Goal: Task Accomplishment & Management: Use online tool/utility

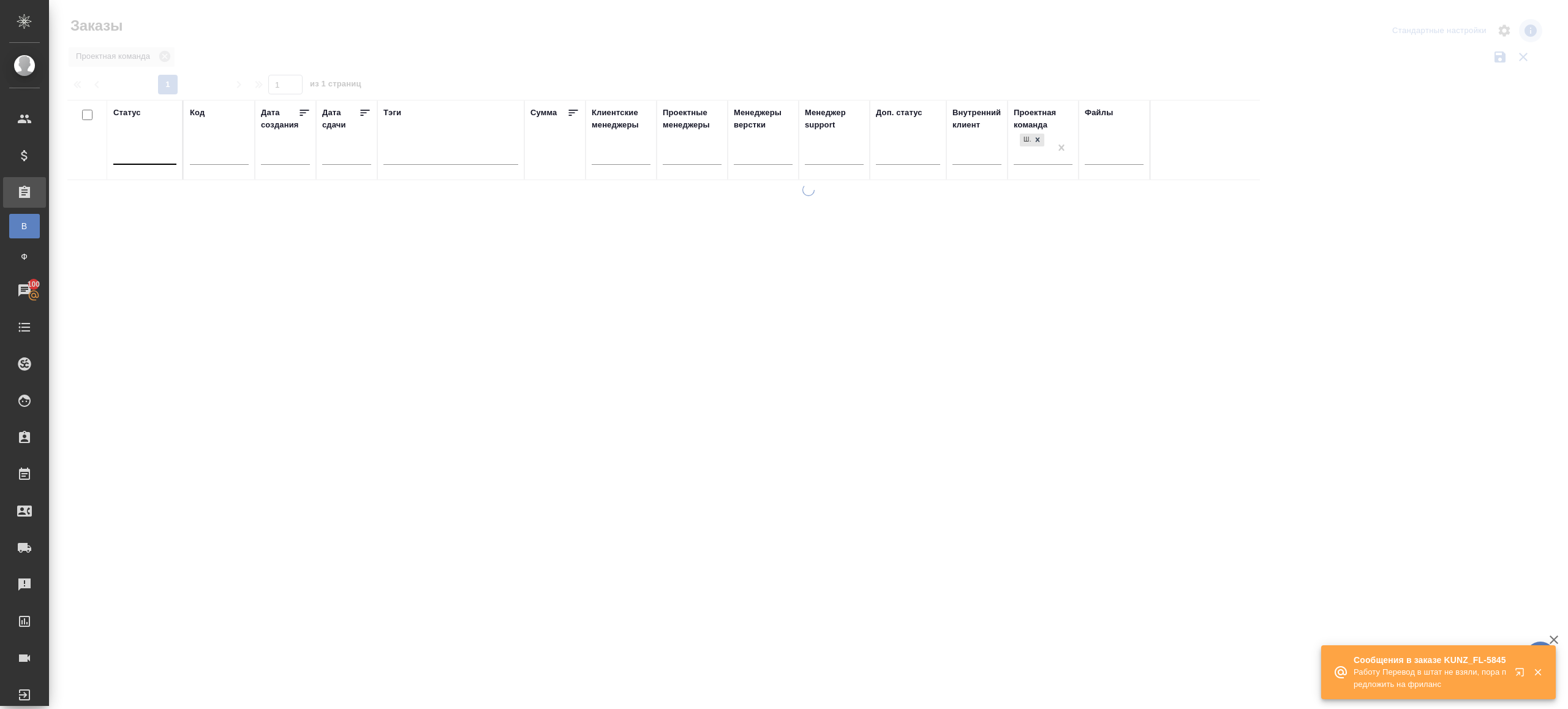
click at [144, 155] on div at bounding box center [145, 152] width 63 height 18
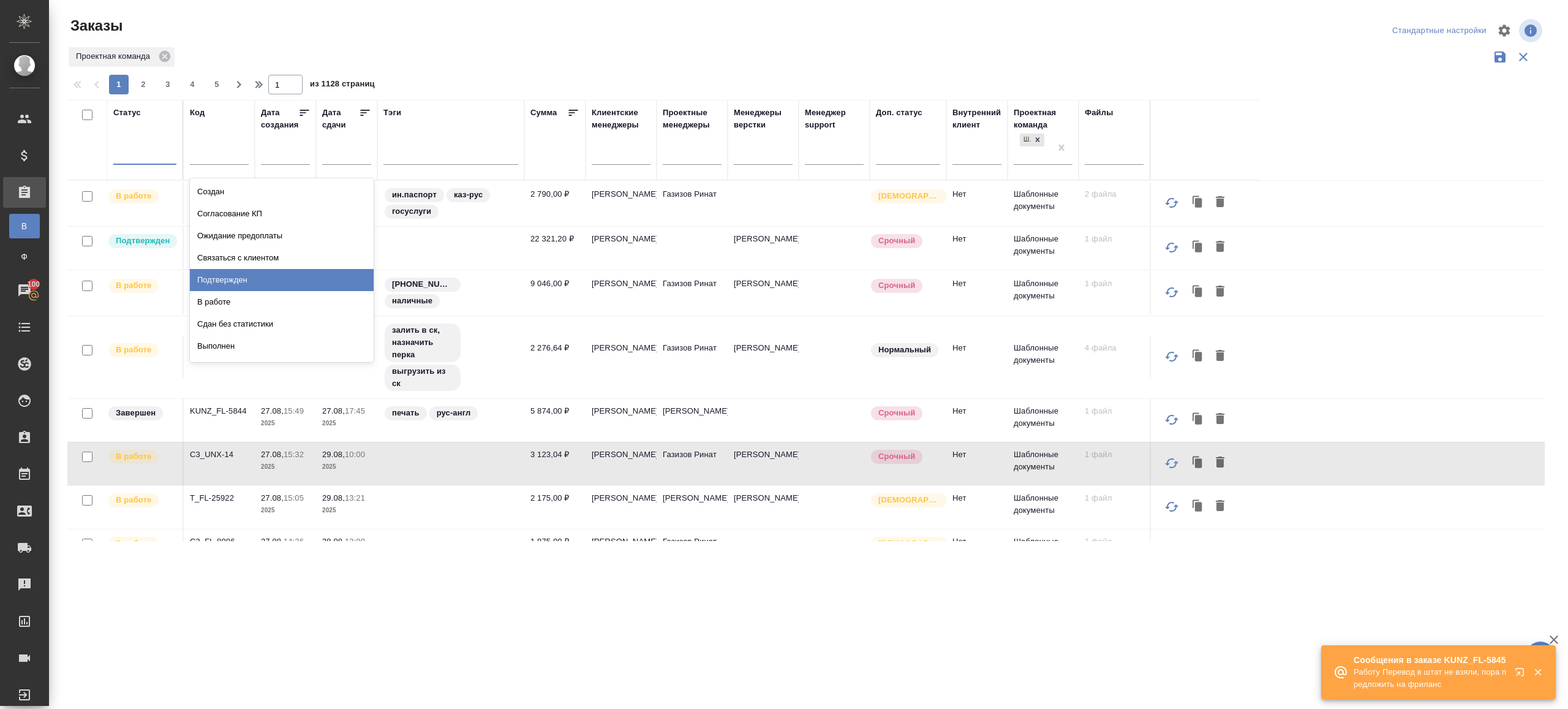
click at [245, 282] on div "Подтвержден" at bounding box center [281, 280] width 184 height 22
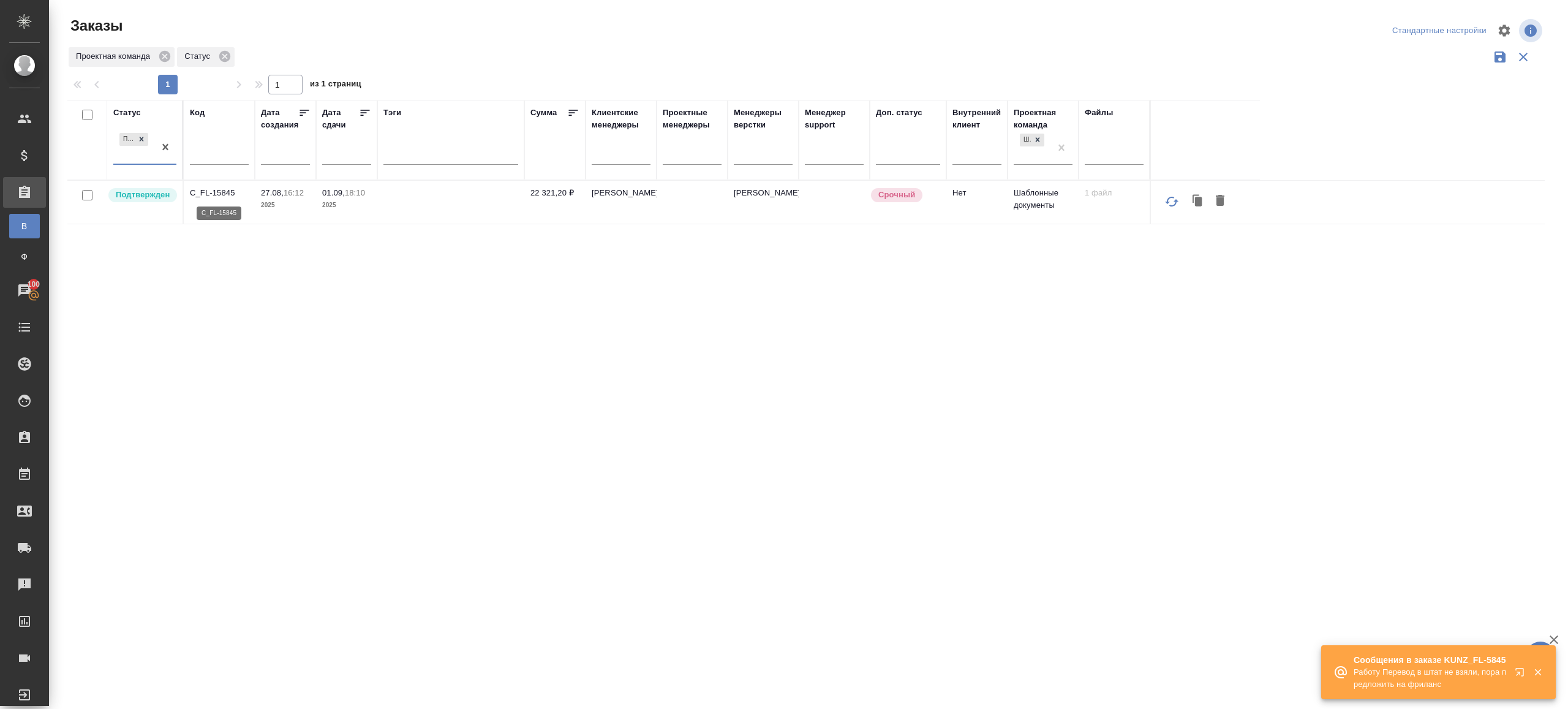
click at [235, 190] on p "C_FL-15845" at bounding box center [219, 193] width 59 height 12
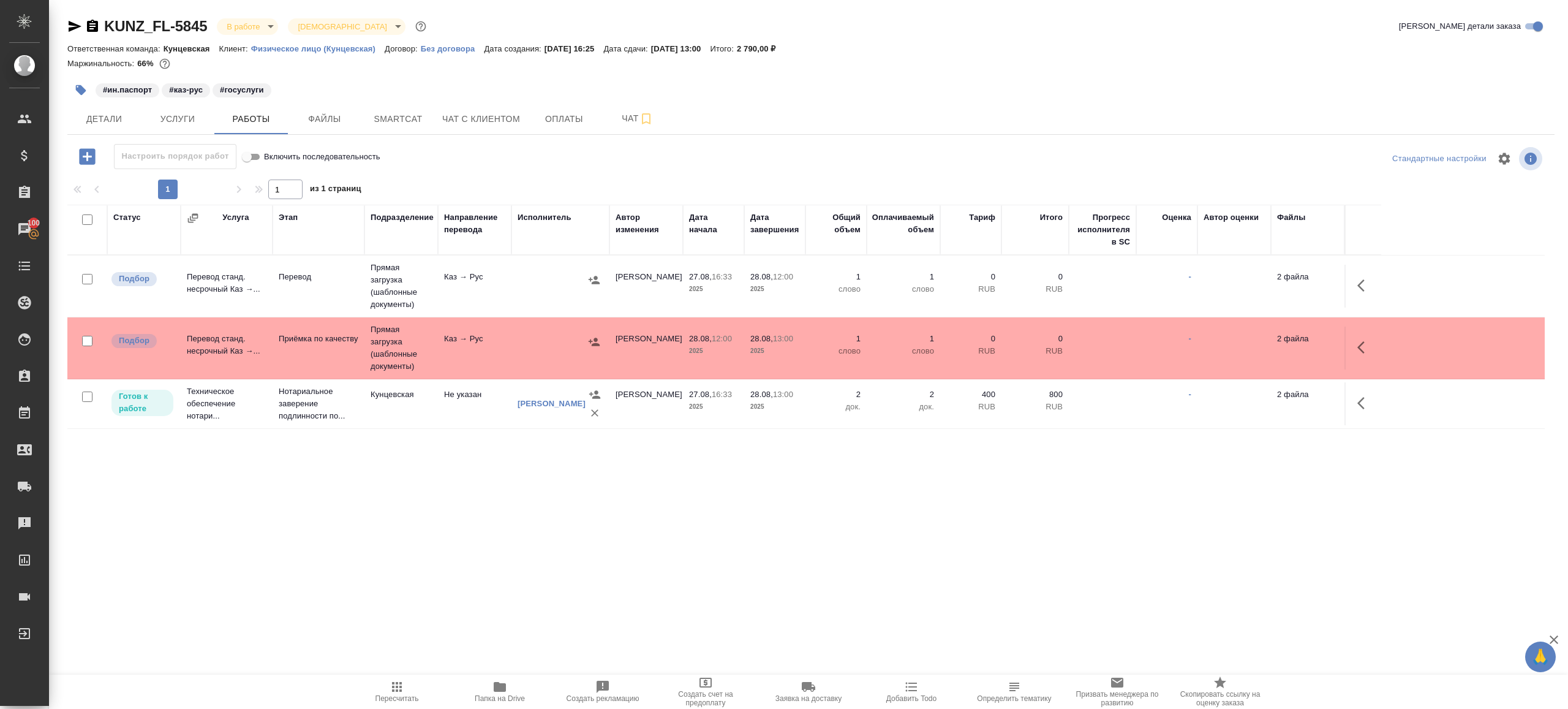
click at [377, 683] on span "Пересчитать" at bounding box center [397, 691] width 88 height 23
click at [520, 545] on div ".cls-1 fill:#fff; AWATERA Gazizov Rinat Клиенты Спецификации Заказы 100 Чаты To…" at bounding box center [784, 354] width 1568 height 709
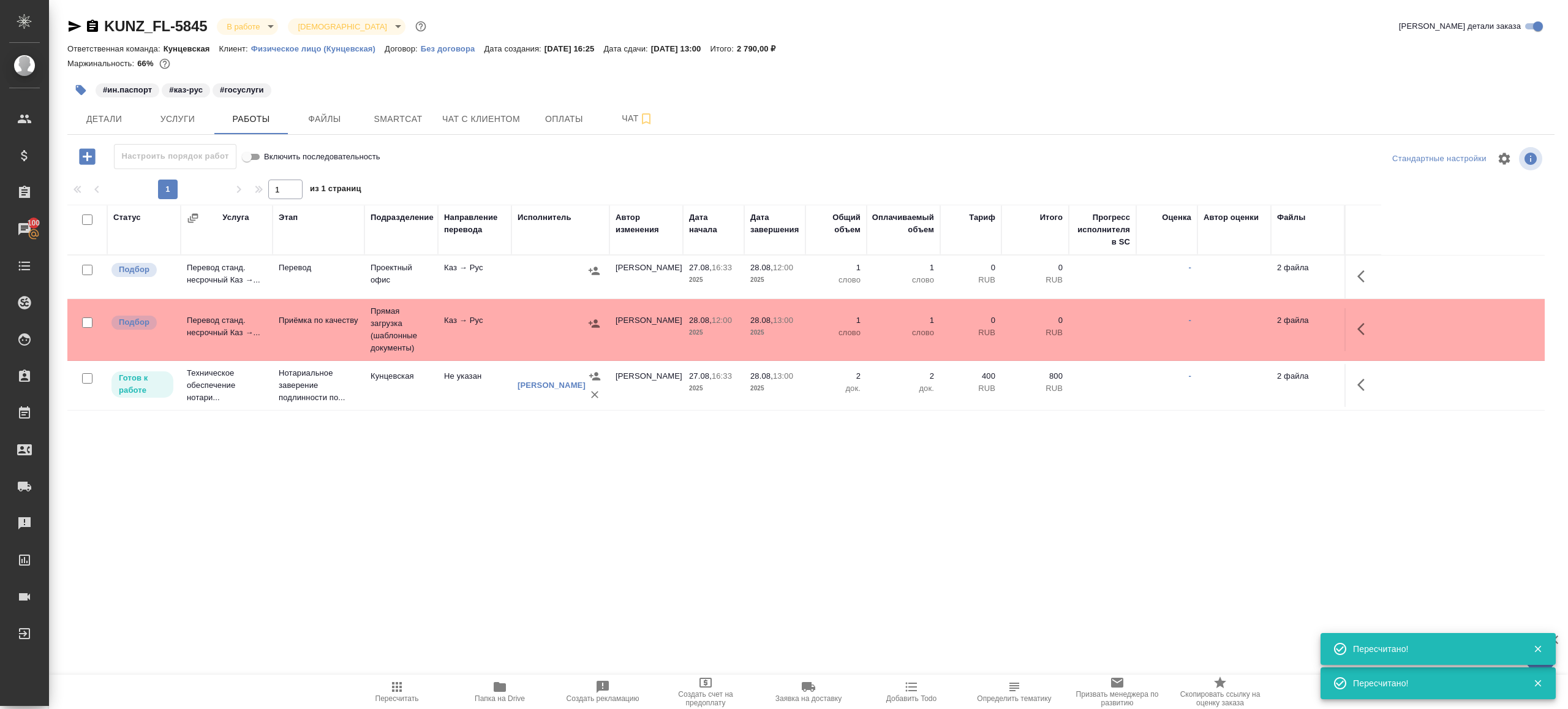
click at [750, 157] on div at bounding box center [811, 159] width 496 height 29
click at [394, 681] on icon "button" at bounding box center [397, 687] width 15 height 15
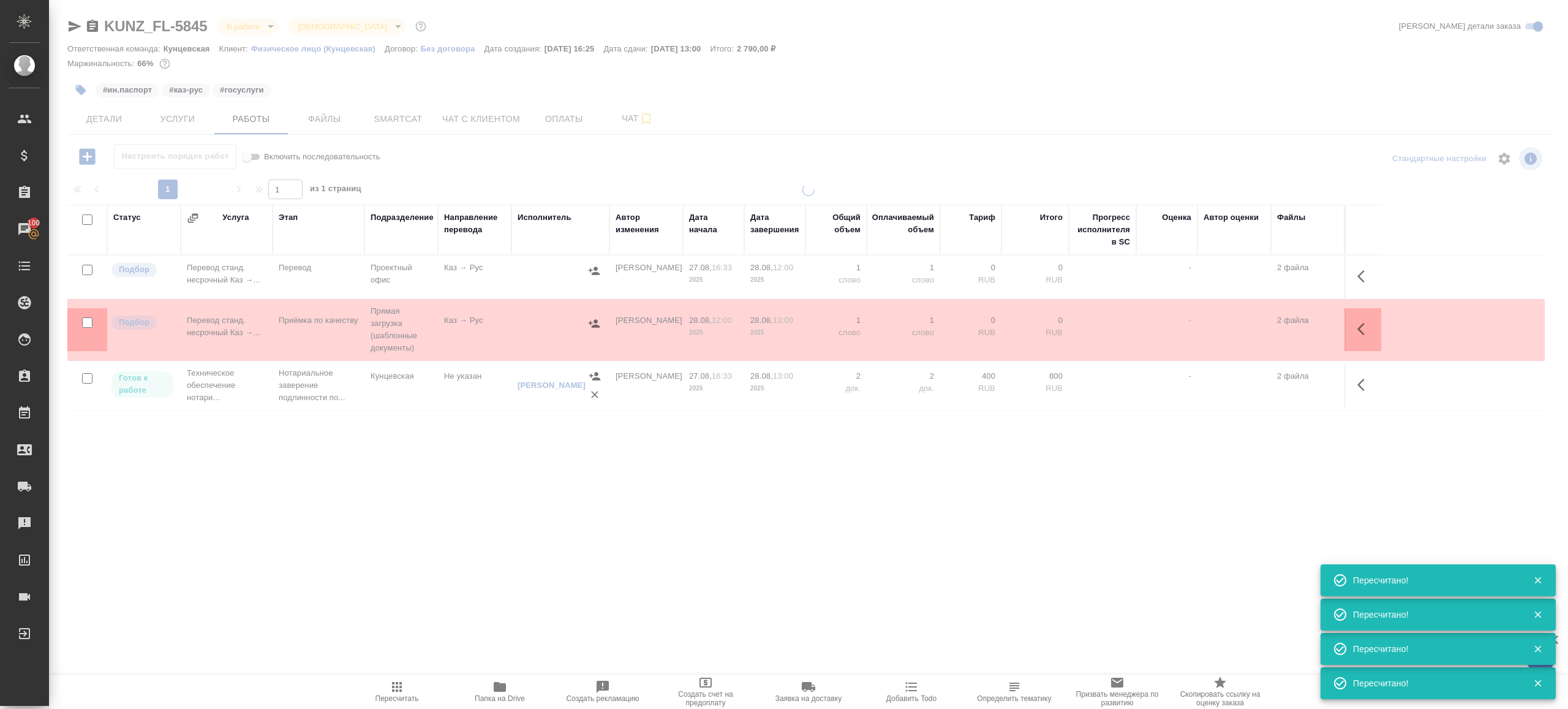
click at [433, 567] on div ".cls-1 fill:#fff; AWATERA Gazizov Rinat Клиенты Спецификации Заказы 100 Чаты To…" at bounding box center [784, 354] width 1568 height 709
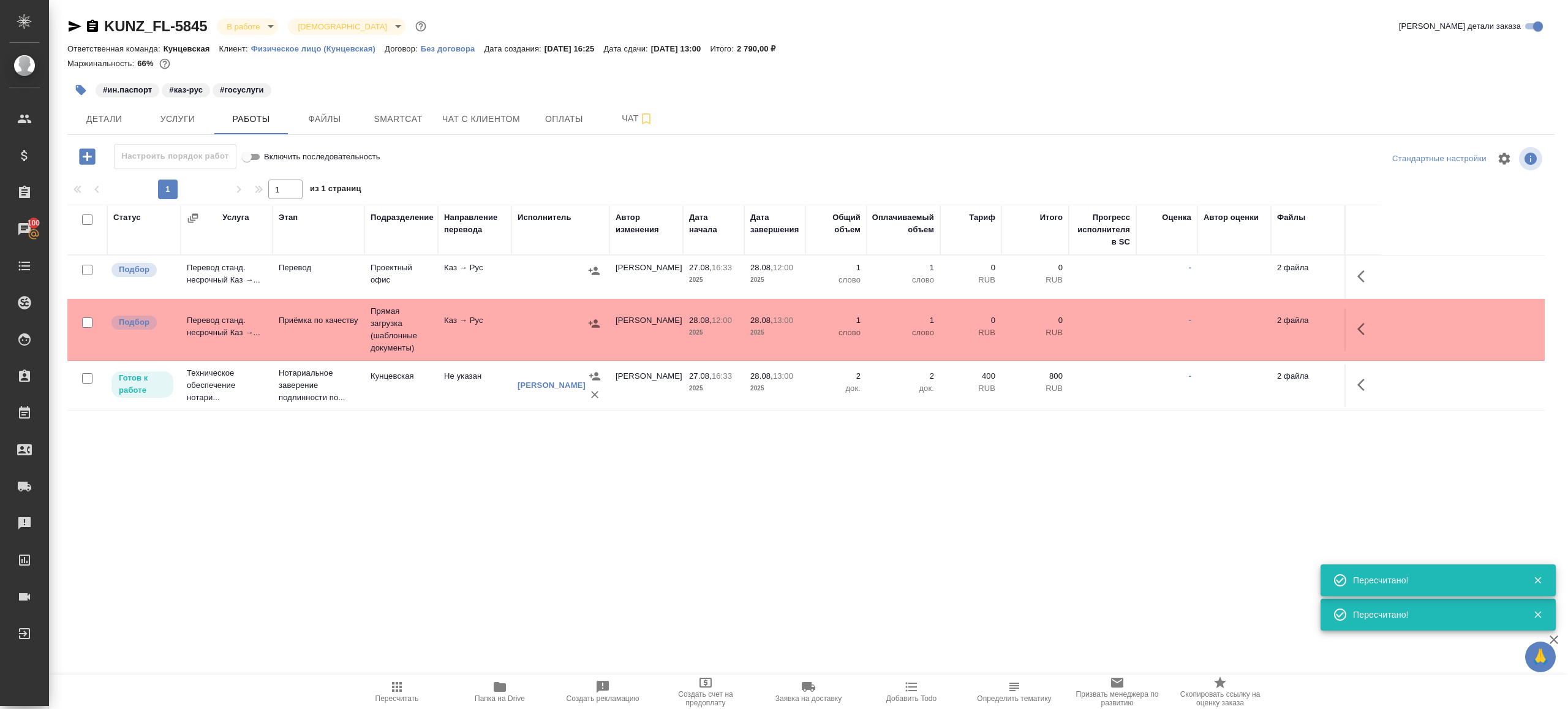
click at [518, 278] on div at bounding box center [560, 271] width 86 height 19
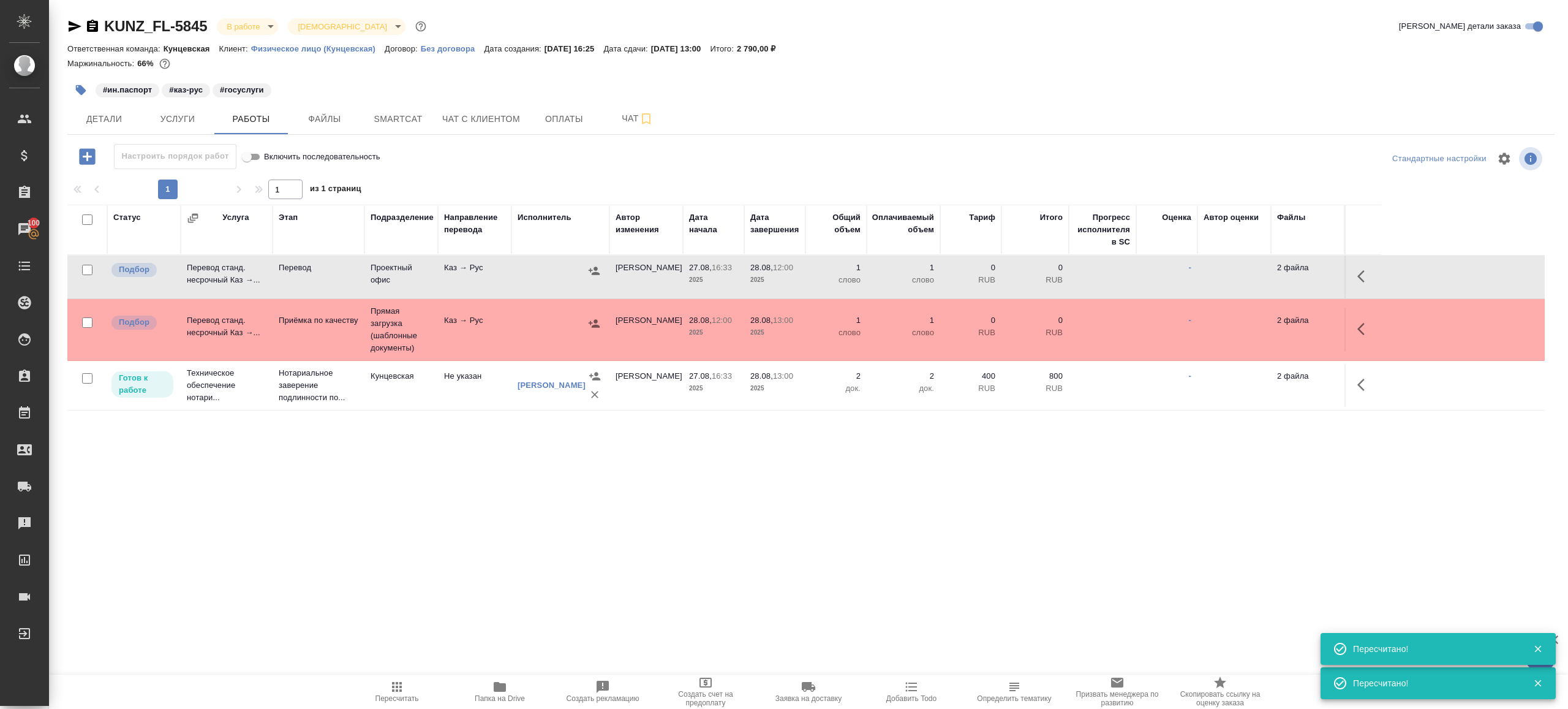
click at [518, 278] on div at bounding box center [560, 271] width 86 height 19
click at [391, 669] on div ".cls-1 fill:#fff; AWATERA Gazizov Rinat Клиенты Спецификации Заказы 100 Чаты To…" at bounding box center [784, 354] width 1568 height 709
click at [391, 681] on icon "button" at bounding box center [397, 687] width 15 height 15
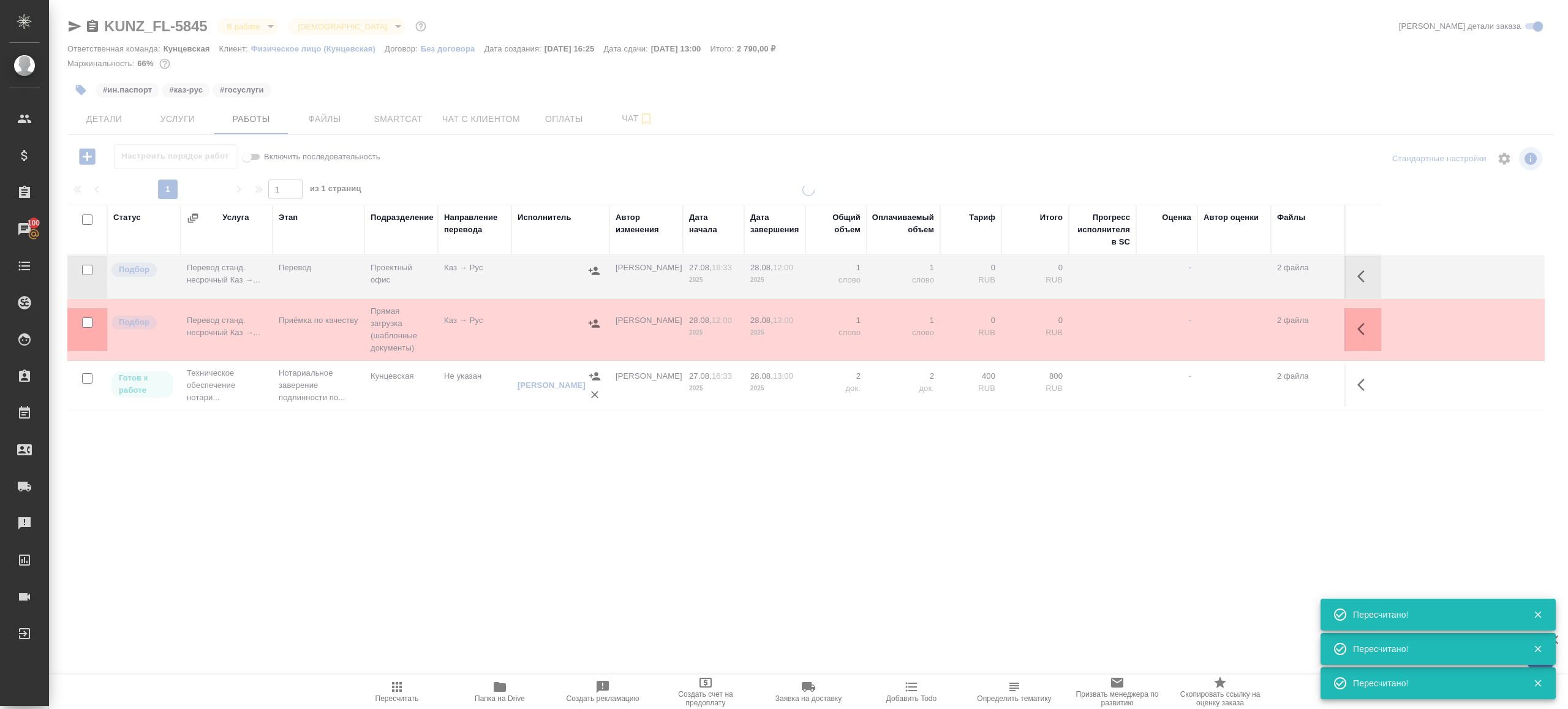
click at [588, 495] on div "KUNZ_FL-5845 В работе inProgress Святая троица holyTrinity Кратко детали заказа…" at bounding box center [811, 256] width 1501 height 512
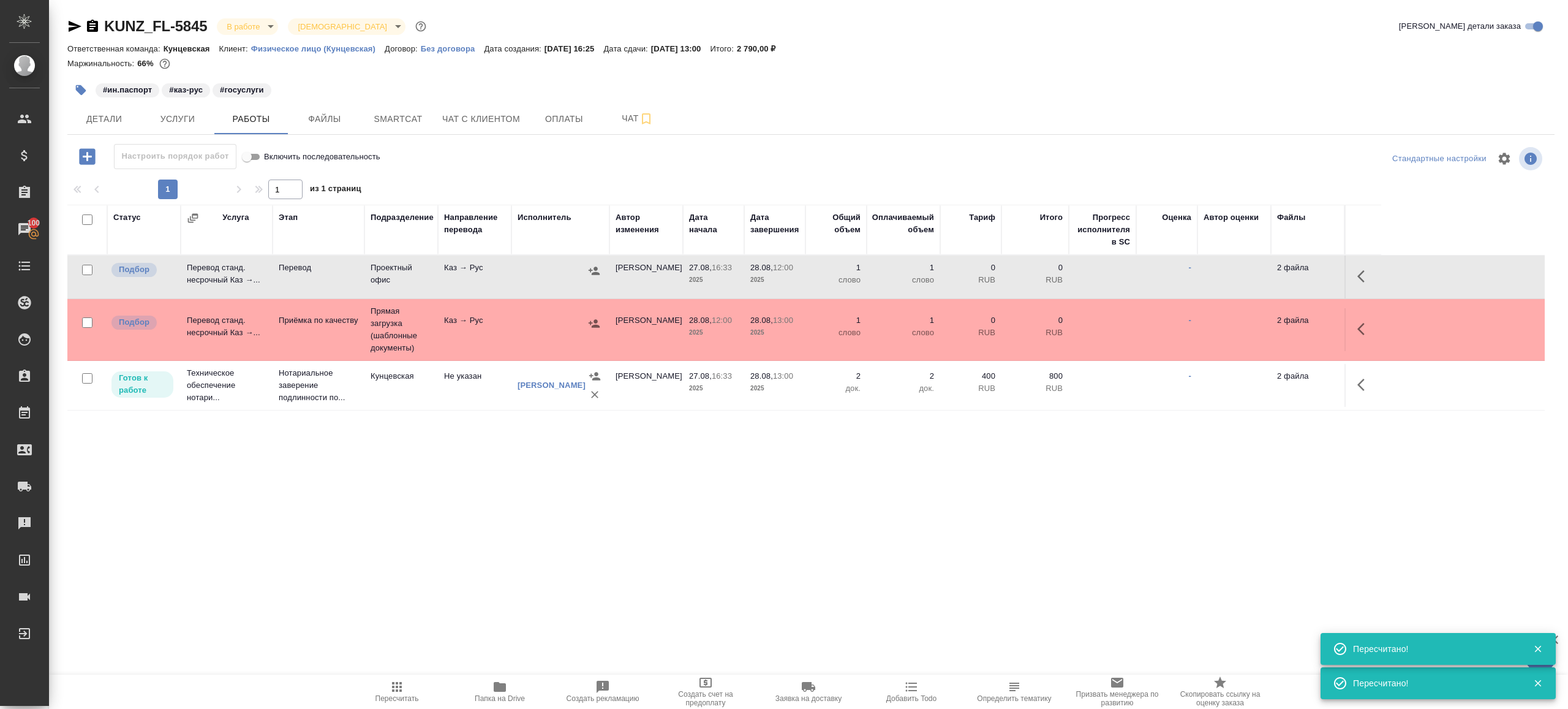
click at [501, 675] on button "Папка на Drive" at bounding box center [500, 692] width 103 height 34
click at [384, 686] on span "Пересчитать" at bounding box center [397, 691] width 88 height 23
drag, startPoint x: 384, startPoint y: 686, endPoint x: 395, endPoint y: 677, distance: 14.2
click at [384, 686] on span "Пересчитать" at bounding box center [397, 691] width 88 height 23
click at [599, 545] on div ".cls-1 fill:#fff; AWATERA Gazizov Rinat Клиенты Спецификации Заказы 100 Чаты To…" at bounding box center [784, 354] width 1568 height 709
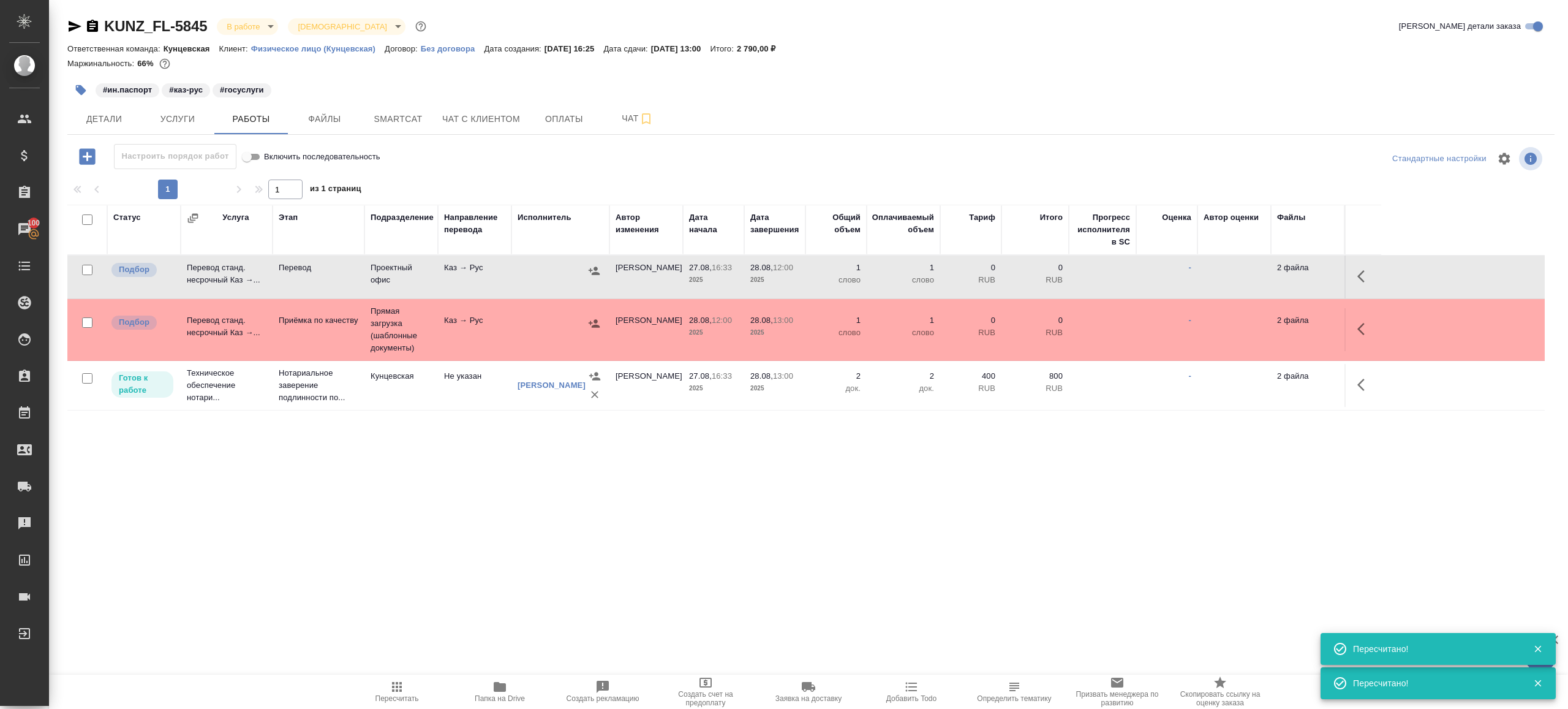
click at [525, 270] on div at bounding box center [560, 271] width 86 height 19
click at [77, 24] on icon "button" at bounding box center [75, 26] width 15 height 15
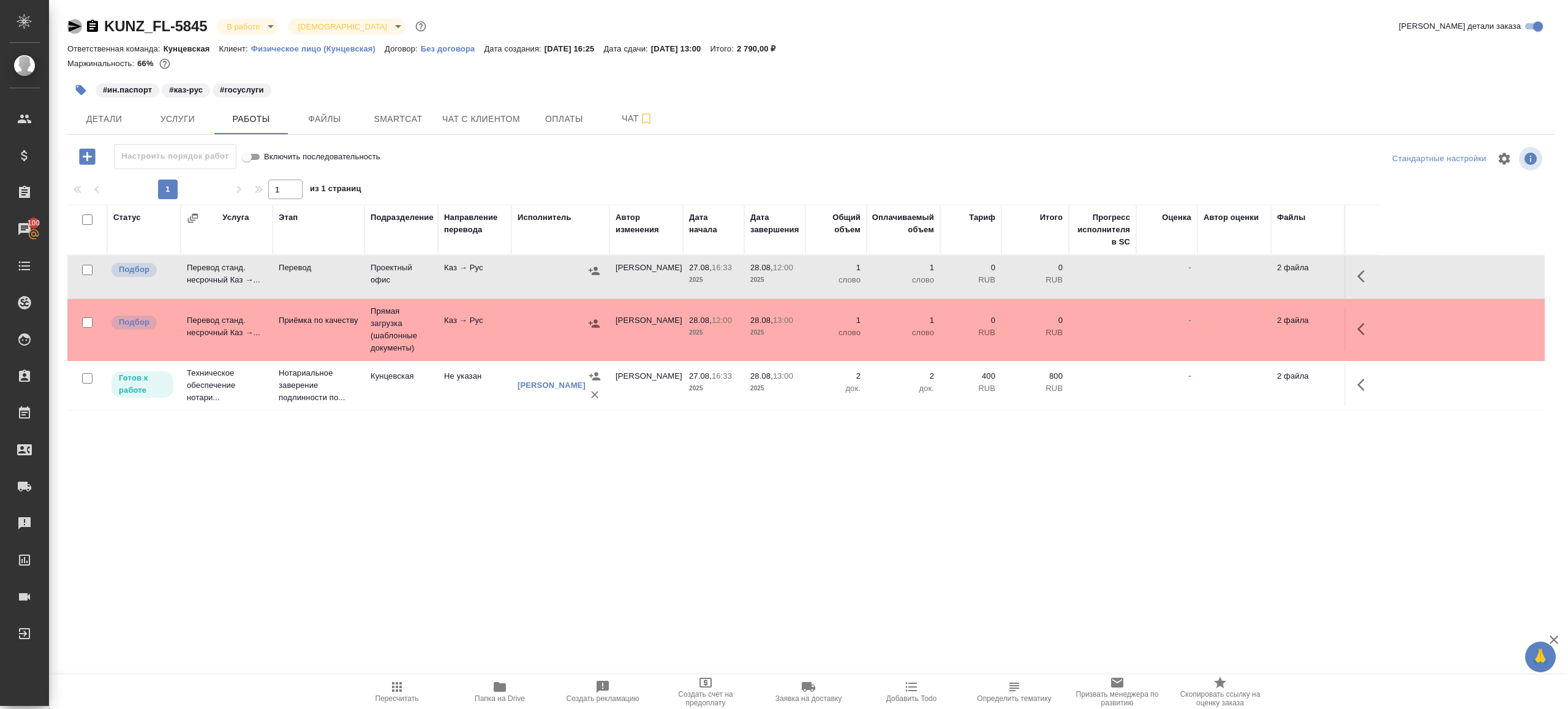
click at [71, 27] on icon "button" at bounding box center [75, 27] width 13 height 11
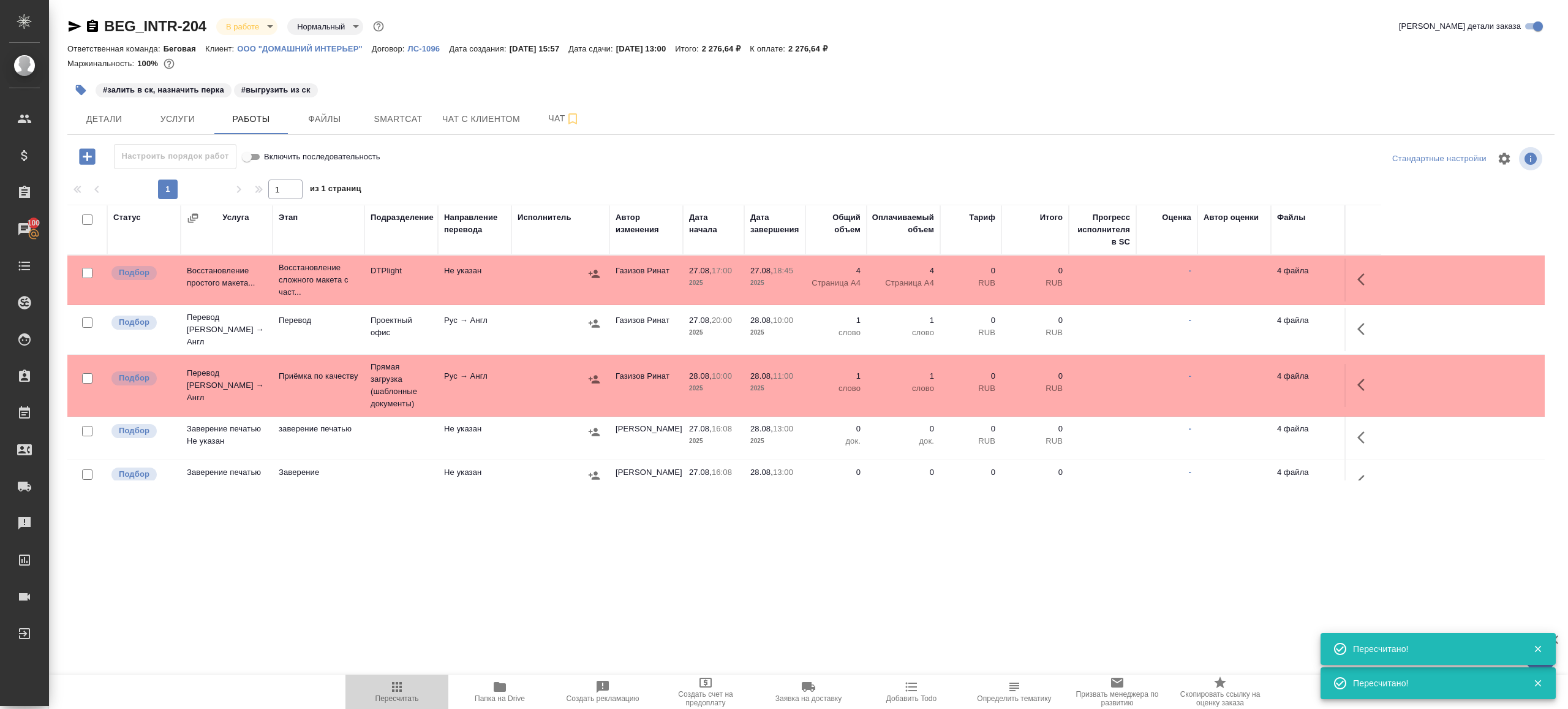
click at [386, 688] on span "Пересчитать" at bounding box center [397, 691] width 88 height 23
click at [387, 687] on span "Пересчитать" at bounding box center [397, 691] width 88 height 23
click at [602, 515] on div ".cls-1 fill:#fff; AWATERA Gazizov Rinat Клиенты Спецификации Заказы 100 Чаты To…" at bounding box center [784, 354] width 1568 height 709
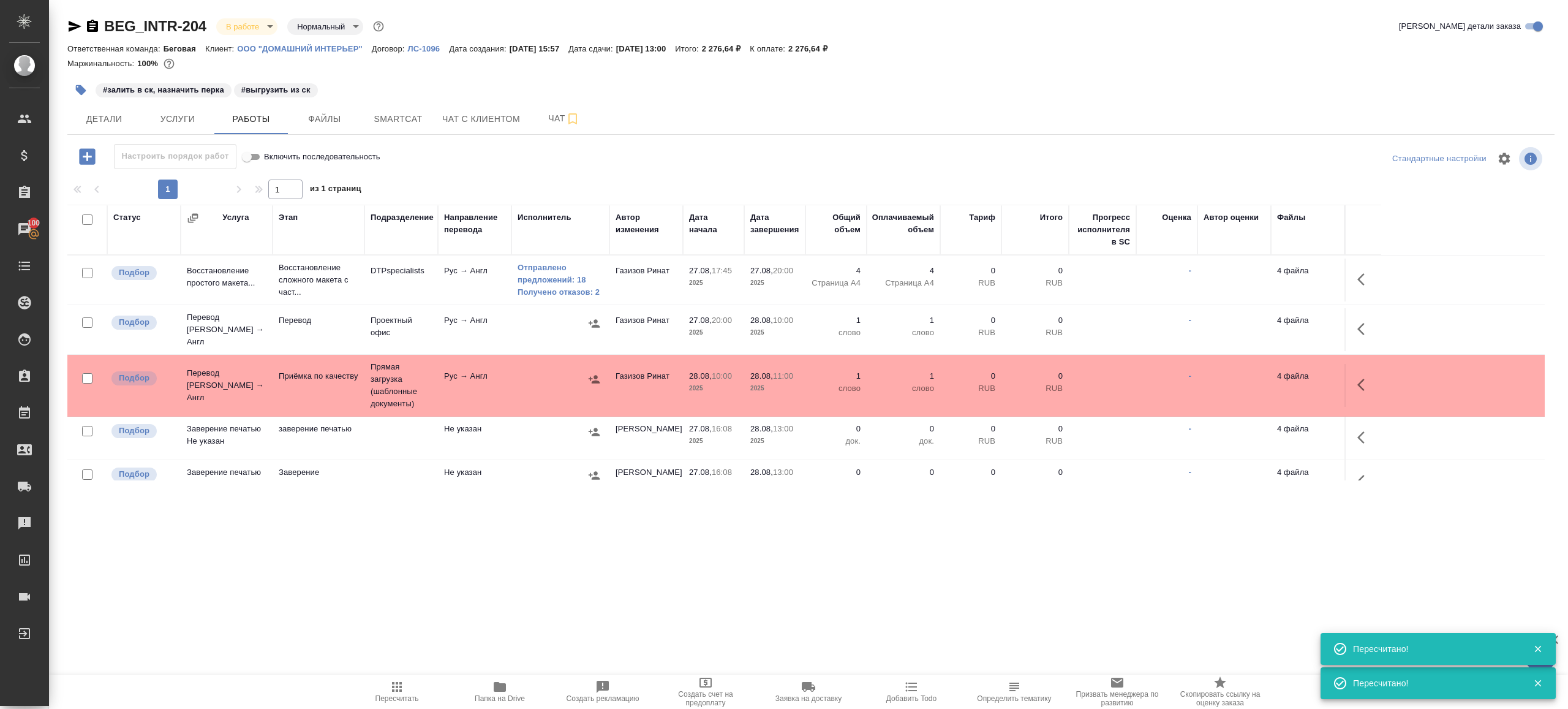
click at [387, 701] on span "Пересчитать" at bounding box center [398, 698] width 44 height 9
click at [396, 683] on icon "button" at bounding box center [397, 687] width 10 height 10
click at [444, 613] on div ".cls-1 fill:#fff; AWATERA Gazizov Rinat Клиенты Спецификации Заказы 100 Чаты To…" at bounding box center [784, 354] width 1568 height 709
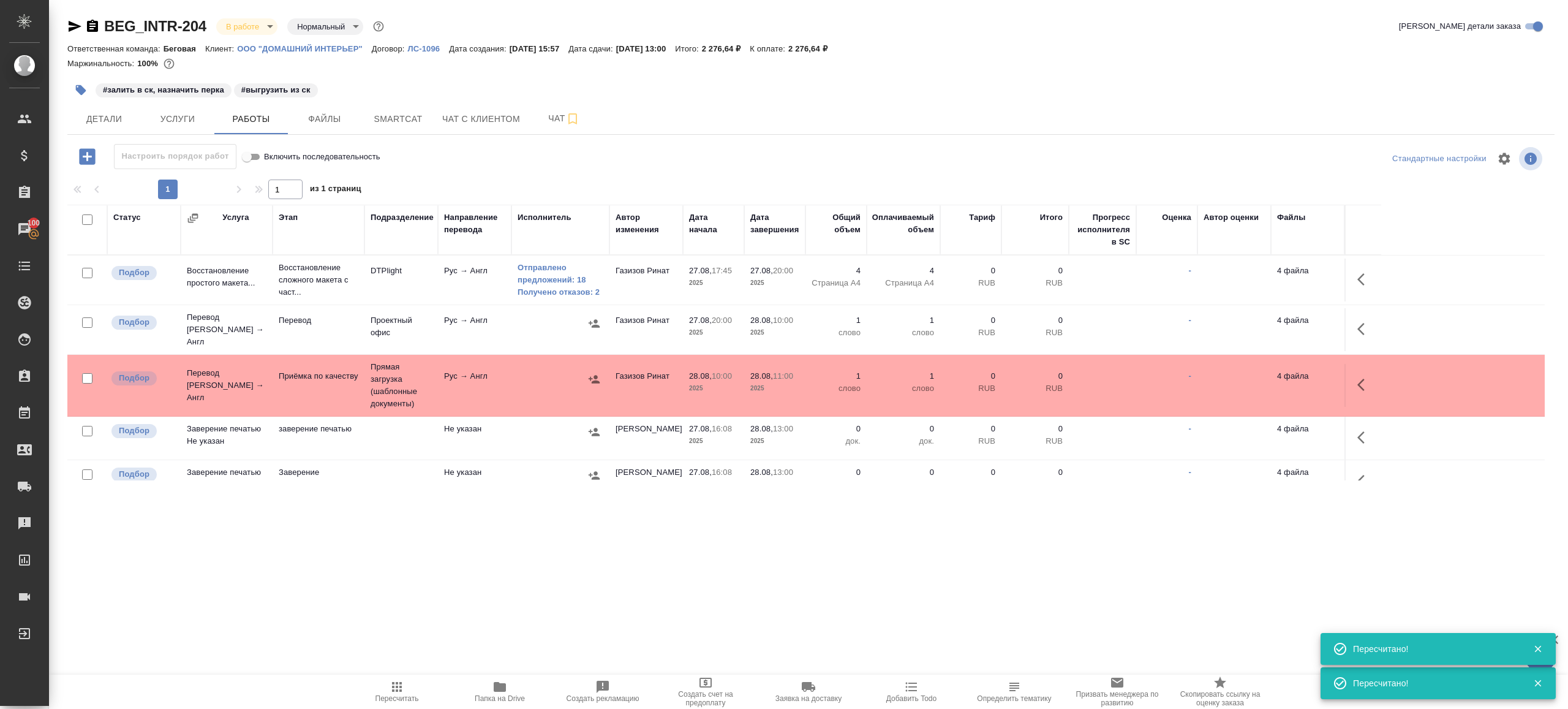
click at [415, 679] on button "Пересчитать" at bounding box center [397, 692] width 103 height 34
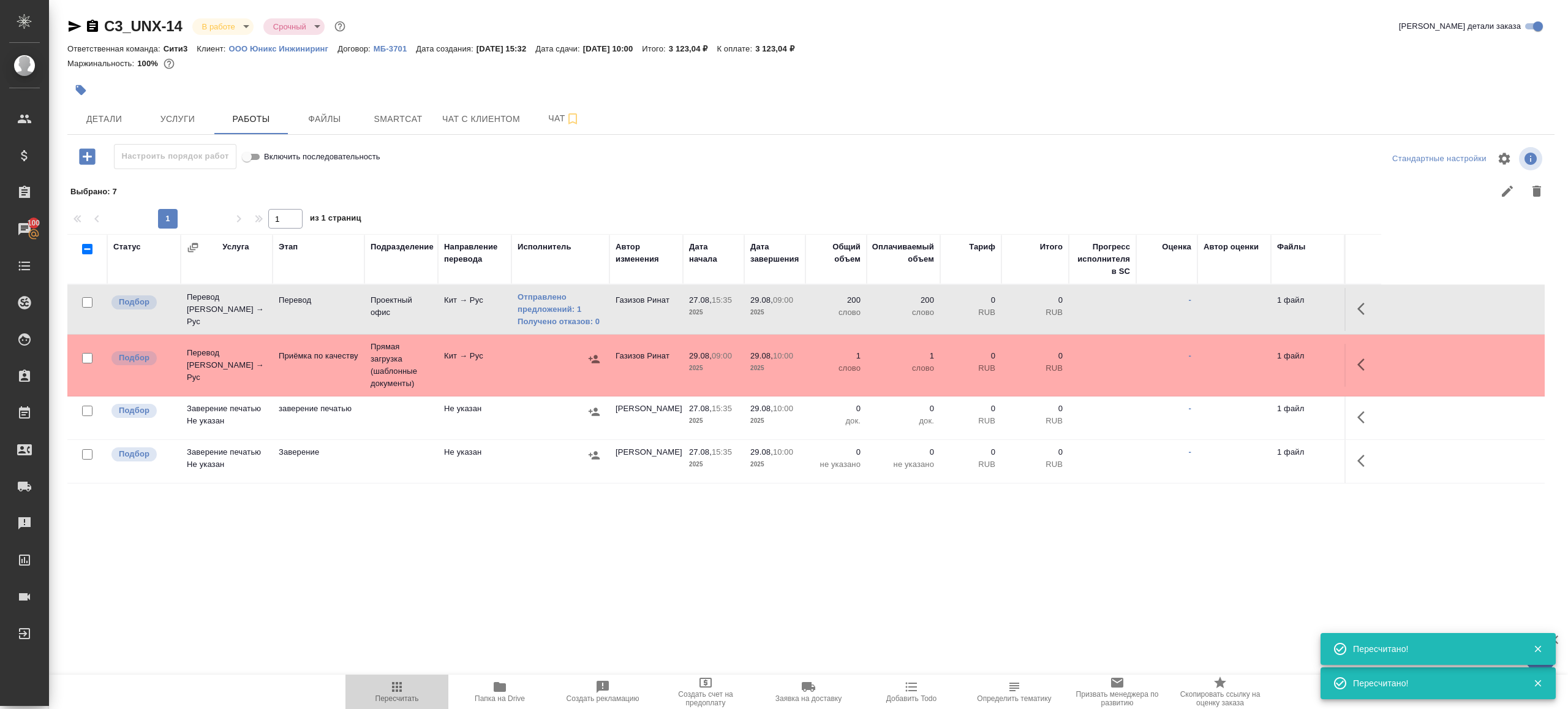
click at [401, 689] on icon "button" at bounding box center [397, 687] width 15 height 15
click at [401, 688] on icon "button" at bounding box center [397, 687] width 15 height 15
click at [532, 591] on div ".cls-1 fill:#fff; AWATERA Gazizov Rinat Клиенты Спецификации Заказы 100 Чаты To…" at bounding box center [784, 354] width 1568 height 709
click at [501, 676] on button "Папка на Drive" at bounding box center [500, 692] width 103 height 34
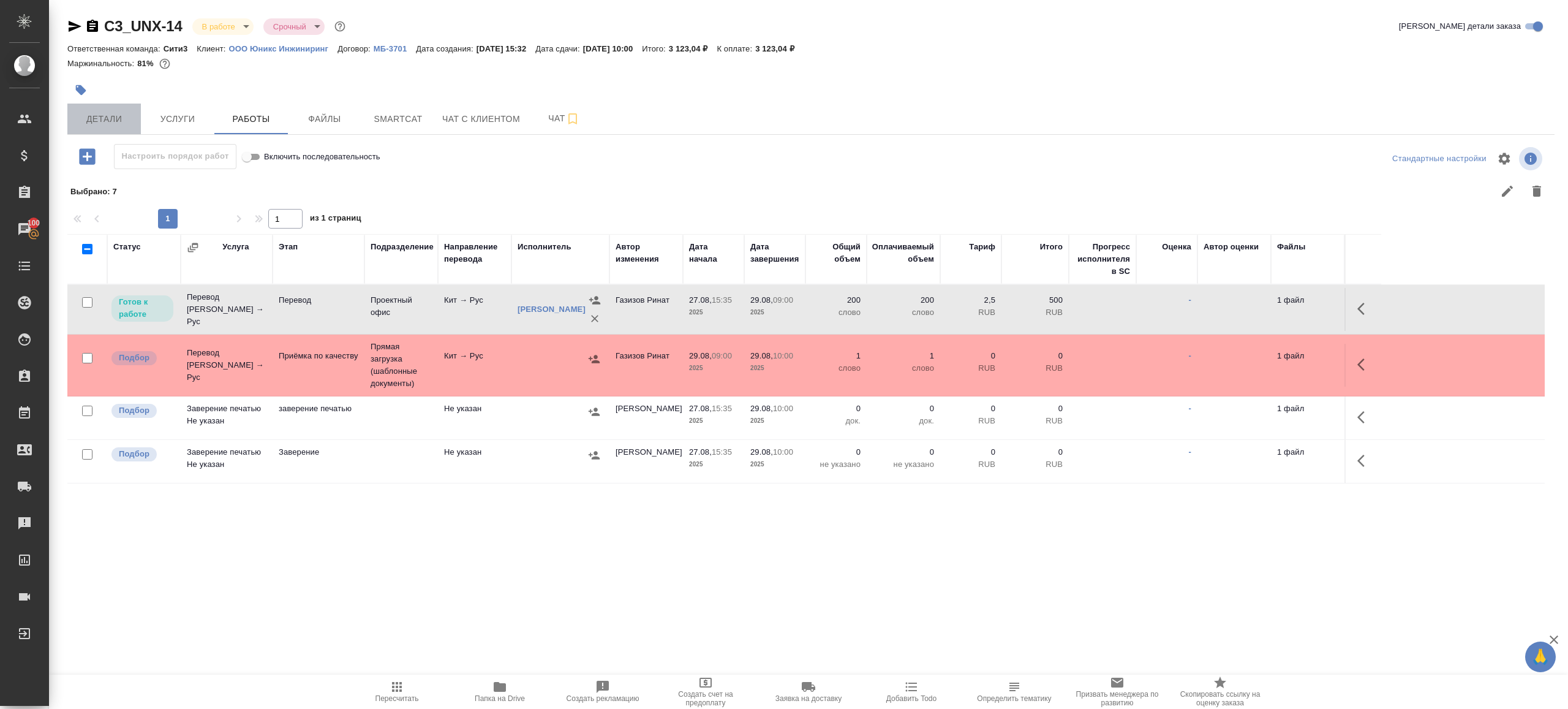
click at [101, 112] on span "Детали" at bounding box center [104, 119] width 59 height 15
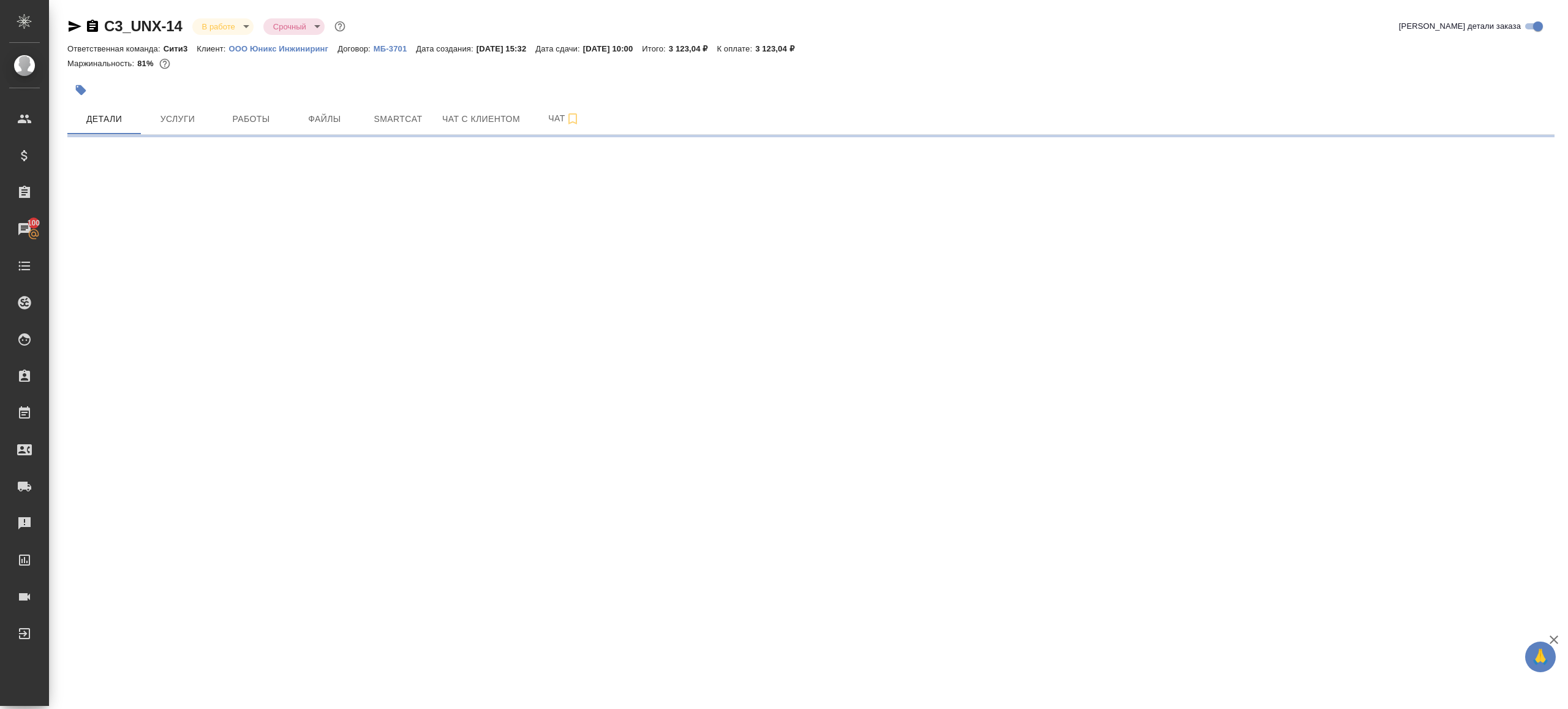
select select "RU"
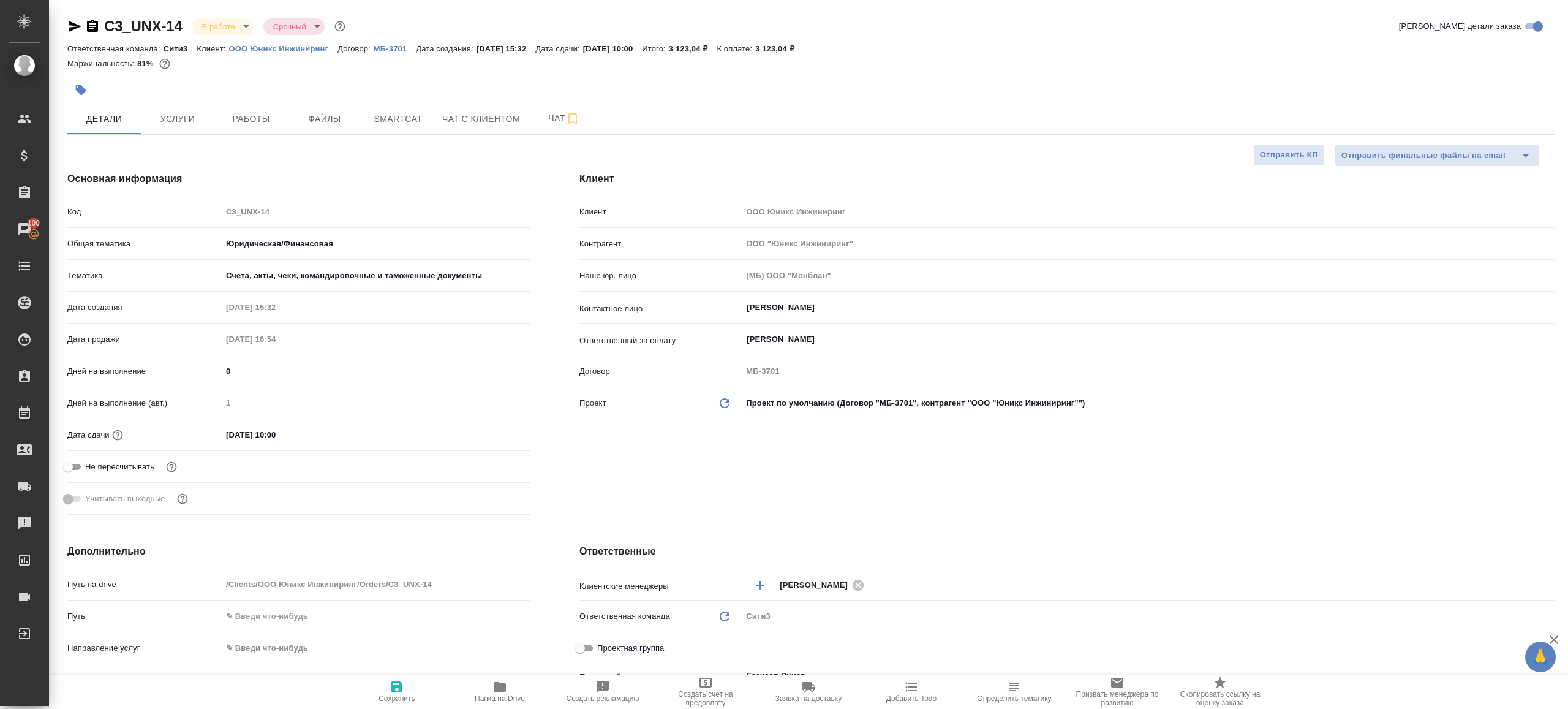
type textarea "x"
click at [143, 211] on div "Код C3_UNX-14" at bounding box center [299, 211] width 463 height 21
type textarea "x"
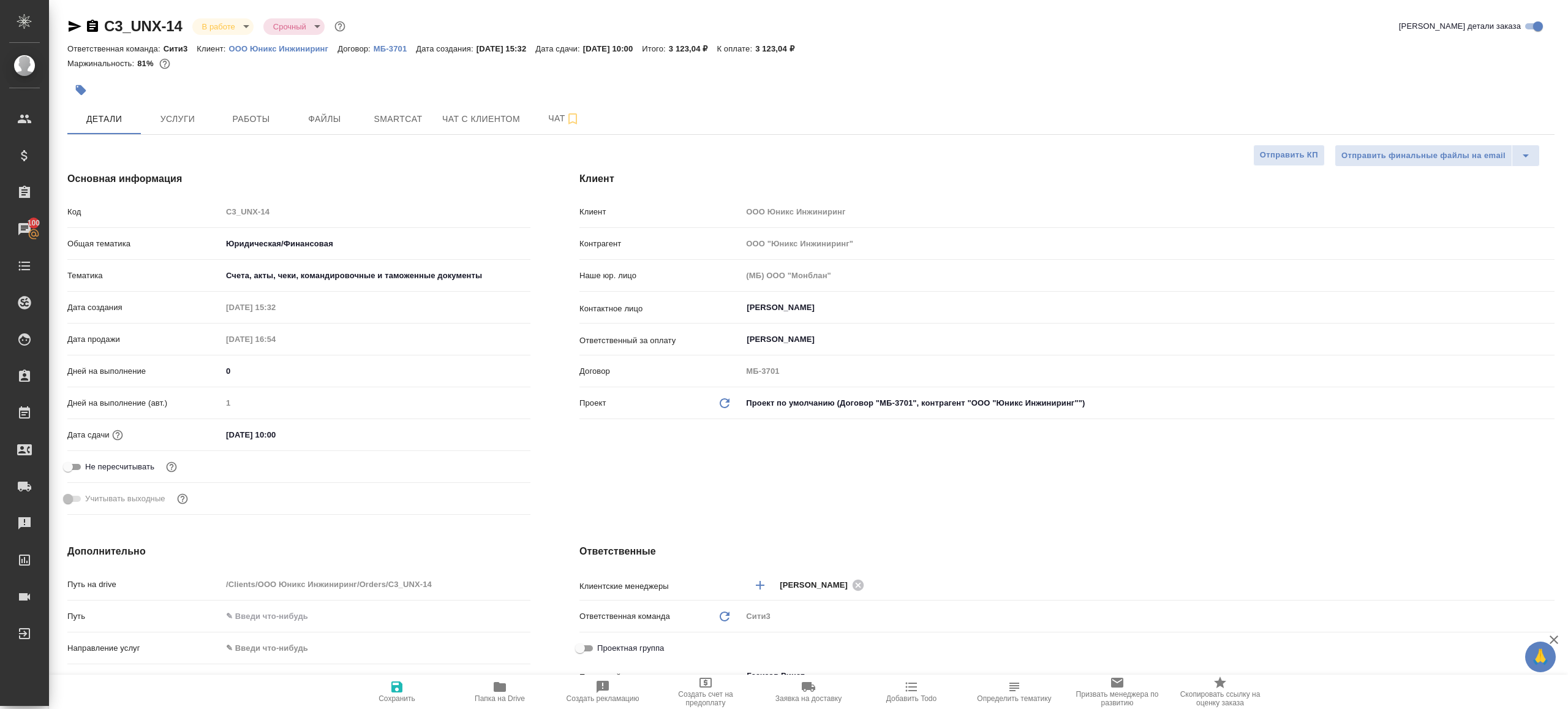
type textarea "x"
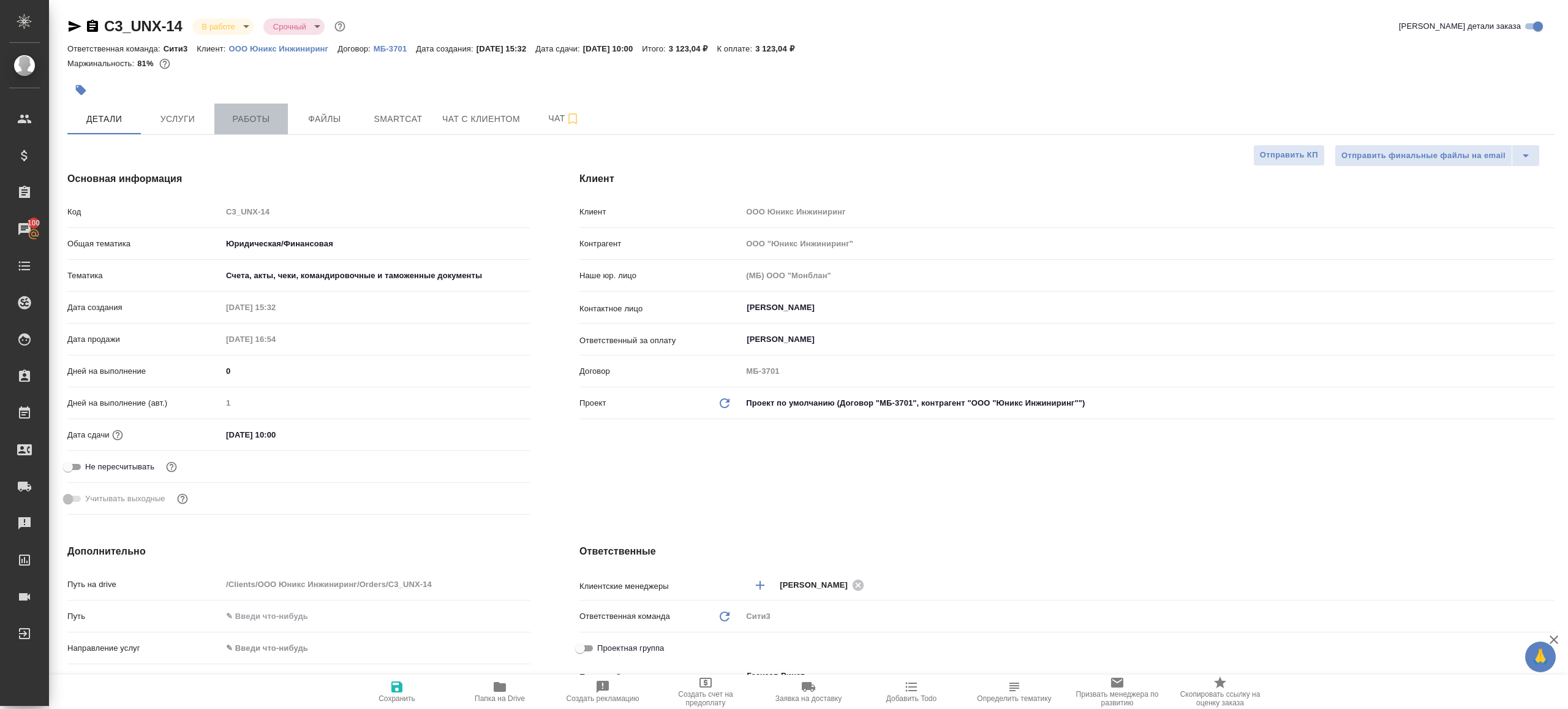
click span "Работы"
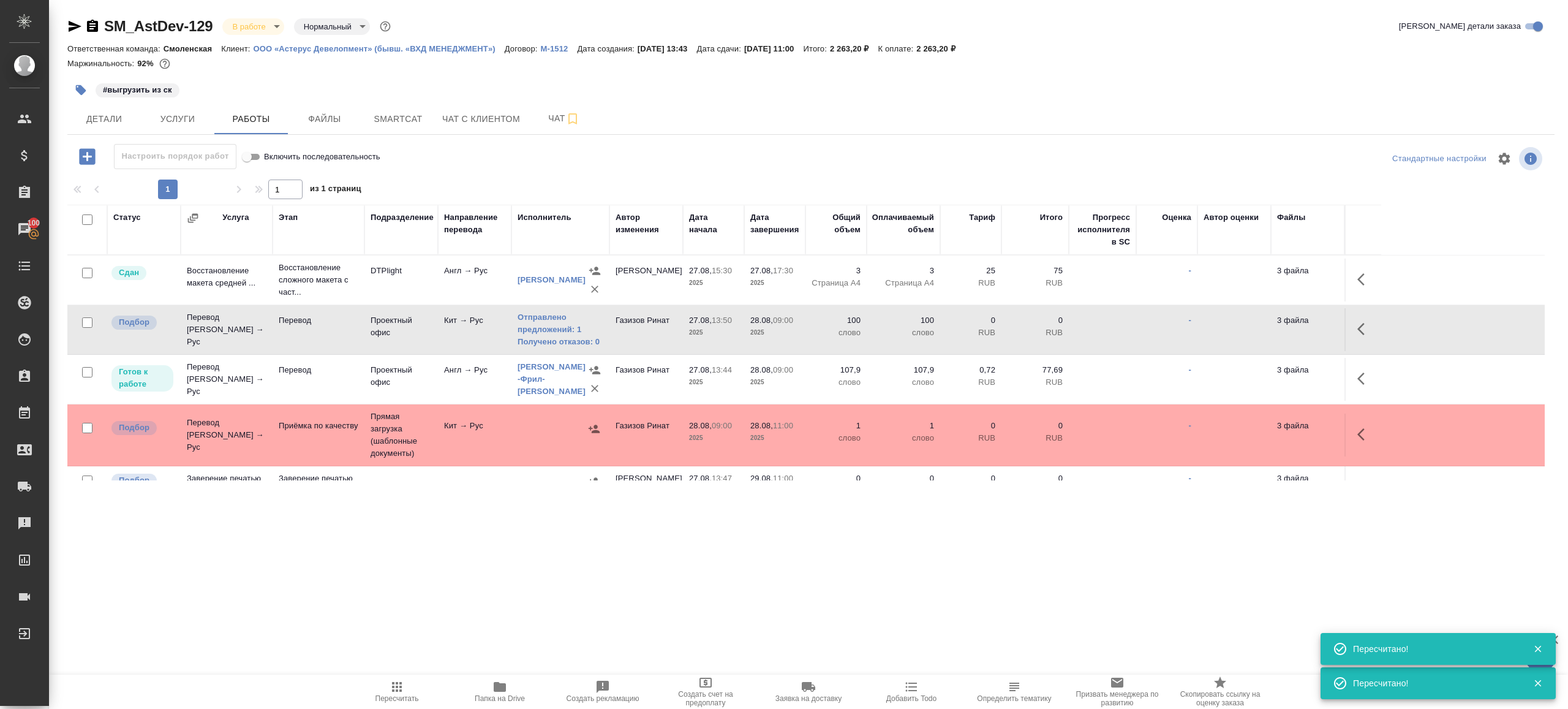
click at [507, 605] on div ".cls-1 fill:#fff; AWATERA Gazizov Rinat Клиенты Спецификации Заказы 100 Чаты To…" at bounding box center [784, 354] width 1568 height 709
click at [386, 694] on span "Пересчитать" at bounding box center [398, 698] width 44 height 9
drag, startPoint x: 386, startPoint y: 694, endPoint x: 414, endPoint y: 553, distance: 143.8
click at [386, 694] on span "Пересчитать" at bounding box center [398, 698] width 44 height 9
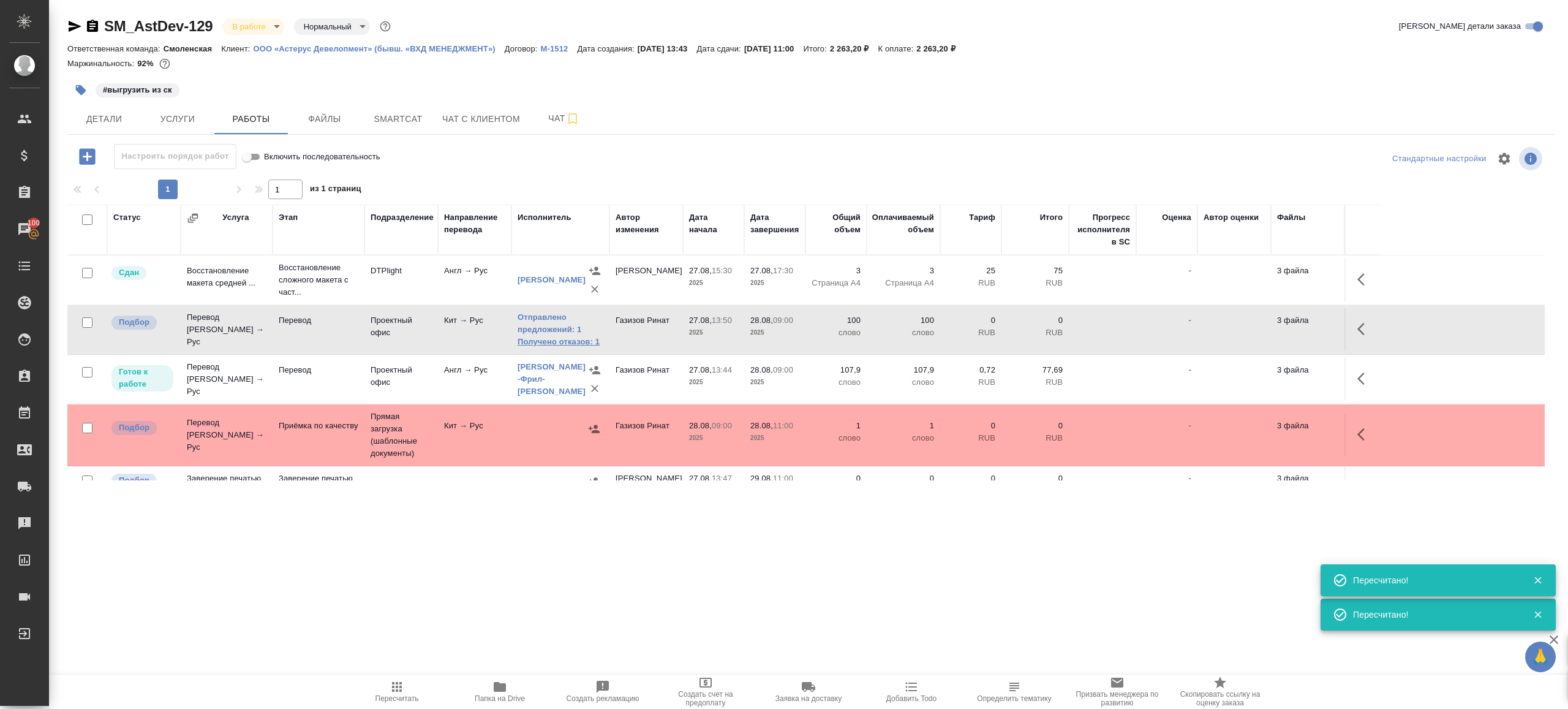
click at [582, 341] on link "Получено отказов: 1" at bounding box center [560, 341] width 86 height 12
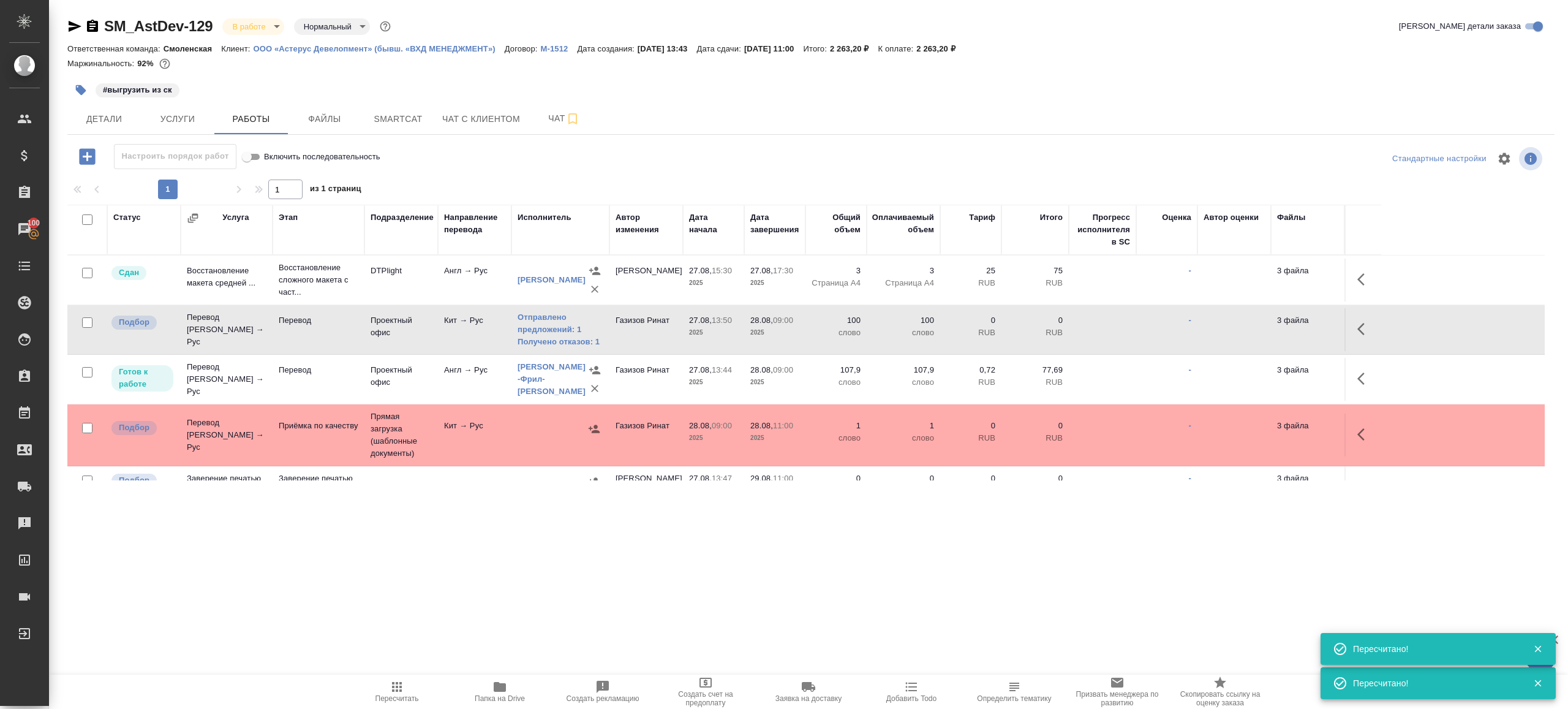
click at [414, 699] on span "Пересчитать" at bounding box center [398, 698] width 44 height 9
click at [577, 609] on div ".cls-1 fill:#fff; AWATERA Gazizov Rinat Клиенты Спецификации Заказы 100 Чаты To…" at bounding box center [784, 354] width 1568 height 709
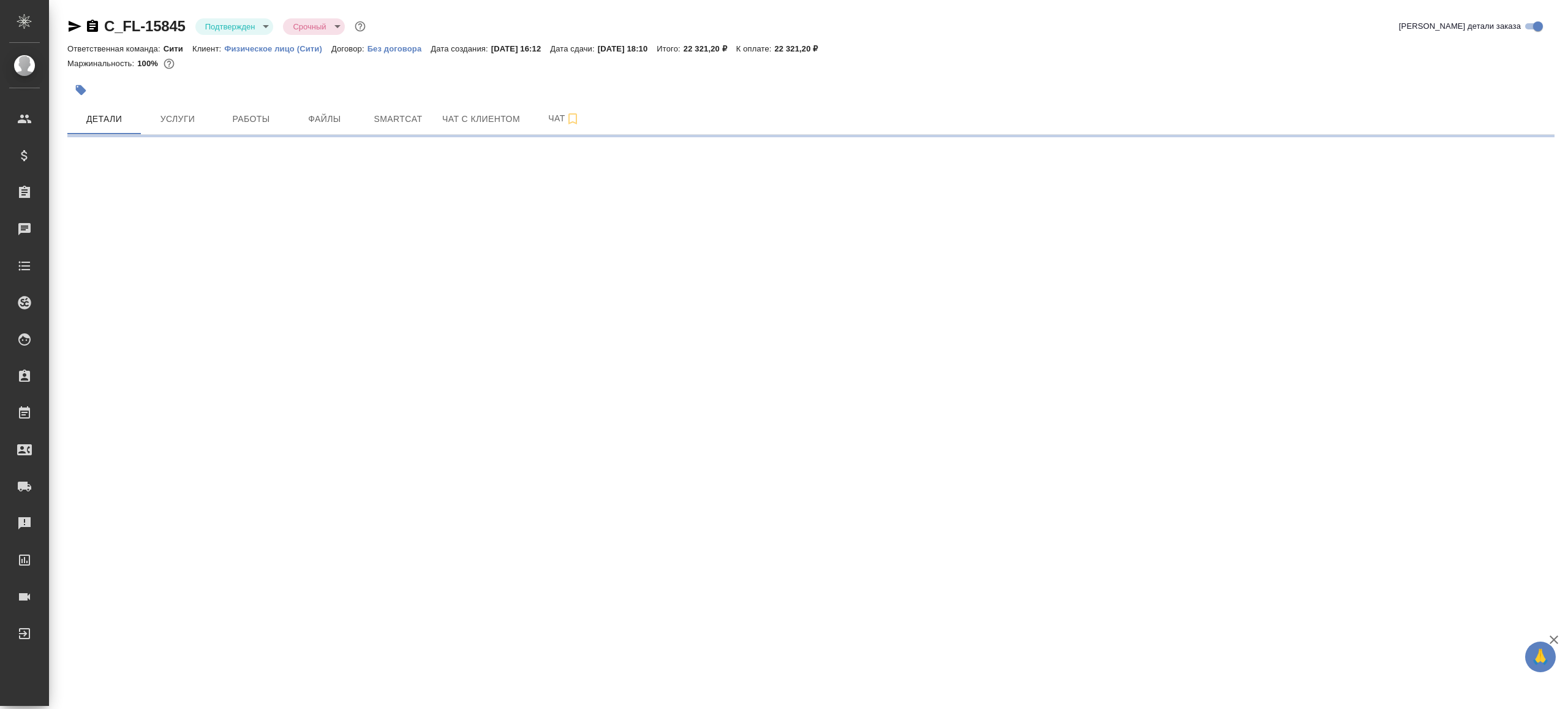
click at [236, 28] on body "🙏 .cls-1 fill:#fff; AWATERA [PERSON_NAME] Клиенты Спецификации Заказы Чаты Todo…" at bounding box center [784, 354] width 1568 height 709
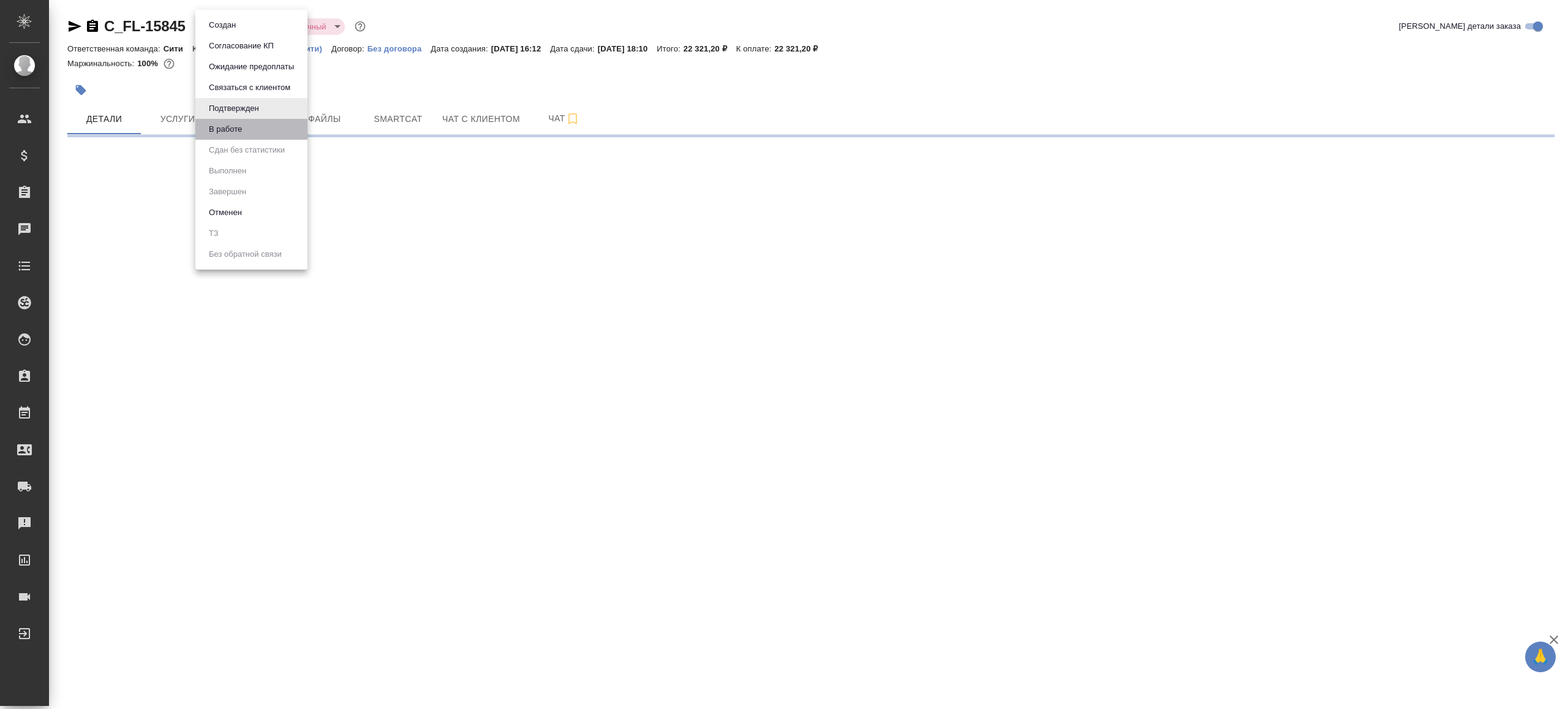
click at [254, 121] on li "В работе" at bounding box center [251, 130] width 112 height 21
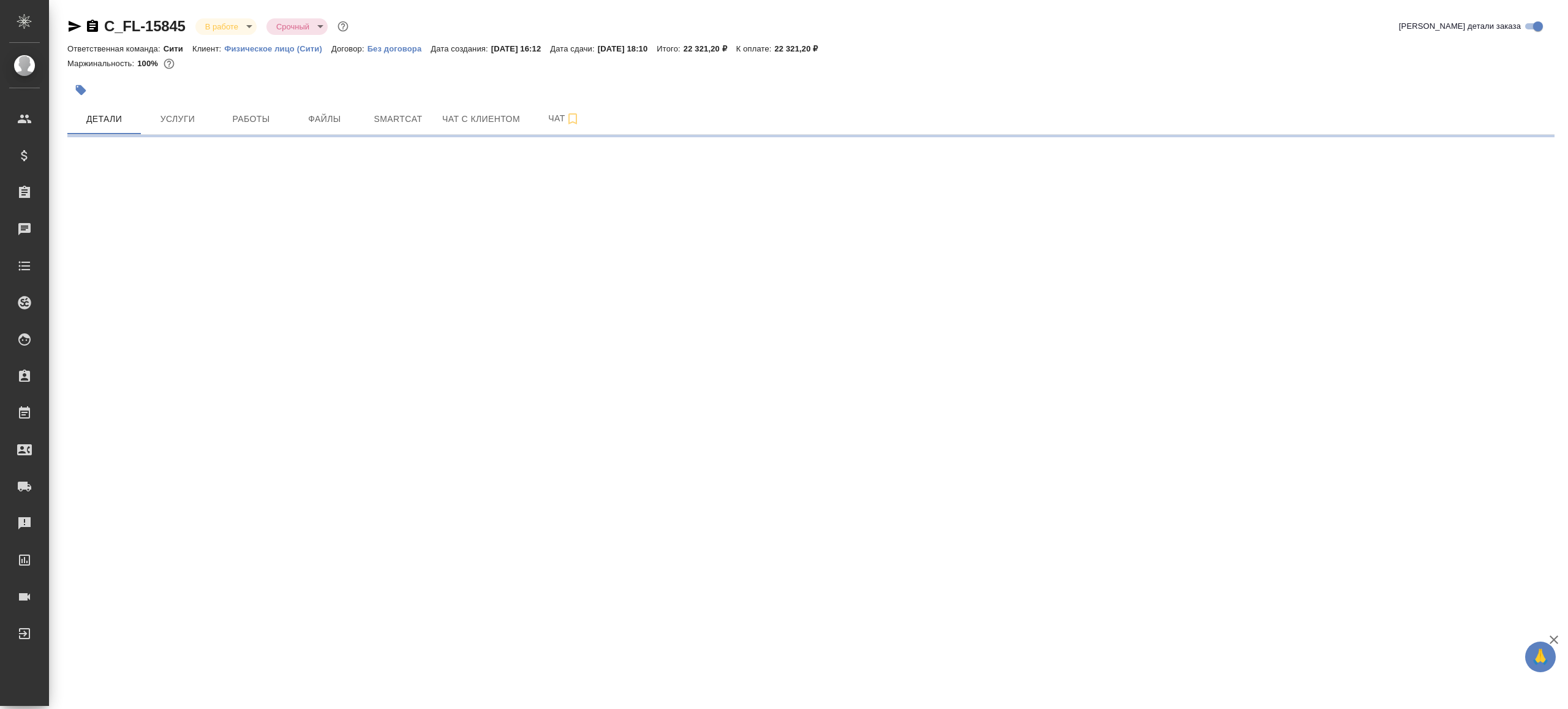
select select "RU"
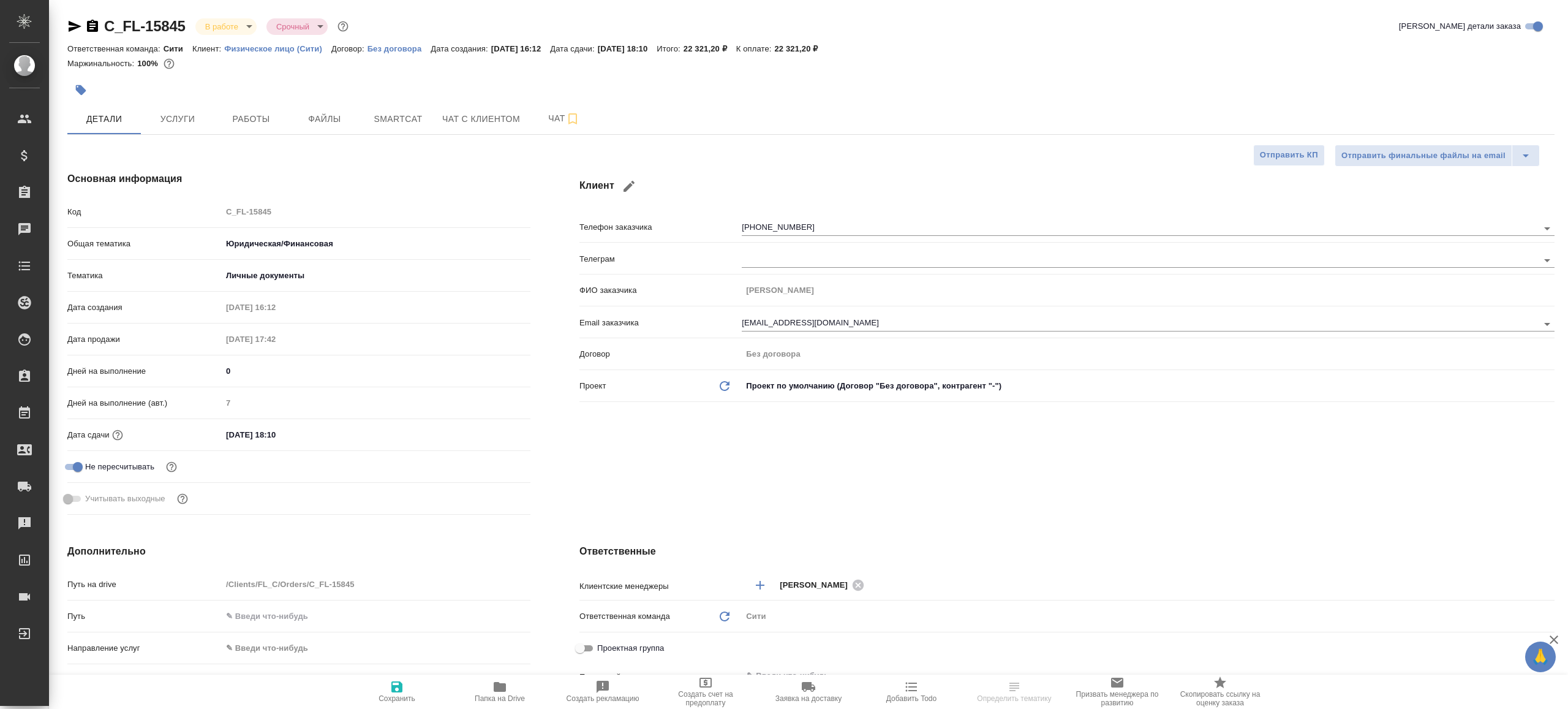
type textarea "x"
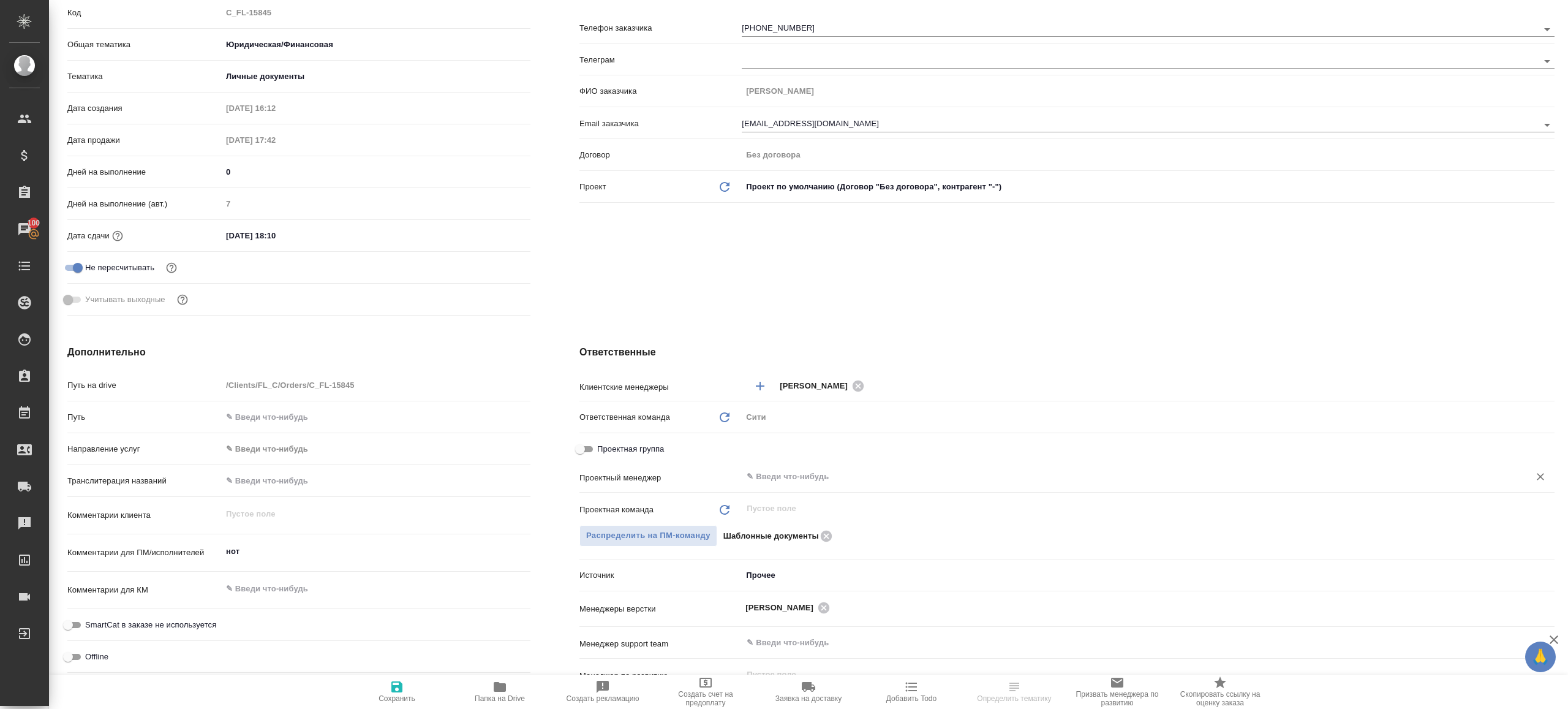
click at [833, 467] on div "​" at bounding box center [1148, 476] width 813 height 22
type textarea "x"
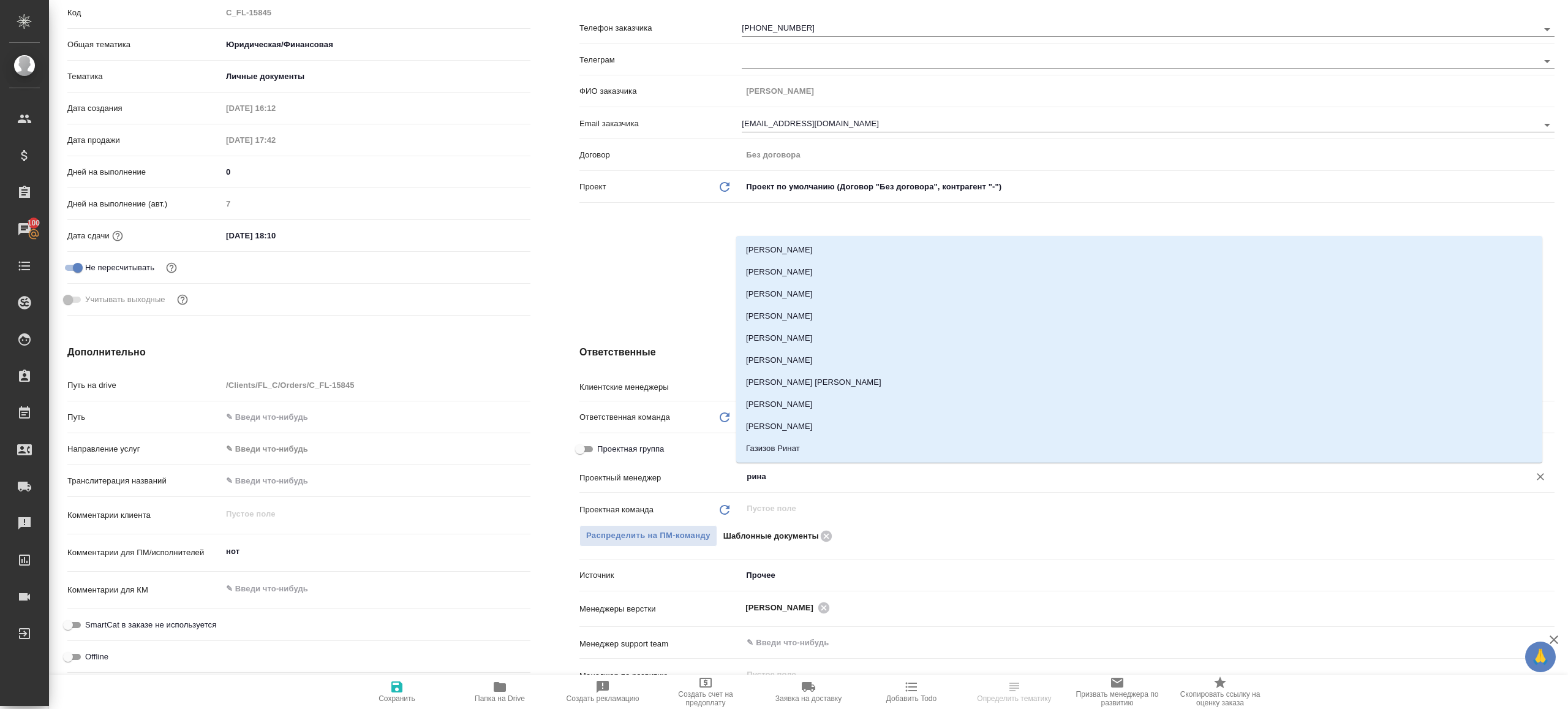
type input "ринат"
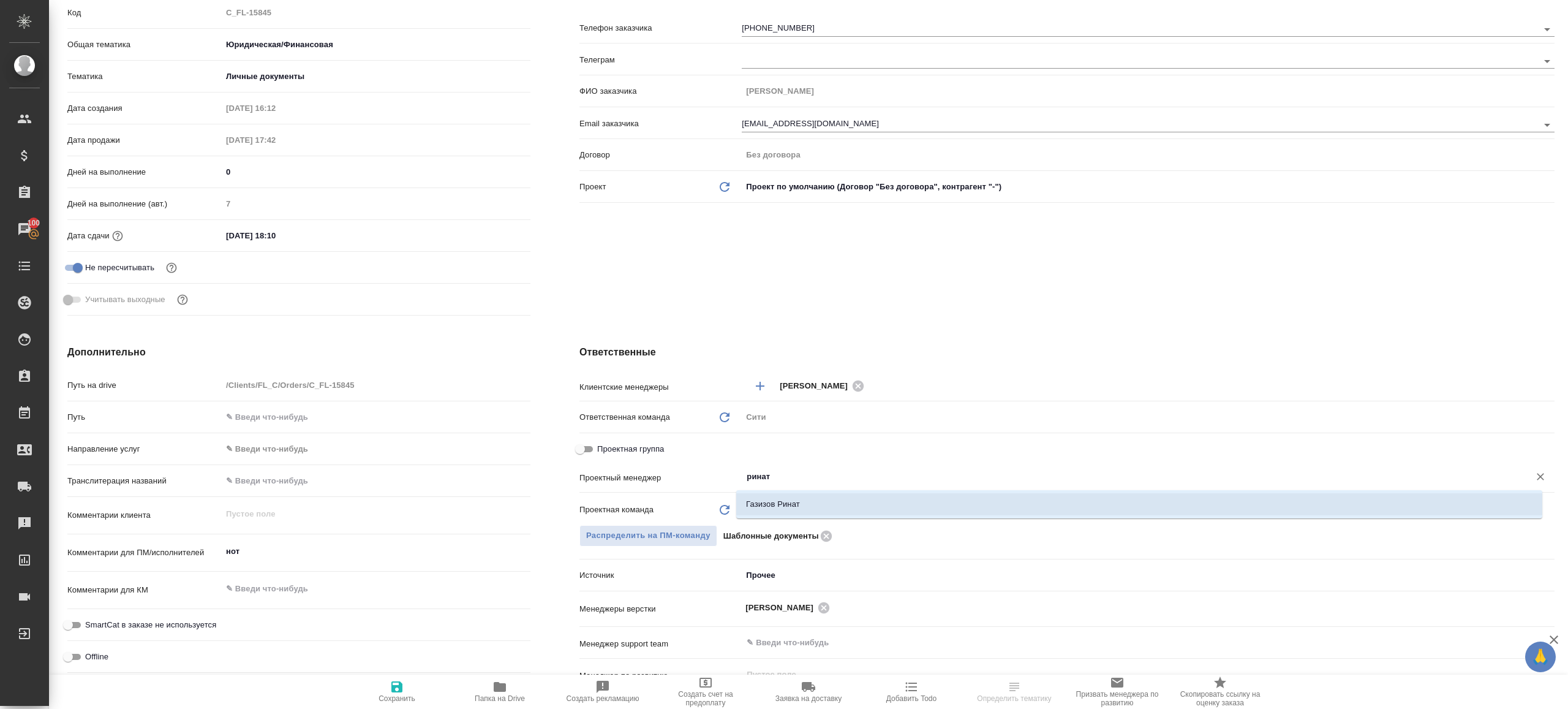
click at [808, 493] on li "Газизов Ринат" at bounding box center [1139, 504] width 806 height 22
type textarea "x"
type input "Газизов Ринат"
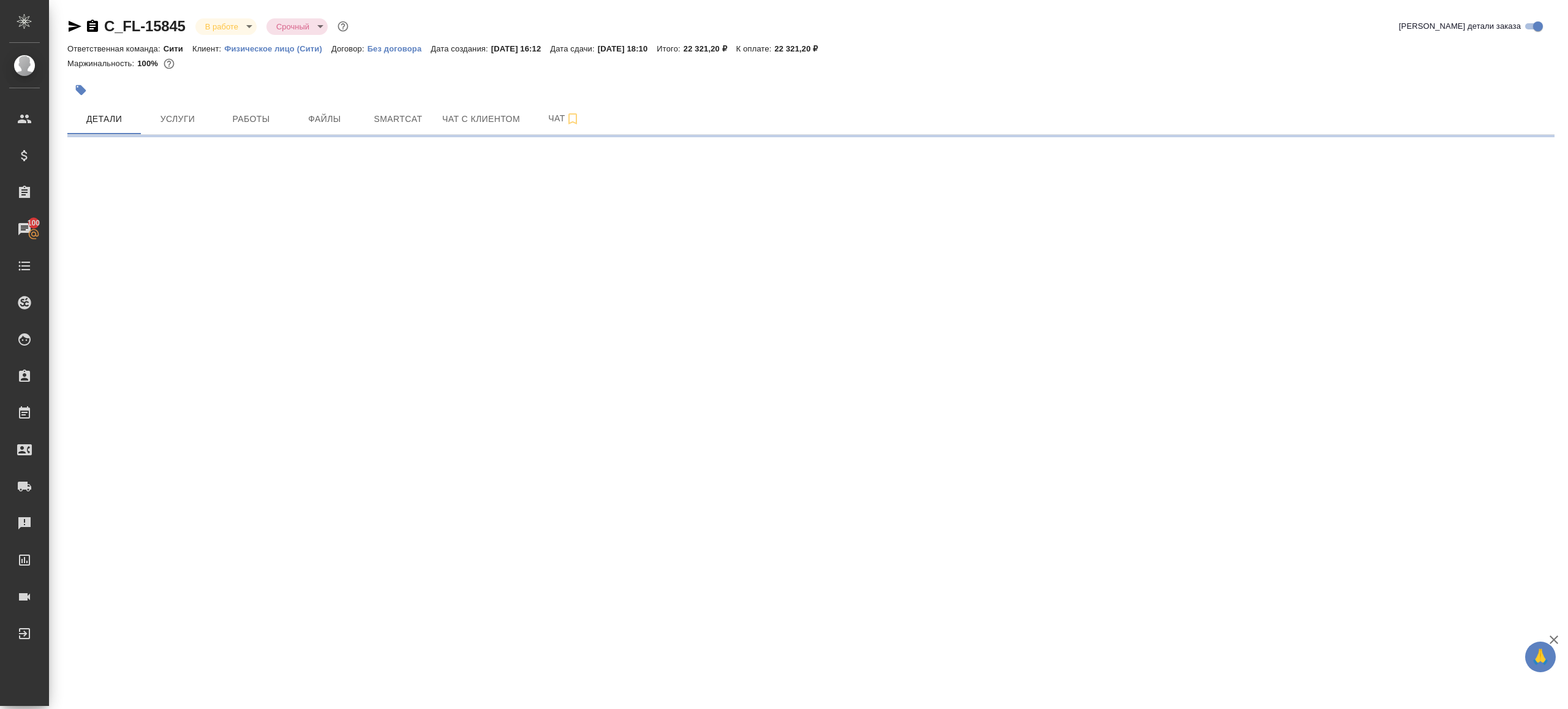
scroll to position [0, 0]
select select "RU"
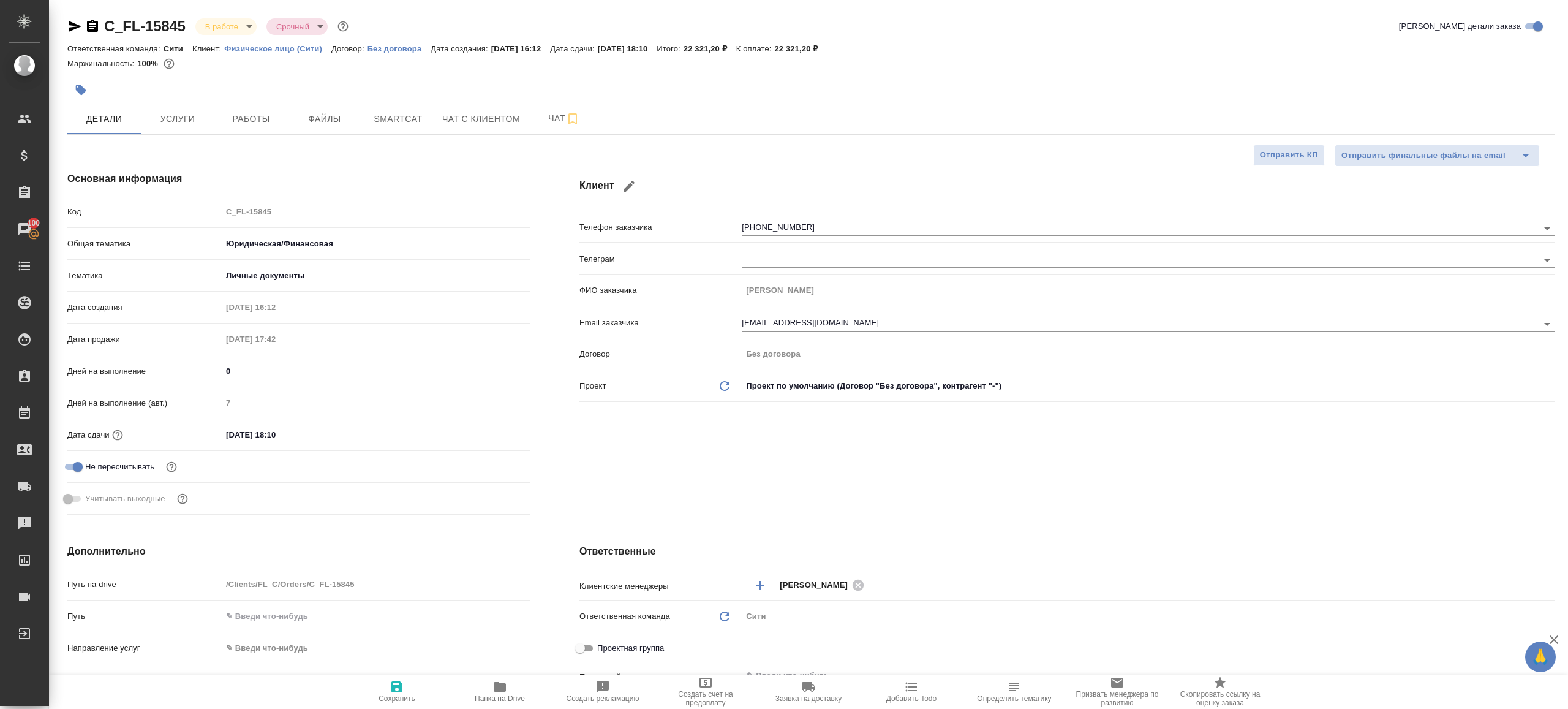
type textarea "x"
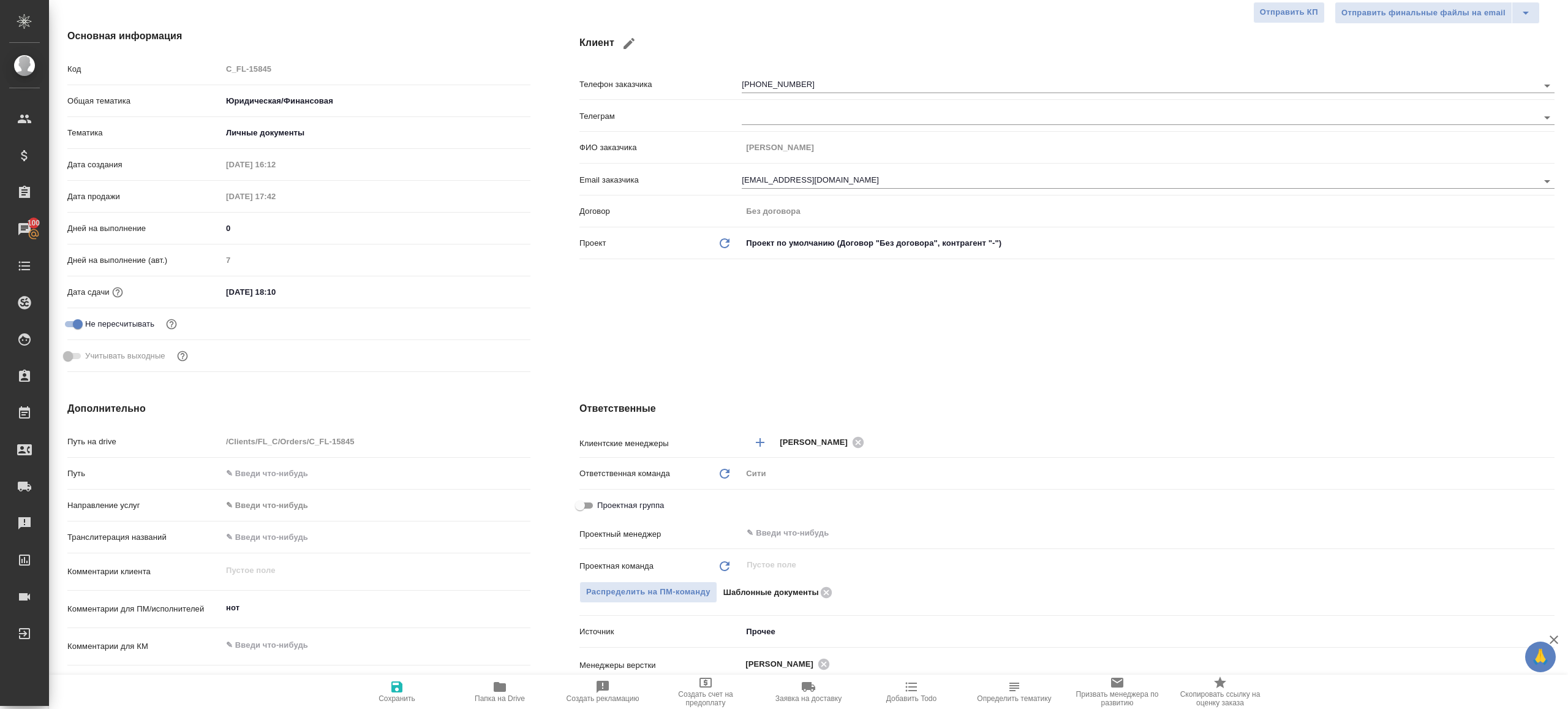
scroll to position [145, 0]
click at [793, 540] on div "​" at bounding box center [1148, 530] width 813 height 22
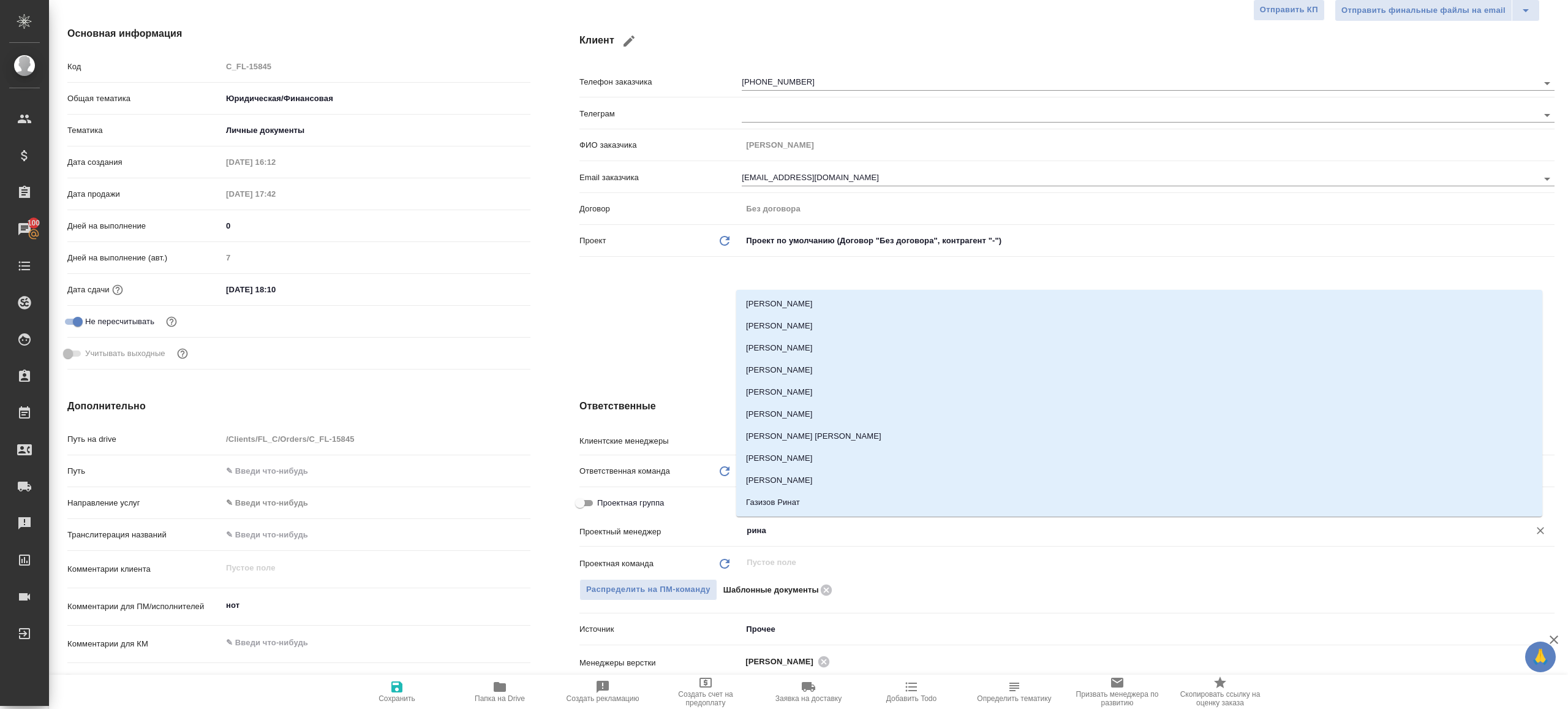
type input "ринат"
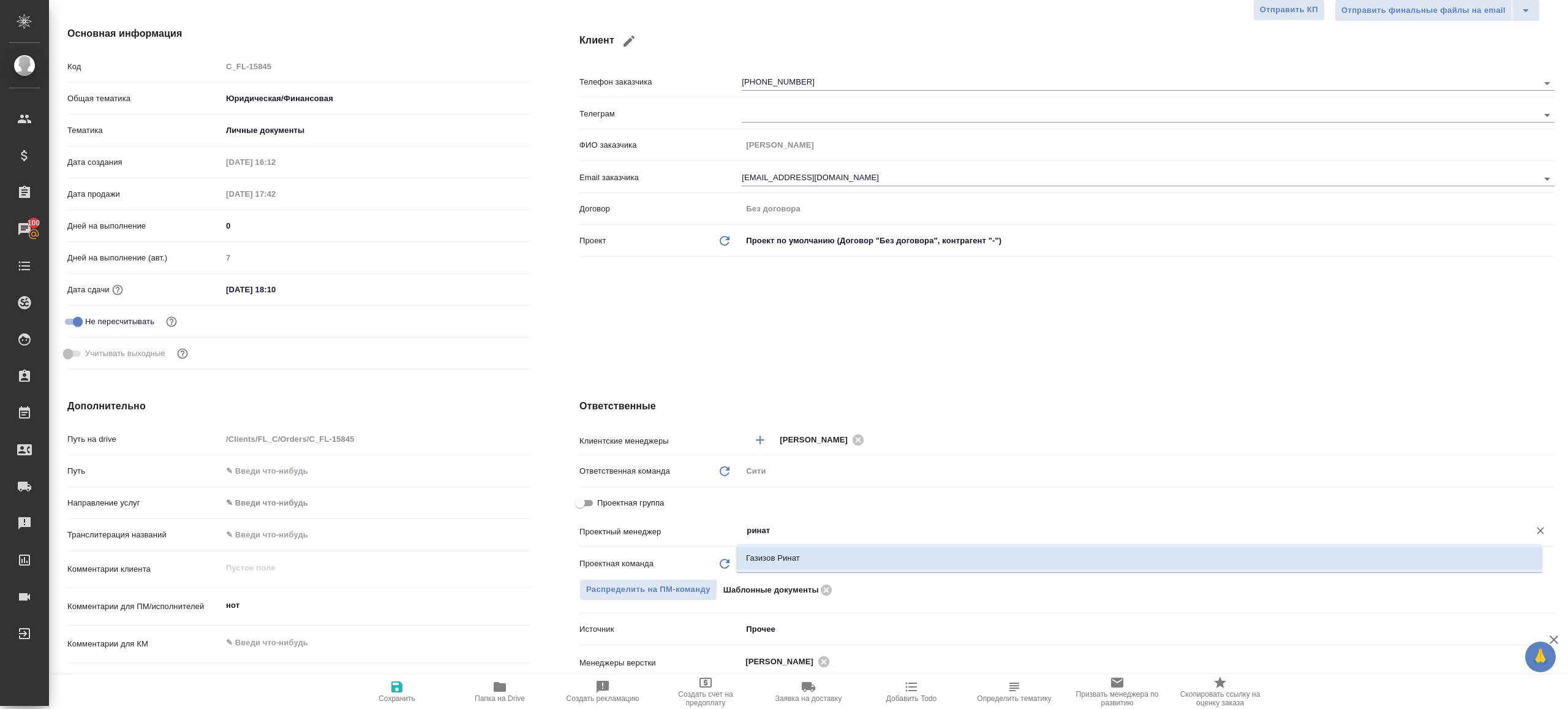
click at [775, 559] on li "Газизов Ринат" at bounding box center [1139, 557] width 806 height 22
type textarea "x"
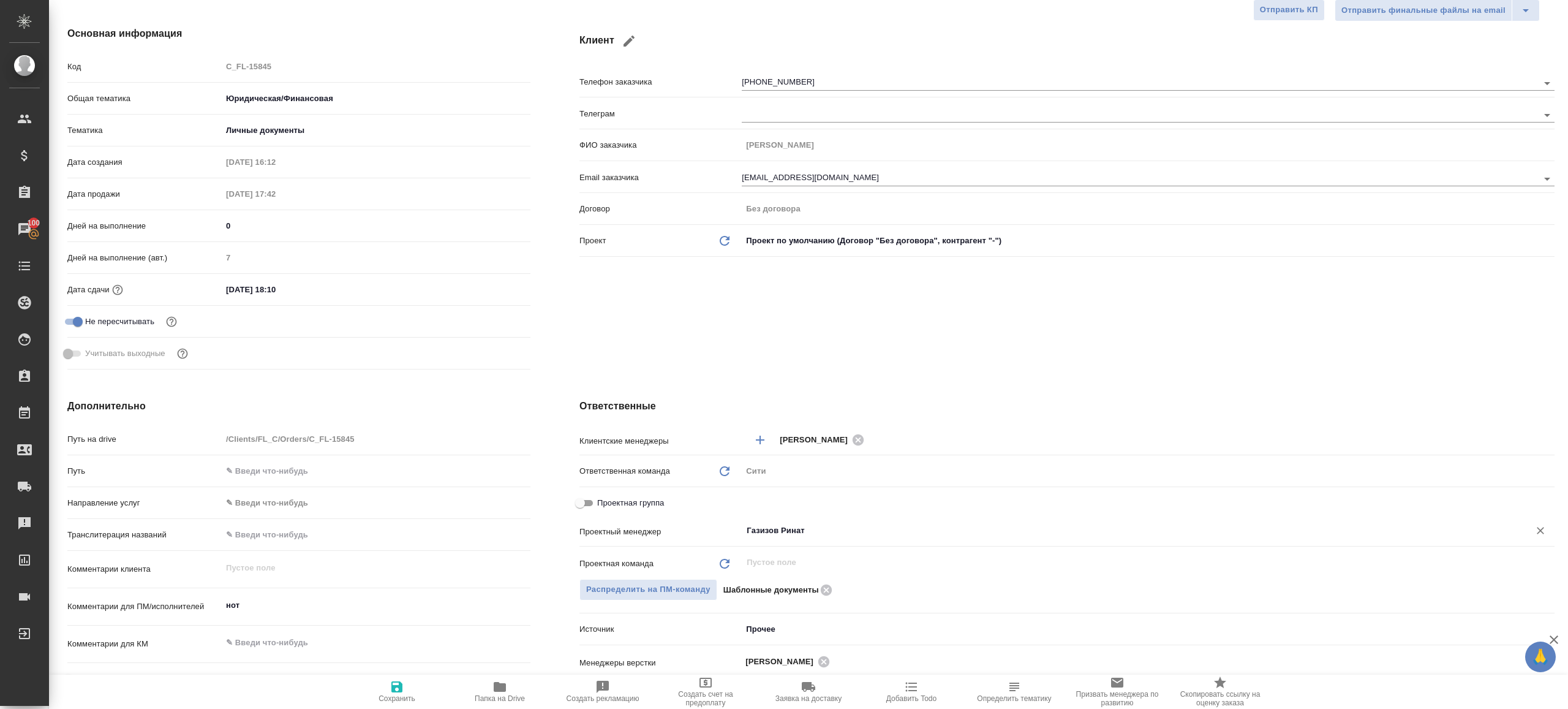
type input "Газизов Ринат"
click at [414, 695] on span "Сохранить" at bounding box center [396, 698] width 36 height 9
type textarea "x"
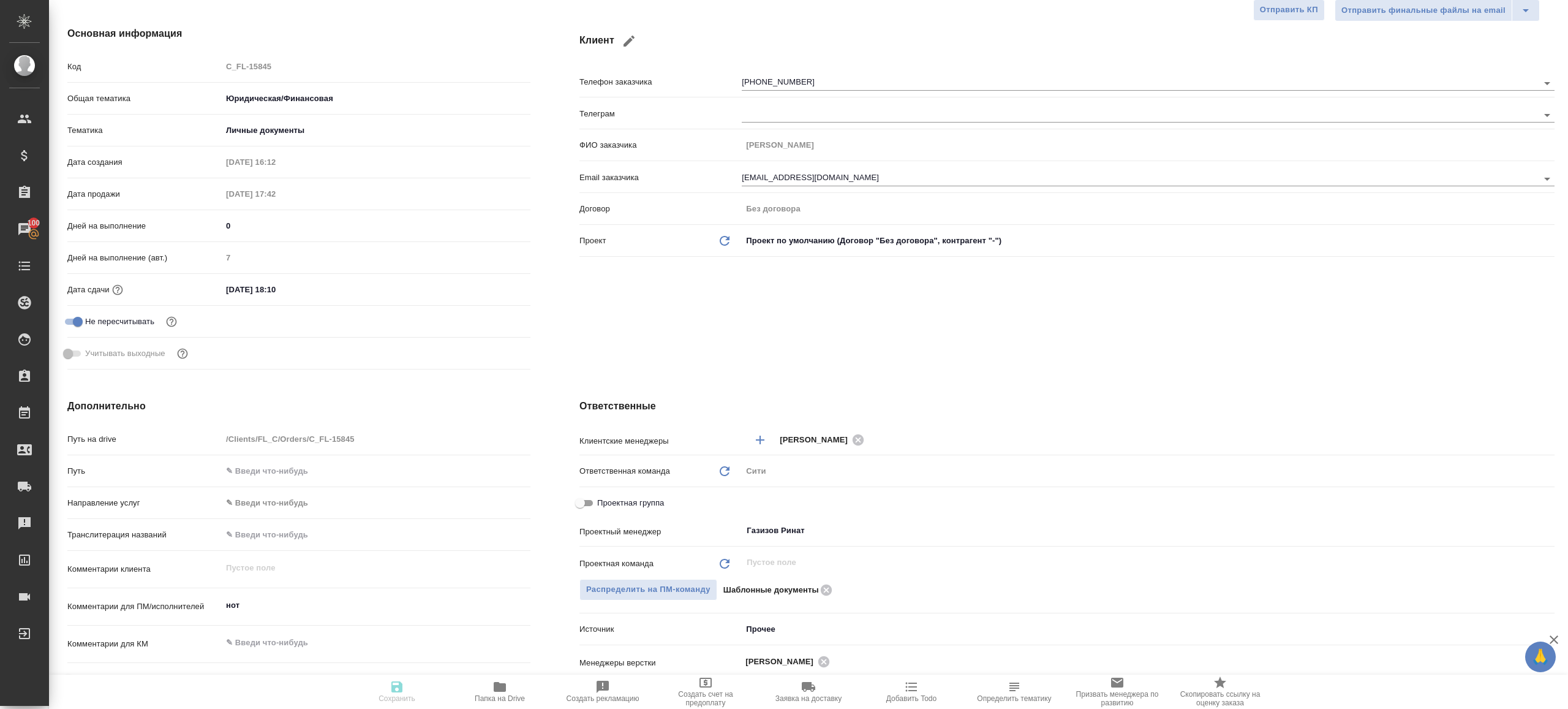
type textarea "x"
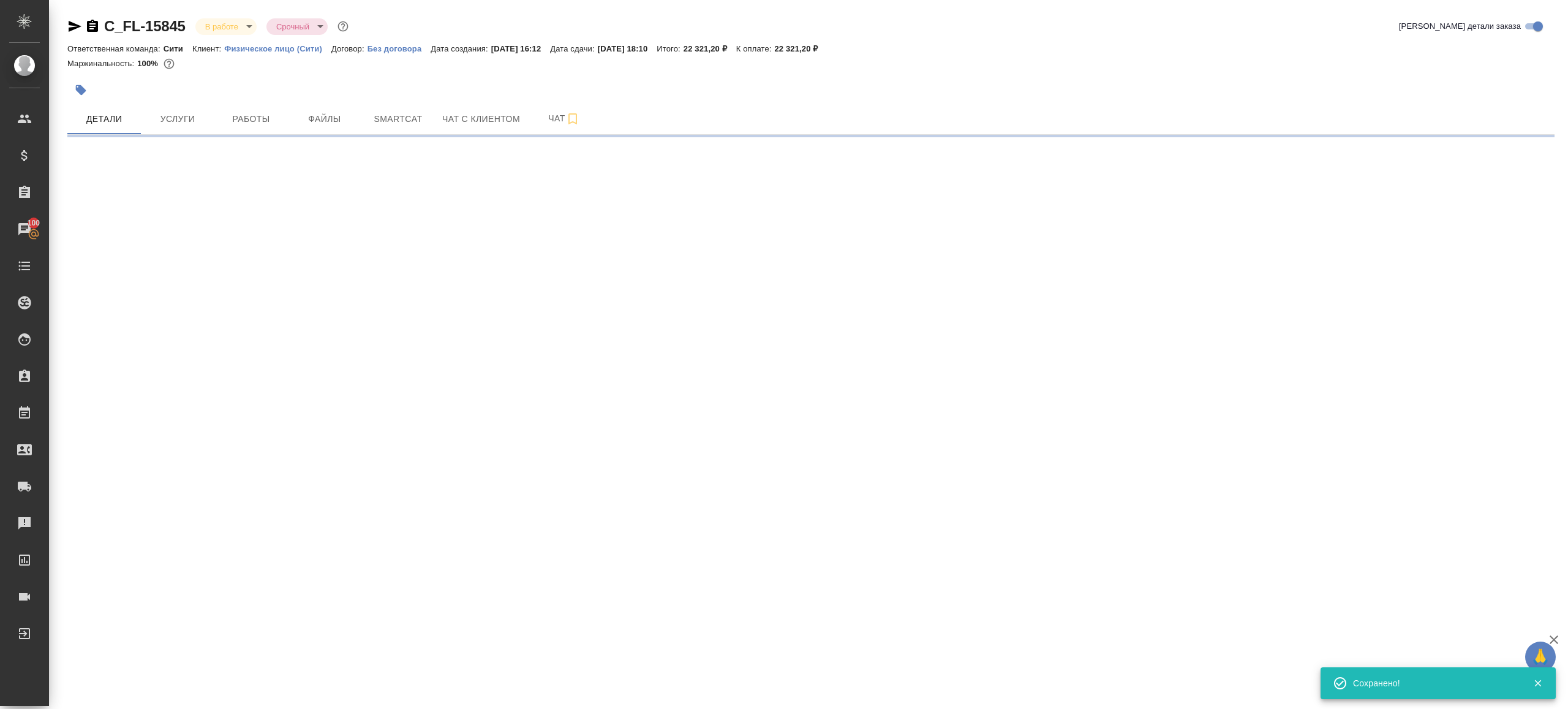
scroll to position [0, 0]
select select "RU"
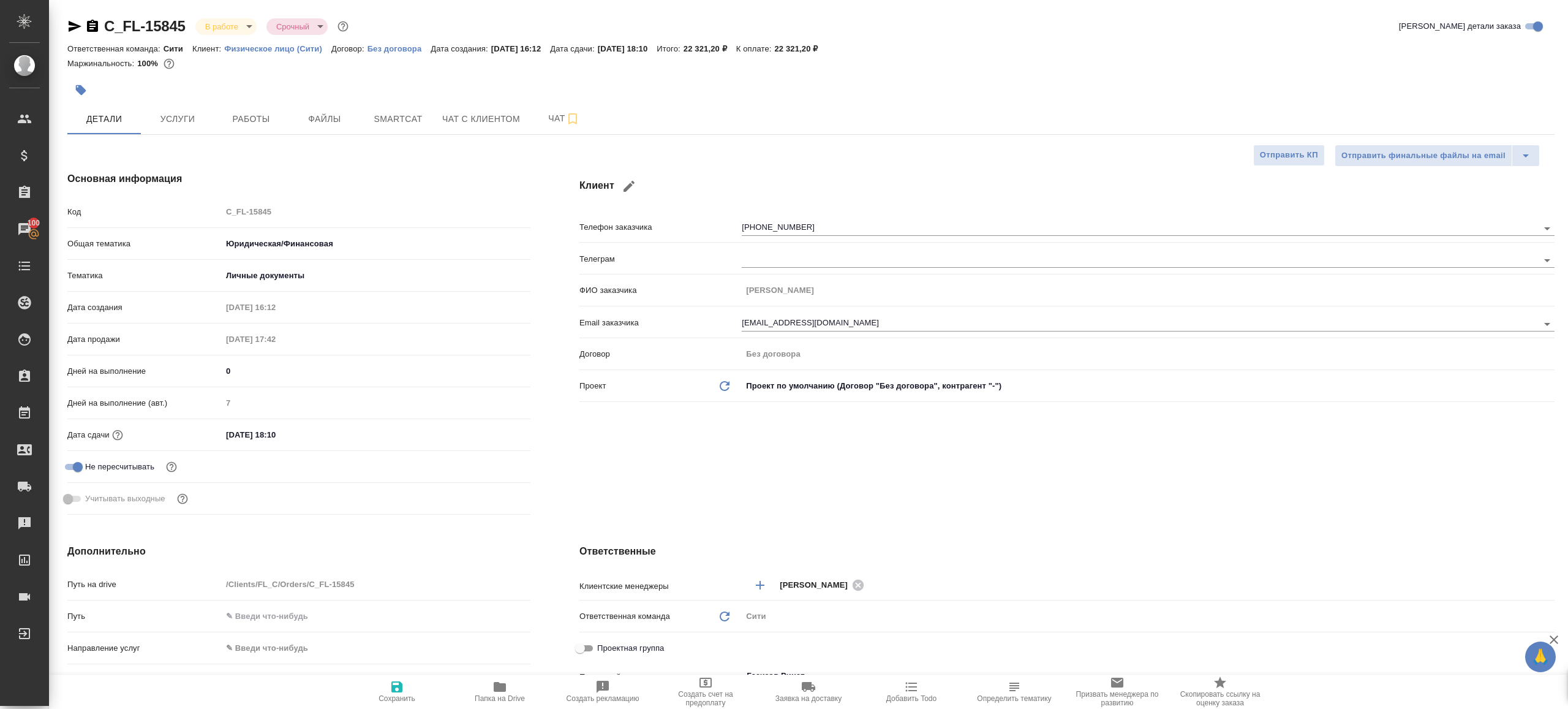
scroll to position [250, 0]
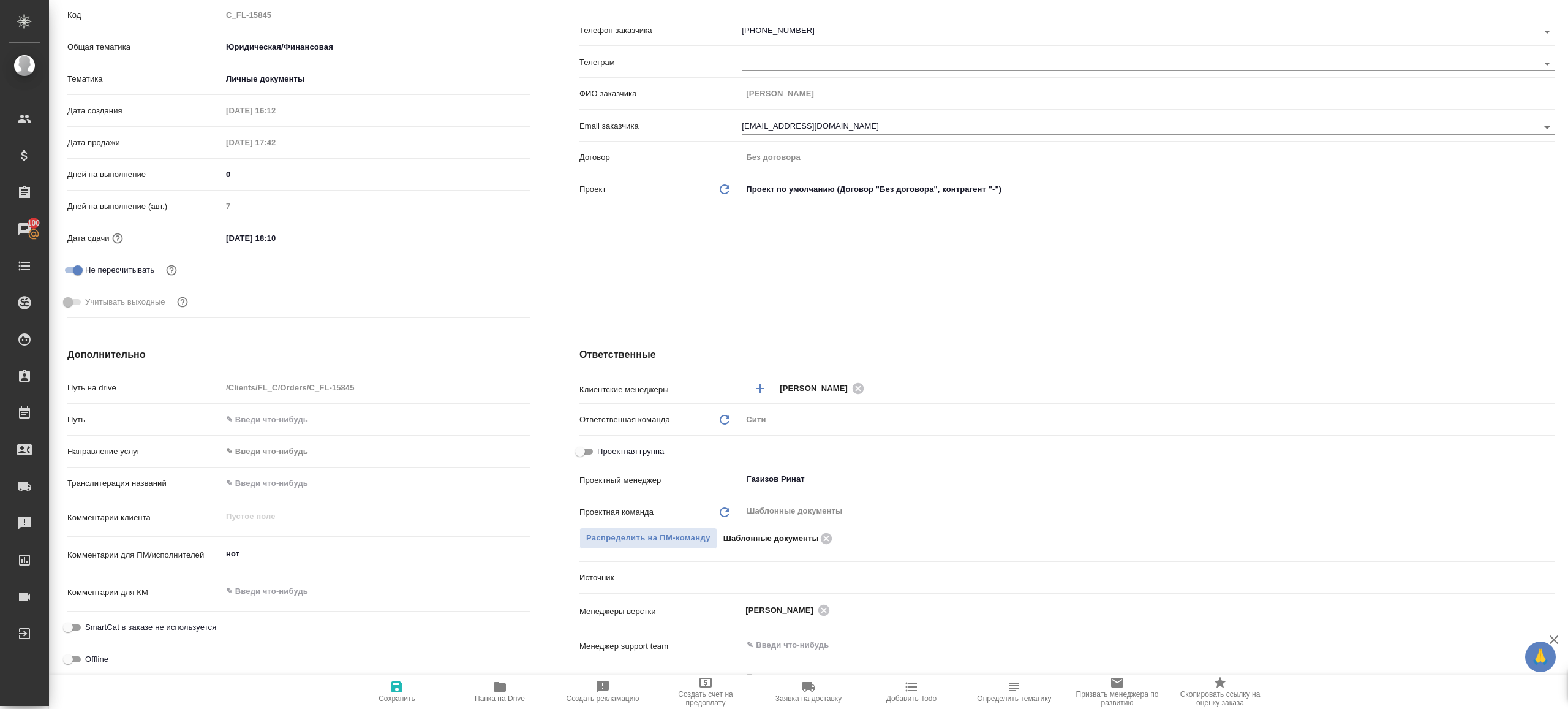
type textarea "x"
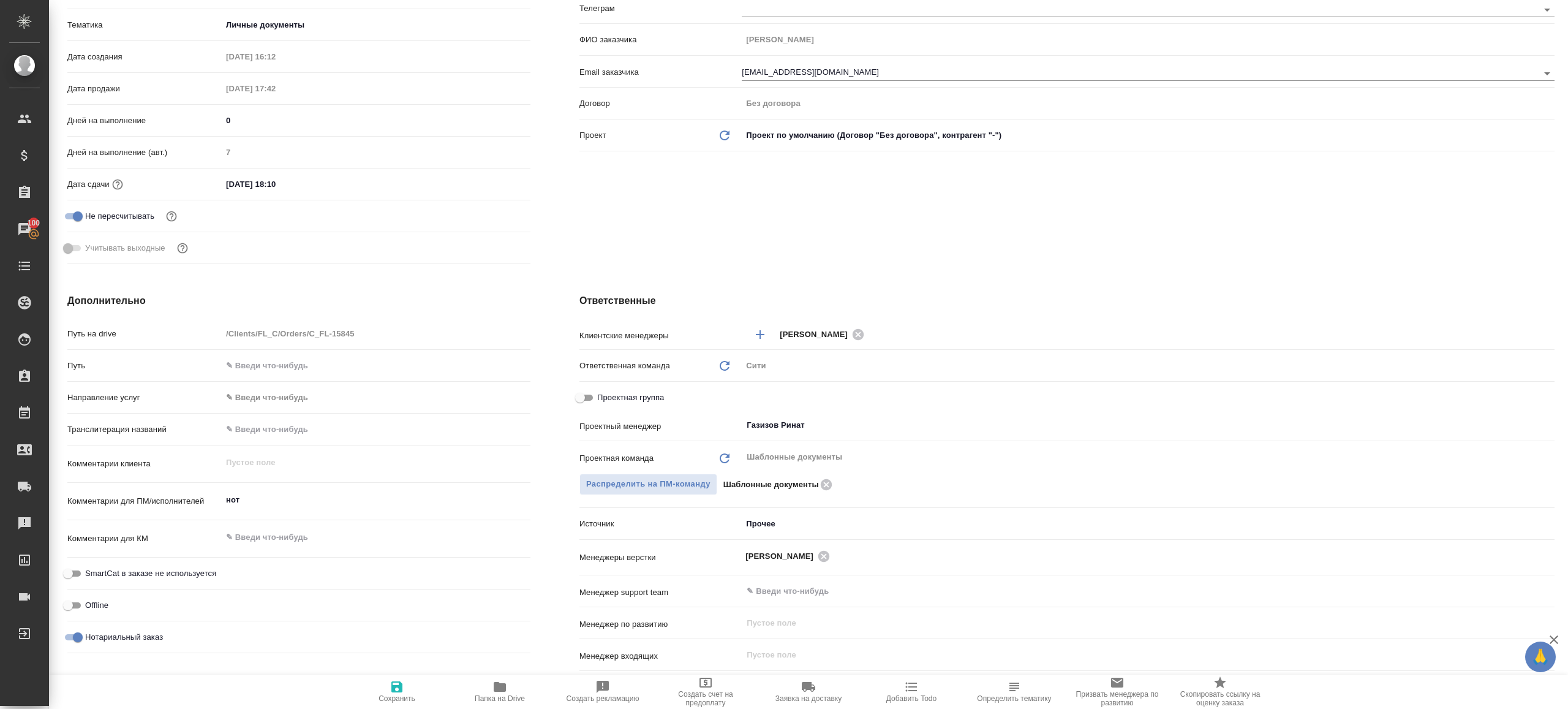
click at [503, 686] on icon "button" at bounding box center [500, 687] width 12 height 10
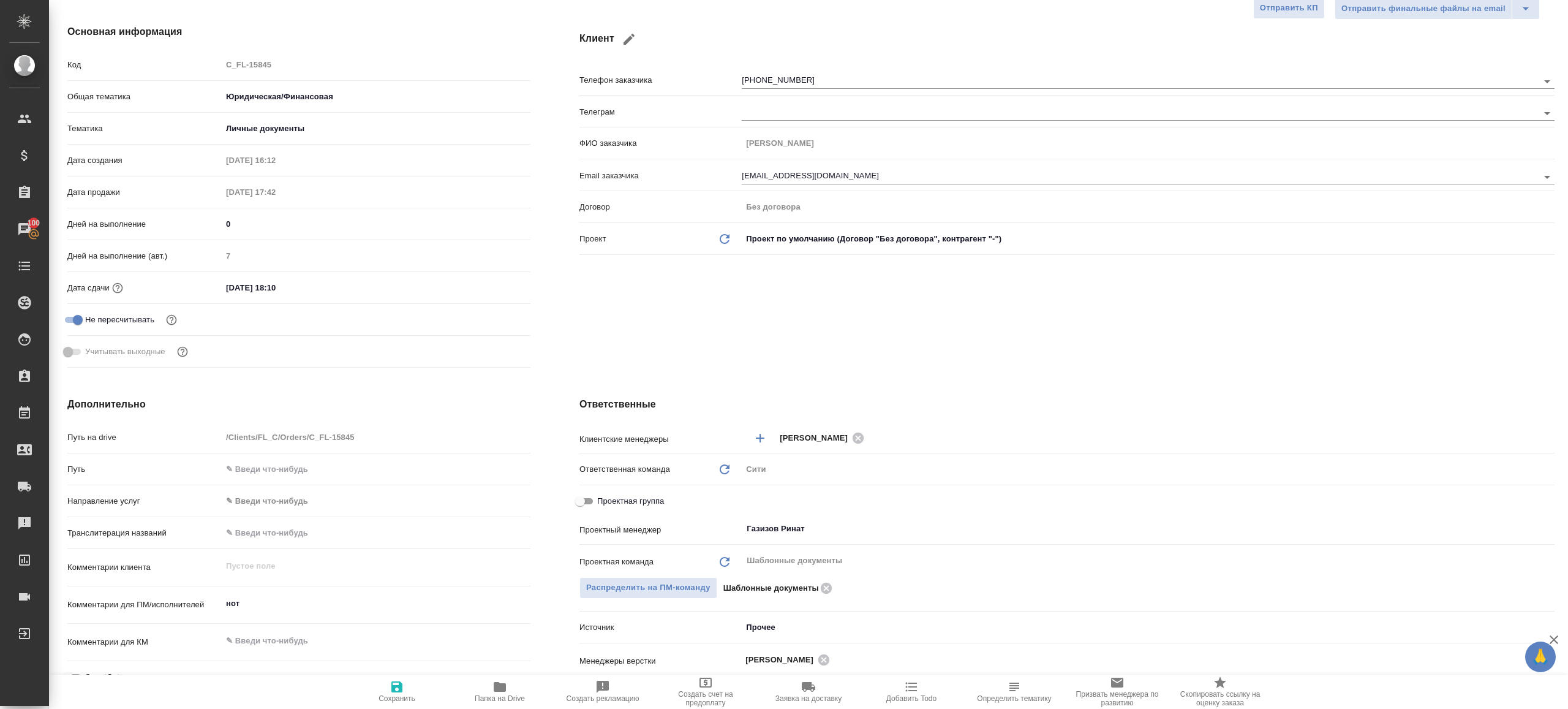
scroll to position [0, 0]
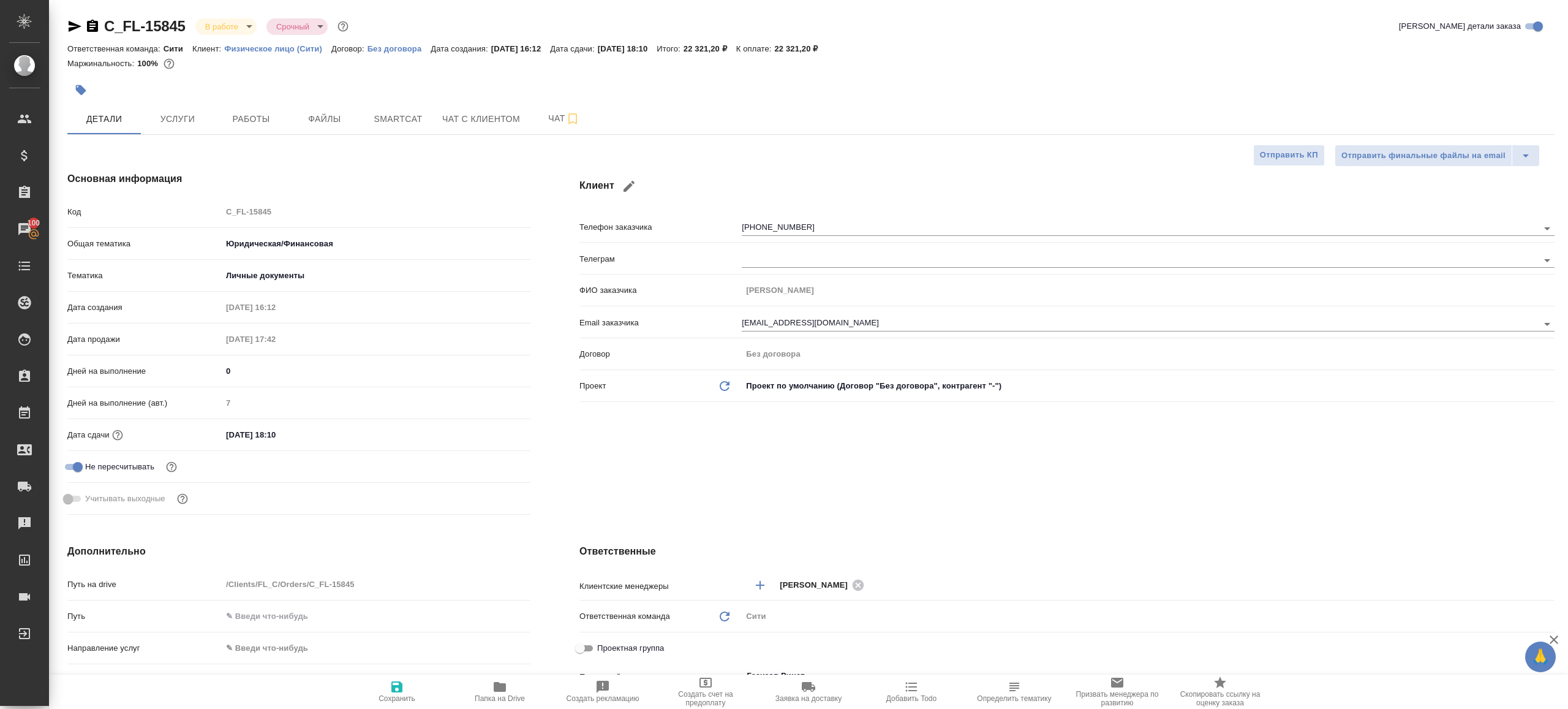
type textarea "x"
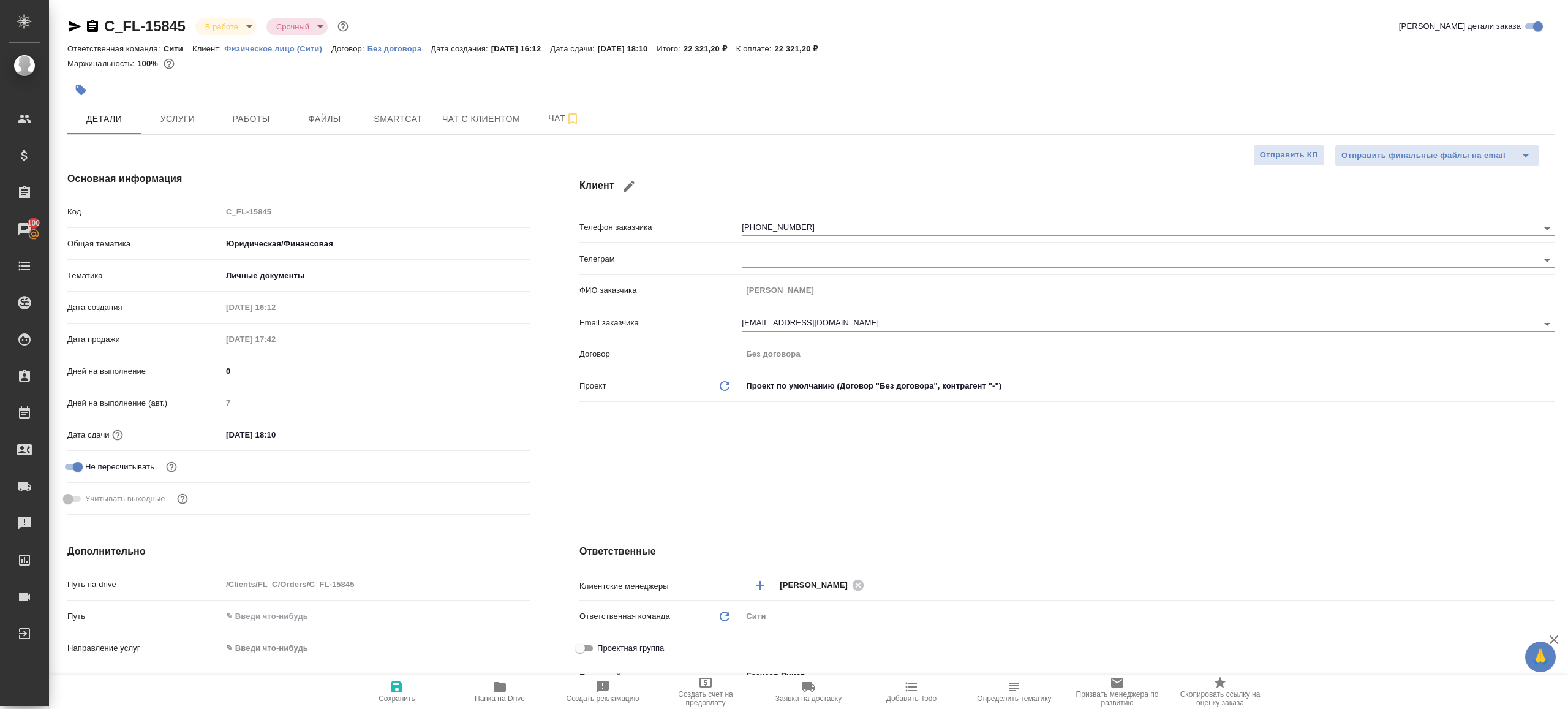
type textarea "x"
click at [249, 117] on span "Работы" at bounding box center [251, 119] width 59 height 15
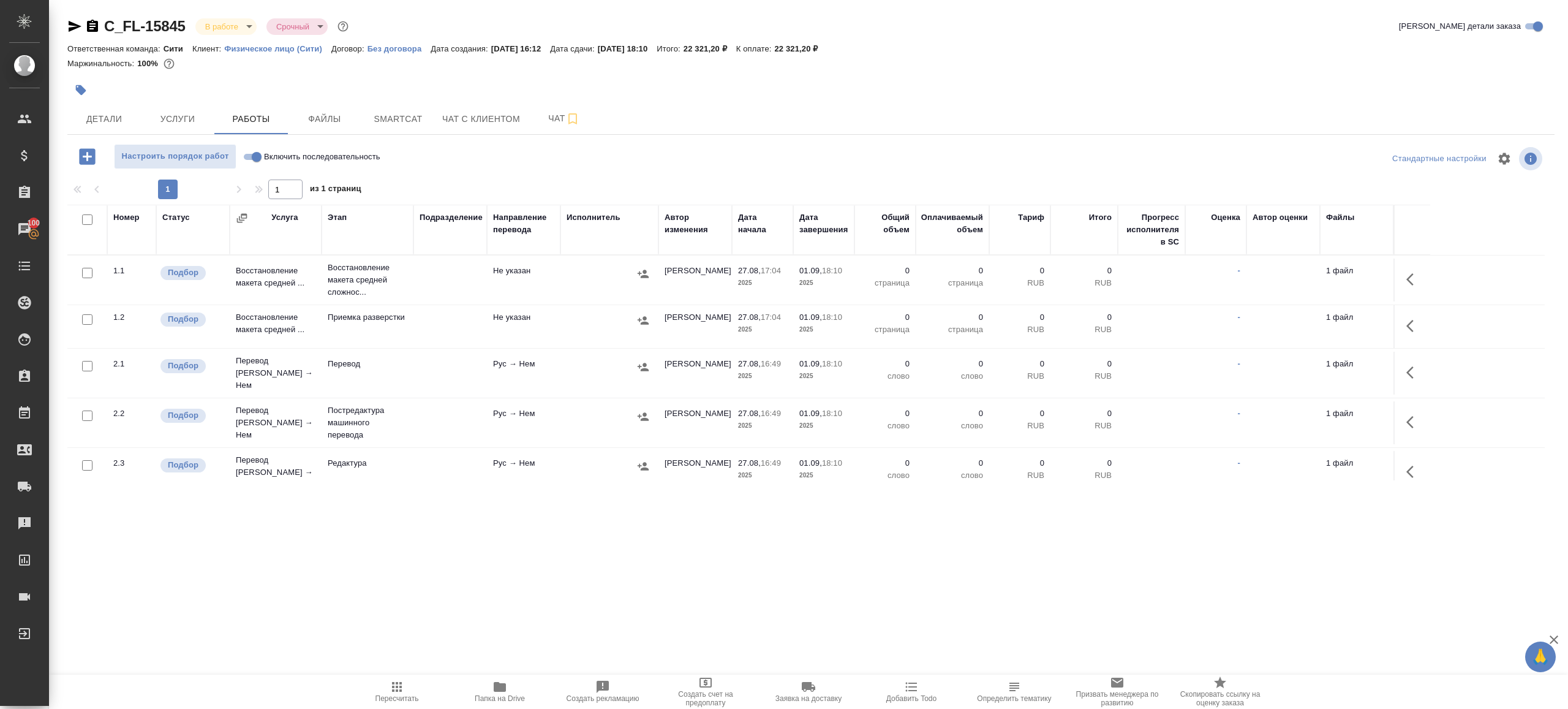
click at [438, 171] on div "Настроить порядок работ Включить последовательность" at bounding box center [315, 159] width 496 height 29
click at [247, 152] on input "Включить последовательность" at bounding box center [257, 157] width 44 height 15
checkbox input "true"
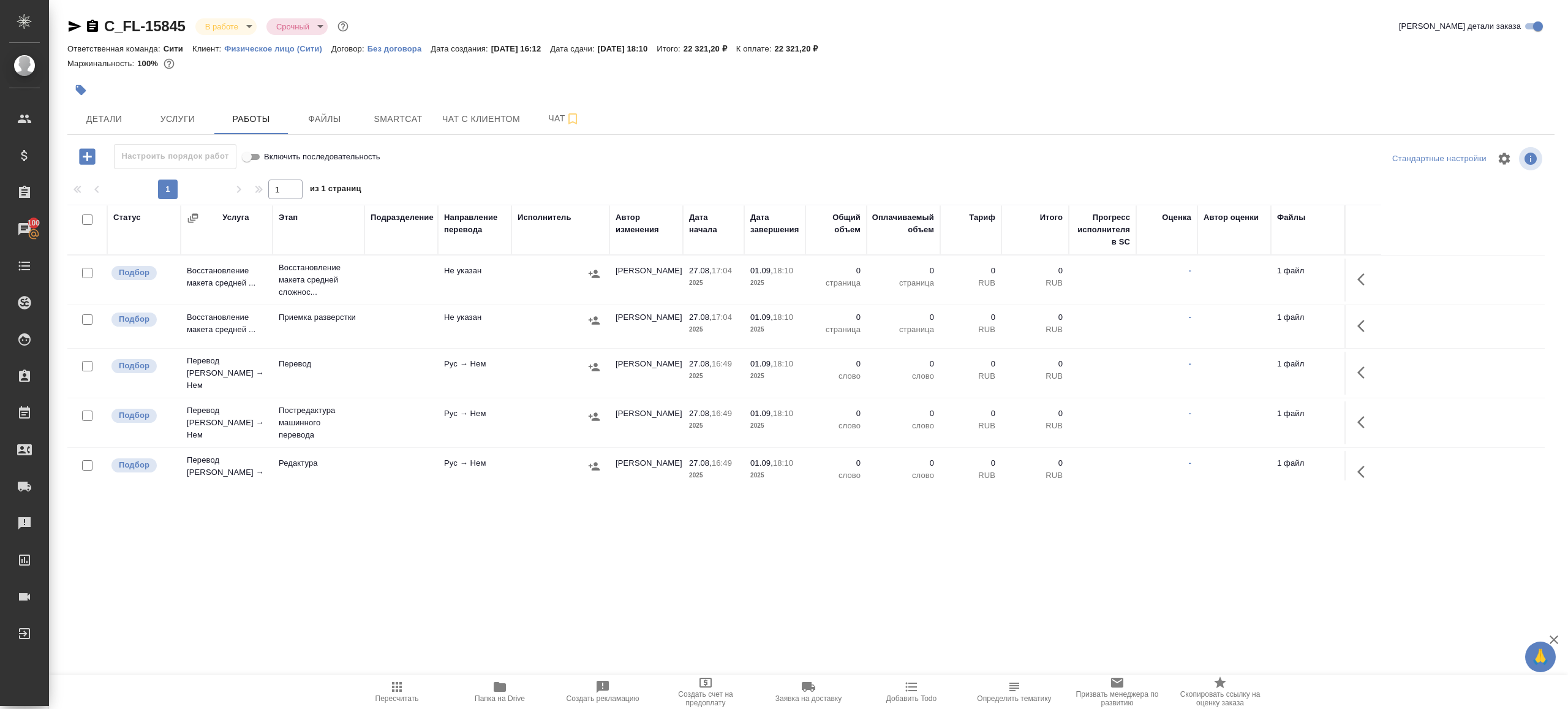
click at [86, 221] on input "checkbox" at bounding box center [87, 220] width 11 height 11
checkbox input "true"
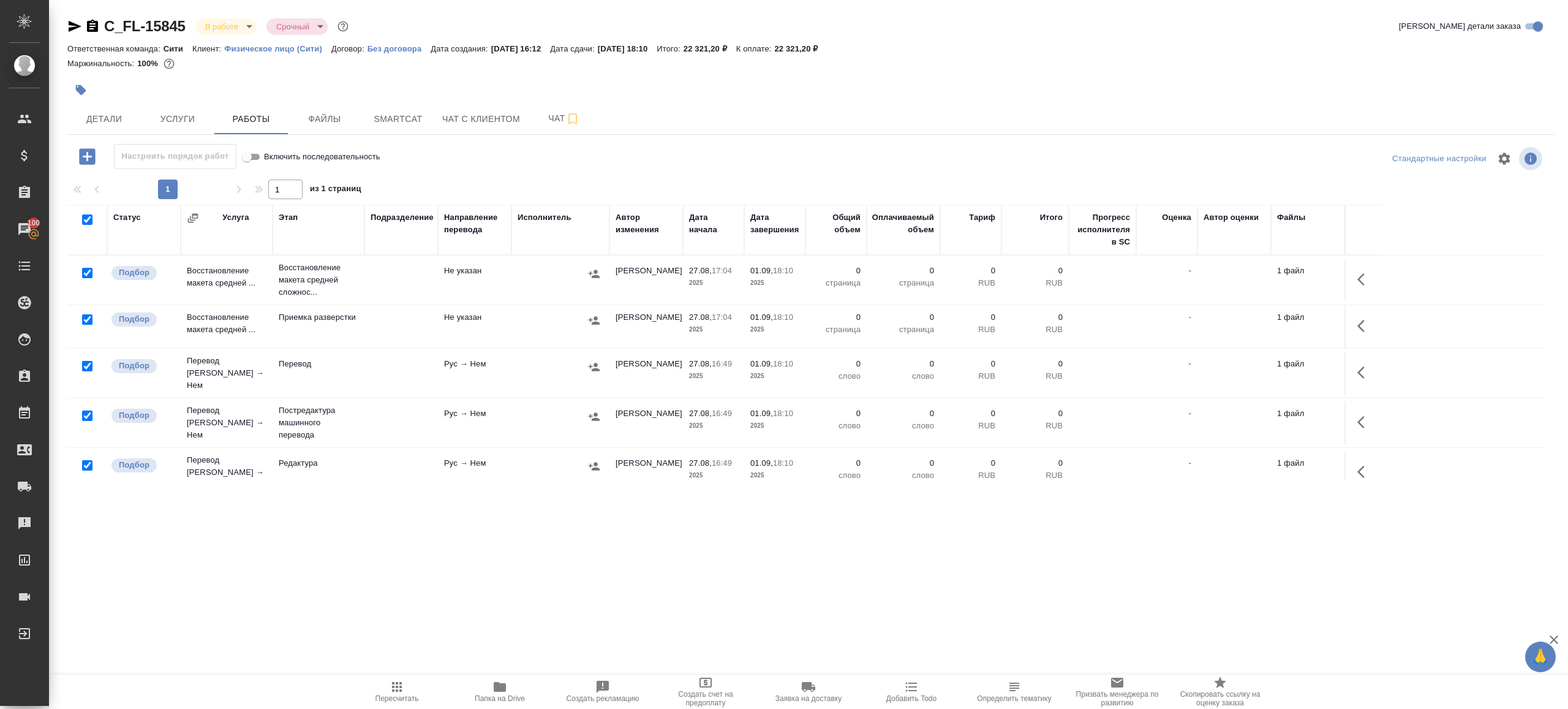
checkbox input "true"
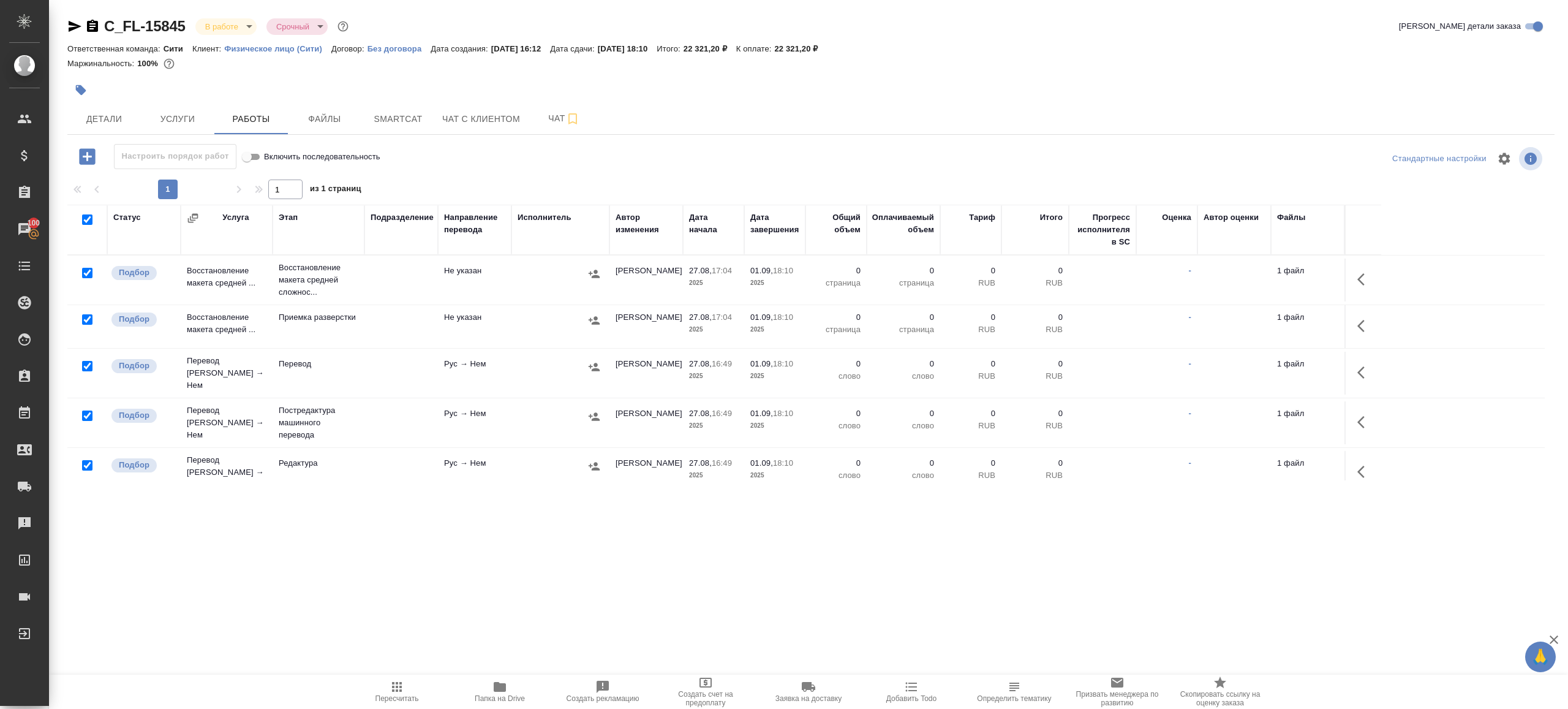
checkbox input "true"
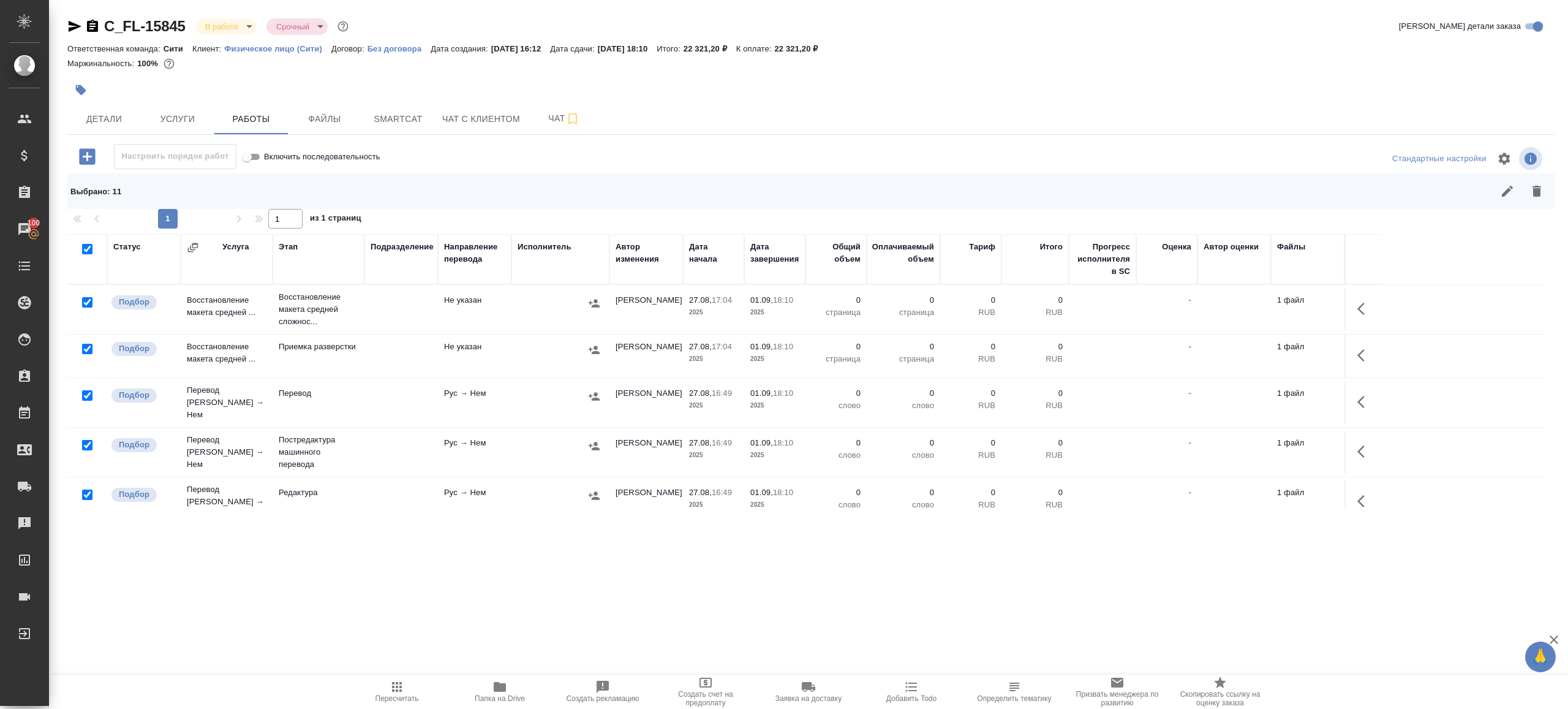
click at [86, 301] on input "checkbox" at bounding box center [87, 302] width 11 height 11
checkbox input "false"
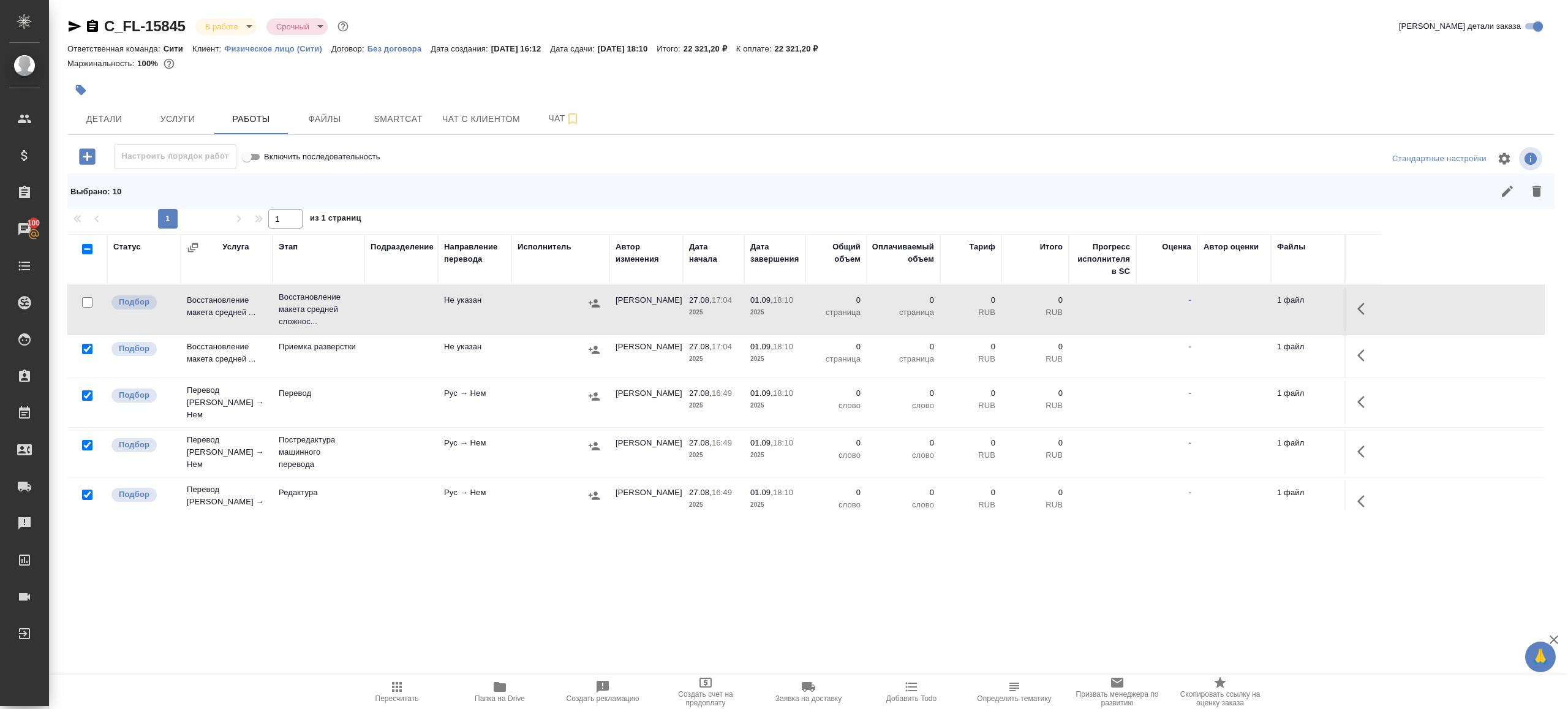
click at [87, 396] on div at bounding box center [87, 395] width 28 height 17
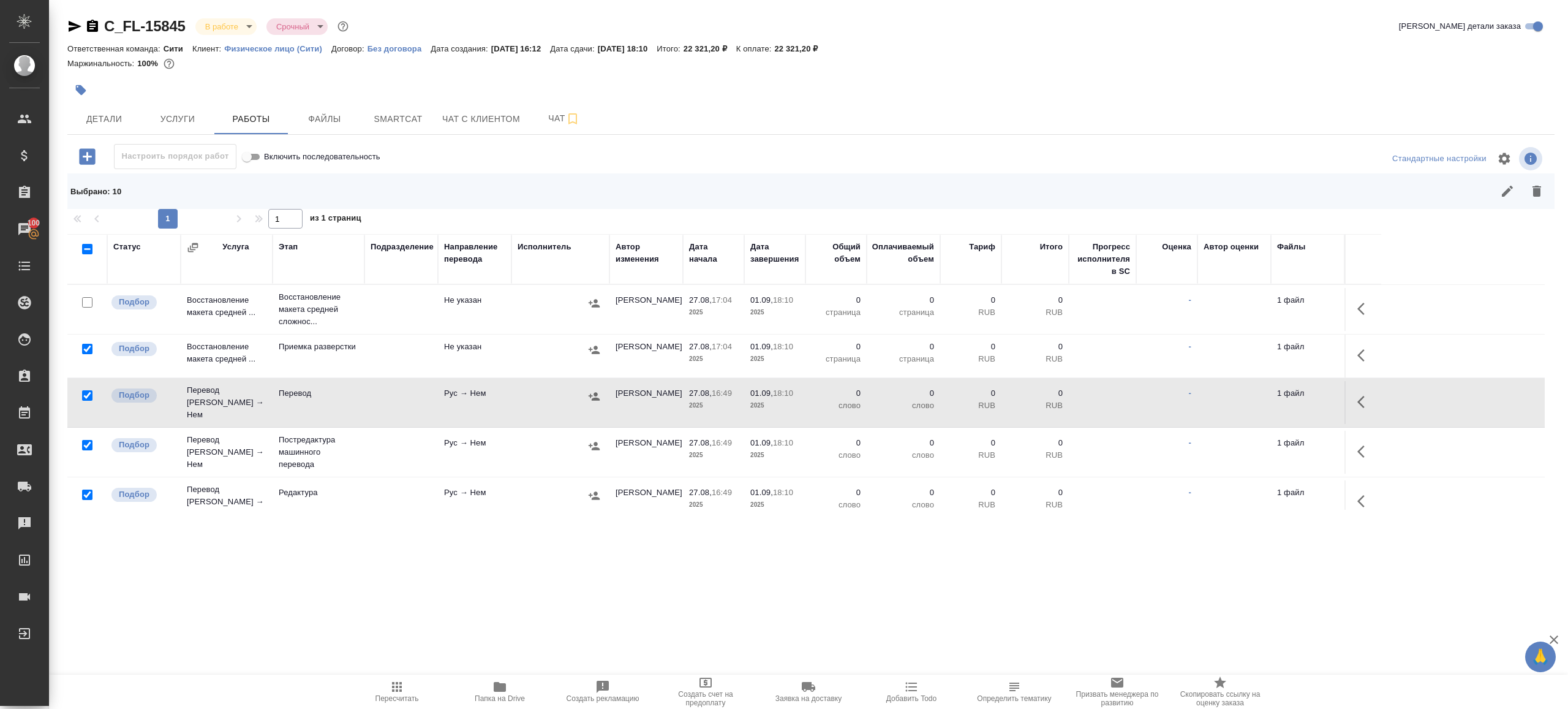
click at [88, 392] on input "checkbox" at bounding box center [87, 395] width 11 height 11
checkbox input "false"
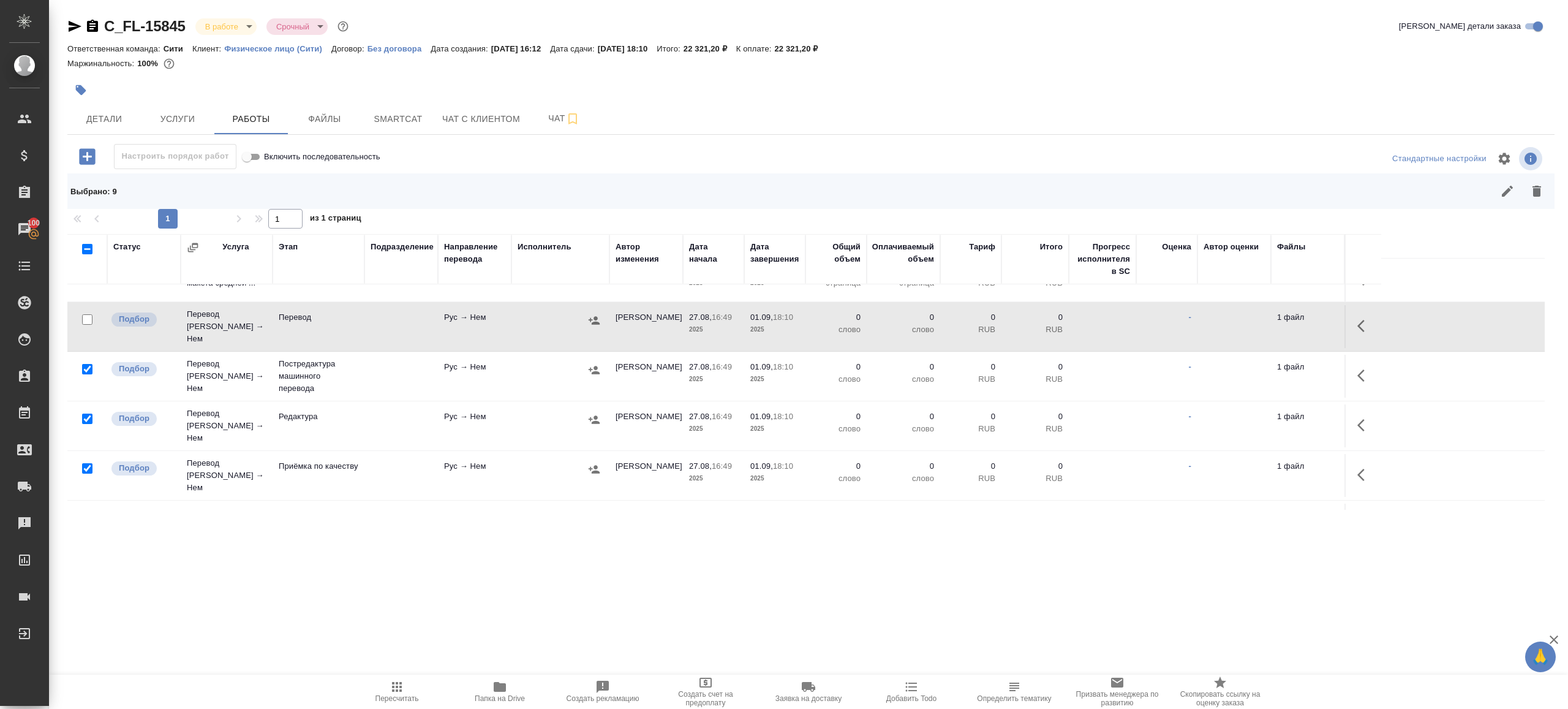
click at [84, 463] on input "checkbox" at bounding box center [87, 468] width 11 height 11
checkbox input "false"
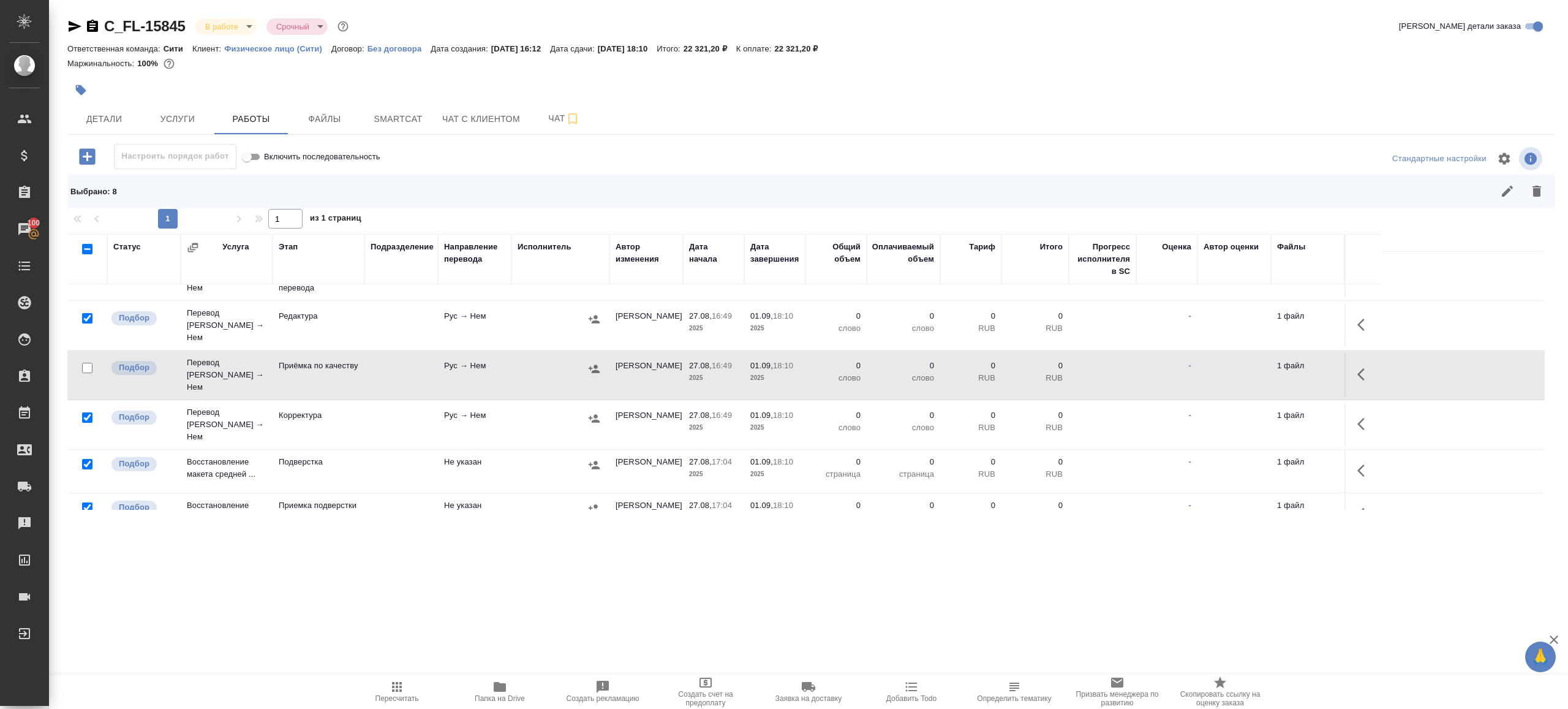
scroll to position [275, 0]
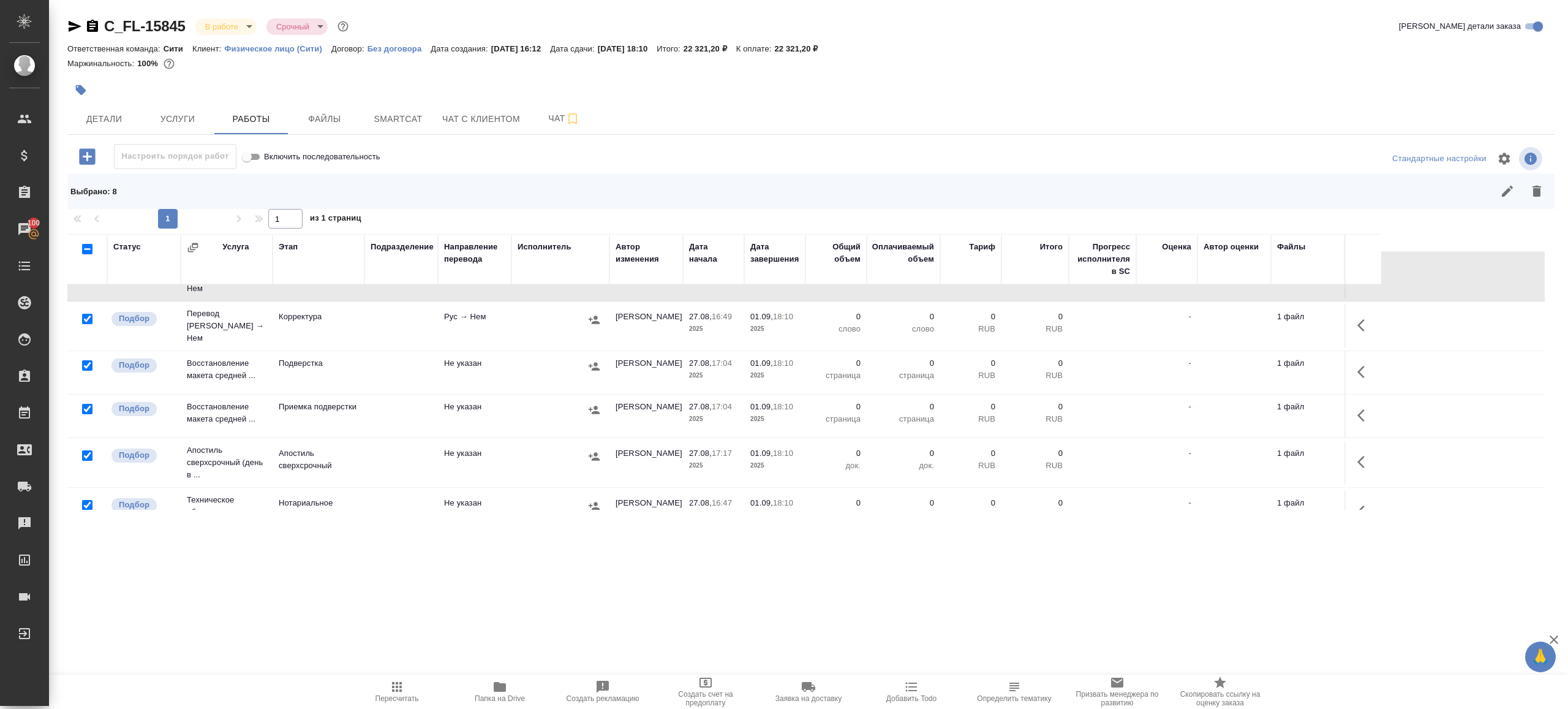
drag, startPoint x: 88, startPoint y: 426, endPoint x: 88, endPoint y: 472, distance: 46.0
click at [88, 451] on input "checkbox" at bounding box center [87, 455] width 11 height 11
checkbox input "false"
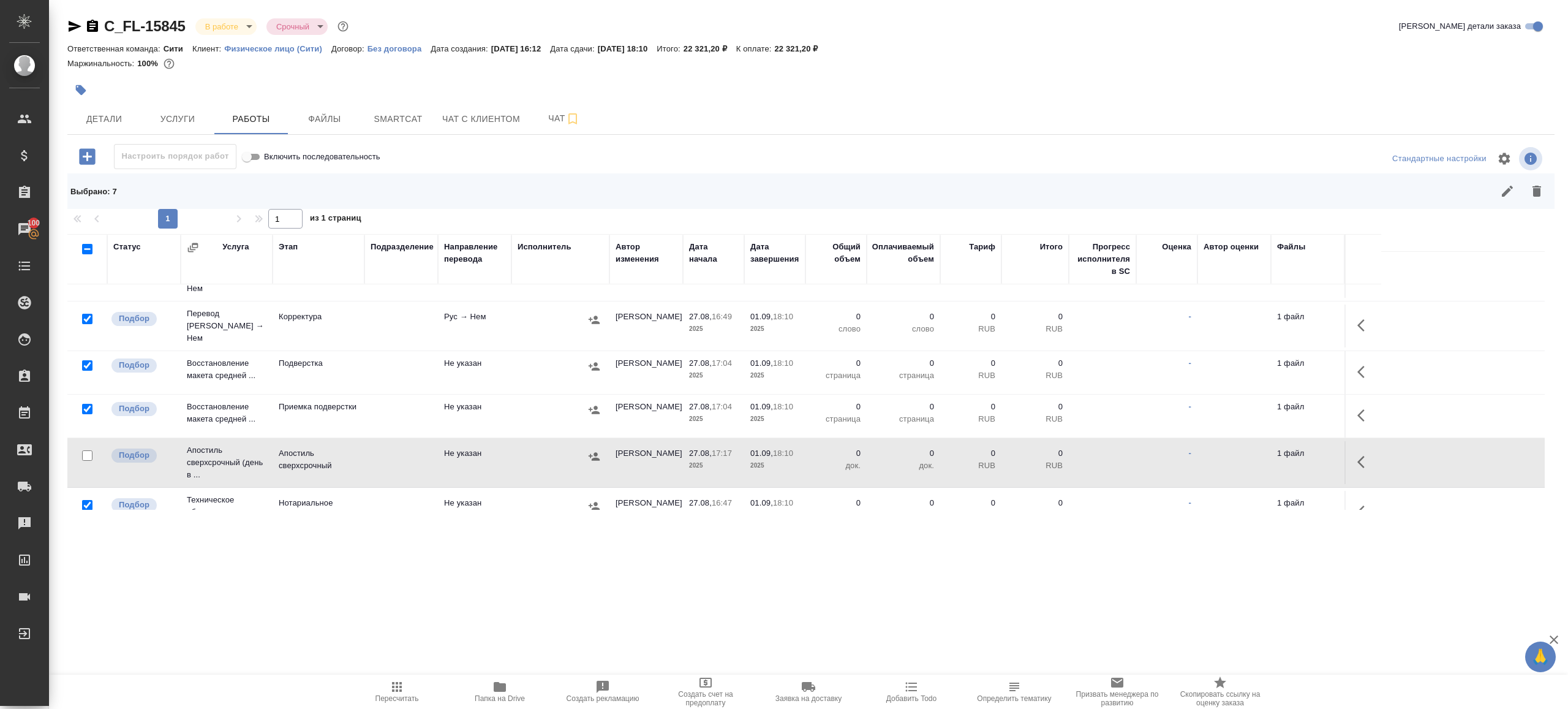
drag, startPoint x: 87, startPoint y: 479, endPoint x: 533, endPoint y: 318, distance: 474.2
click at [87, 500] on input "checkbox" at bounding box center [87, 505] width 11 height 11
checkbox input "false"
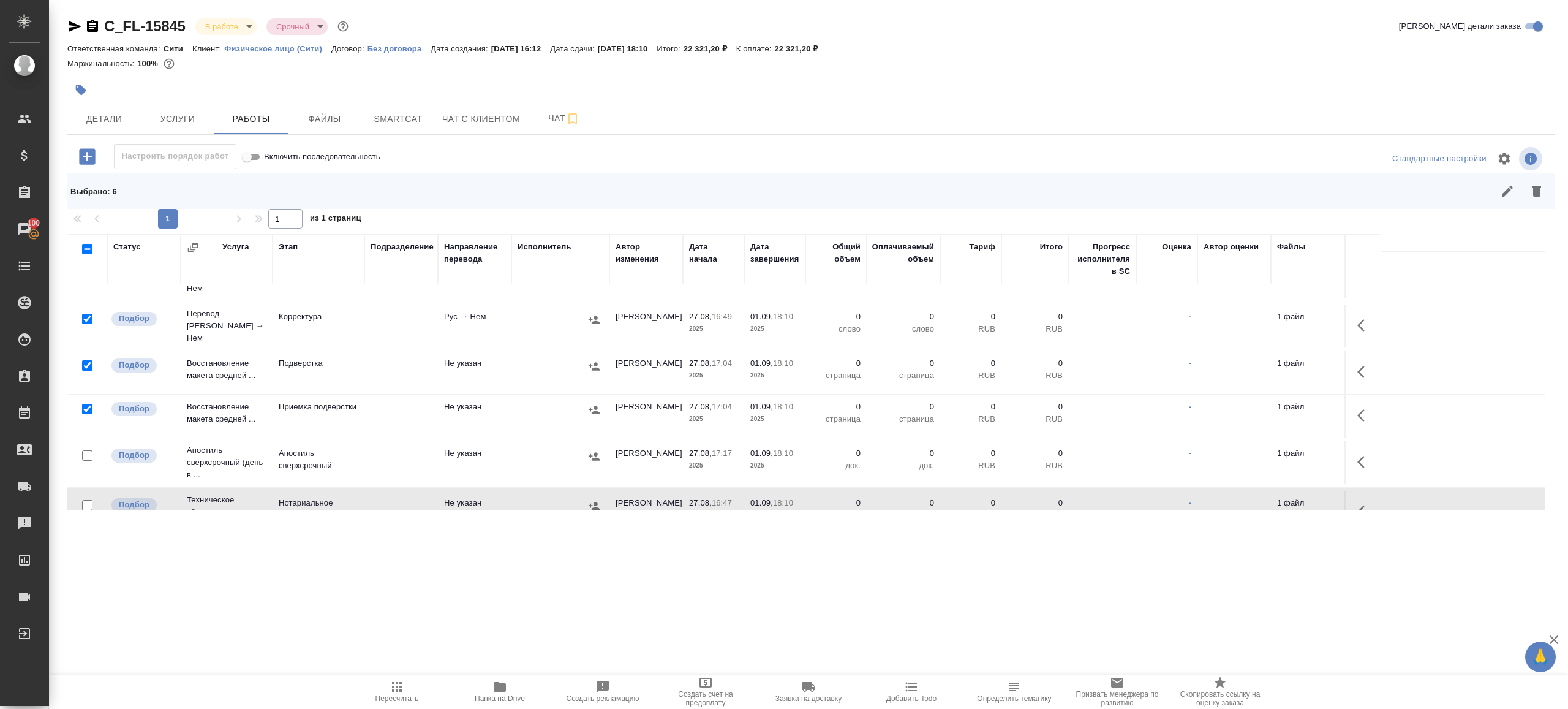
click at [1534, 190] on icon "button" at bounding box center [1536, 191] width 9 height 11
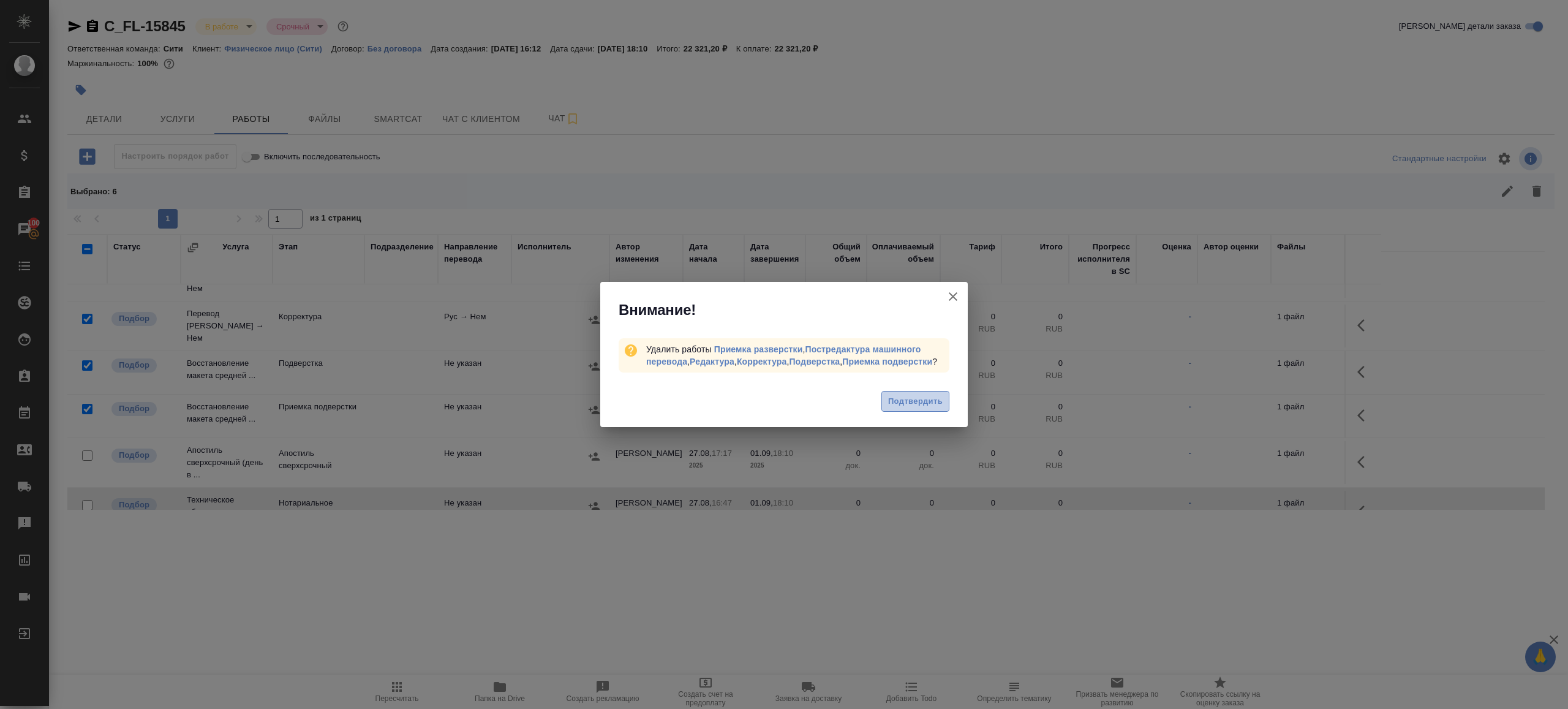
click at [883, 412] on button "Подтвердить" at bounding box center [915, 402] width 68 height 21
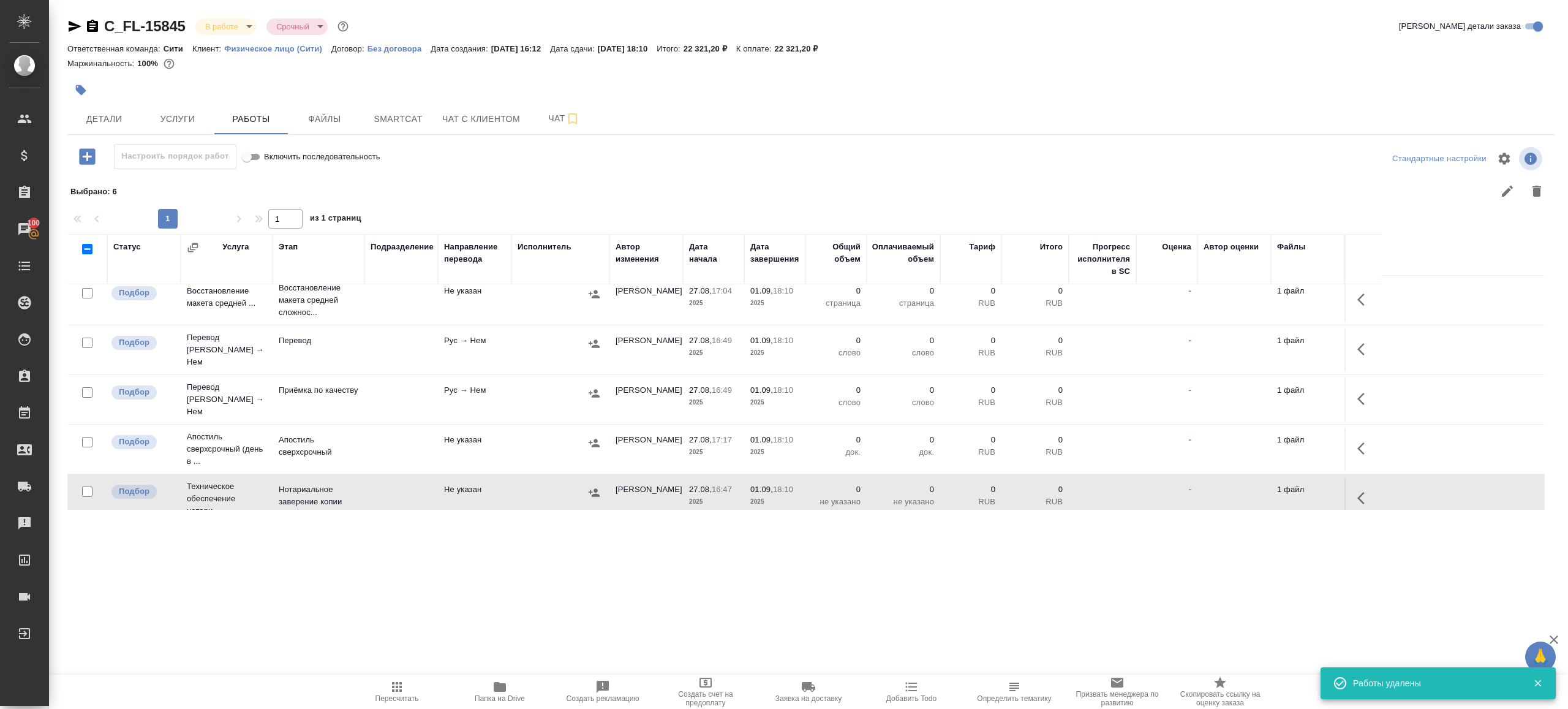
scroll to position [0, 0]
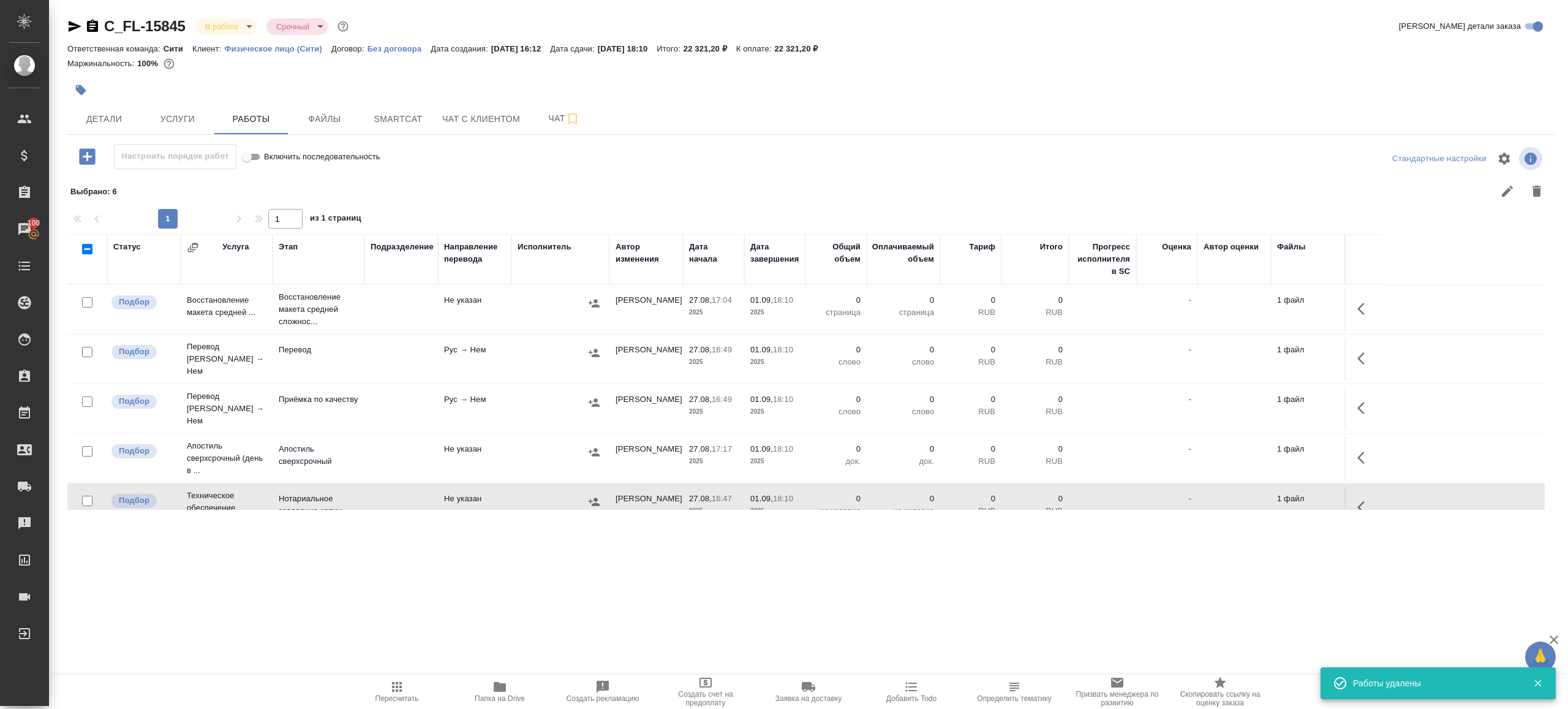
click at [1363, 358] on icon "button" at bounding box center [1365, 358] width 15 height 15
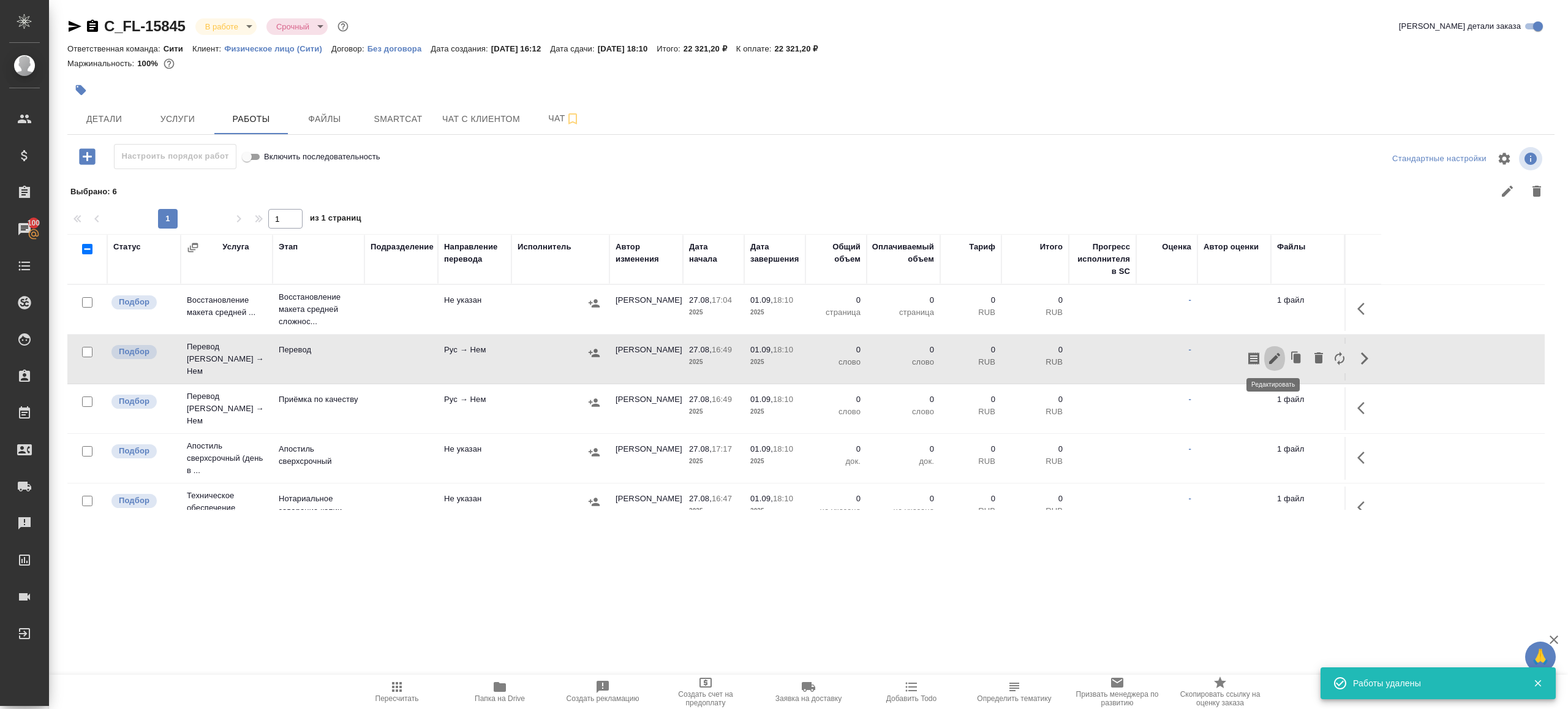
click at [1281, 351] on icon "button" at bounding box center [1275, 358] width 15 height 15
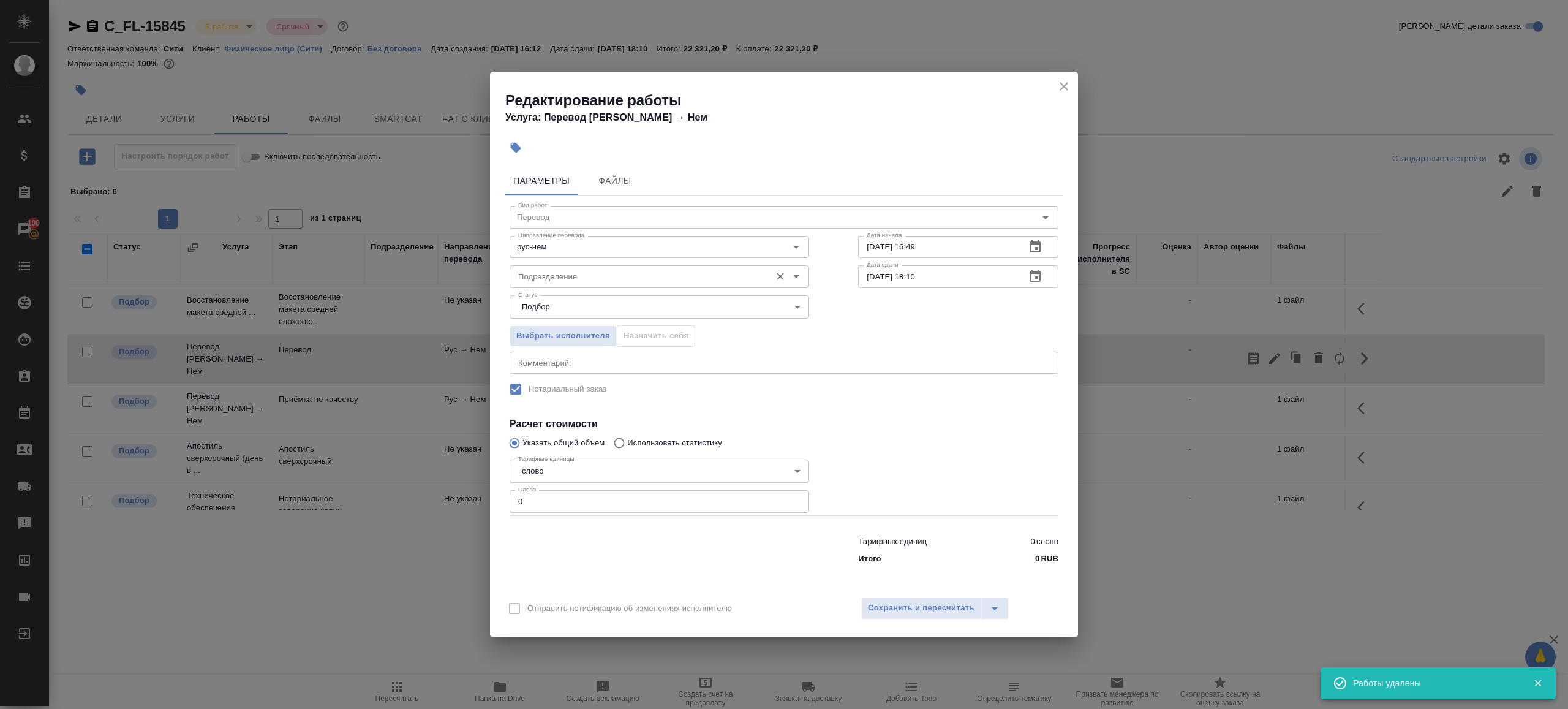
click at [608, 278] on input "Подразделение" at bounding box center [639, 276] width 251 height 15
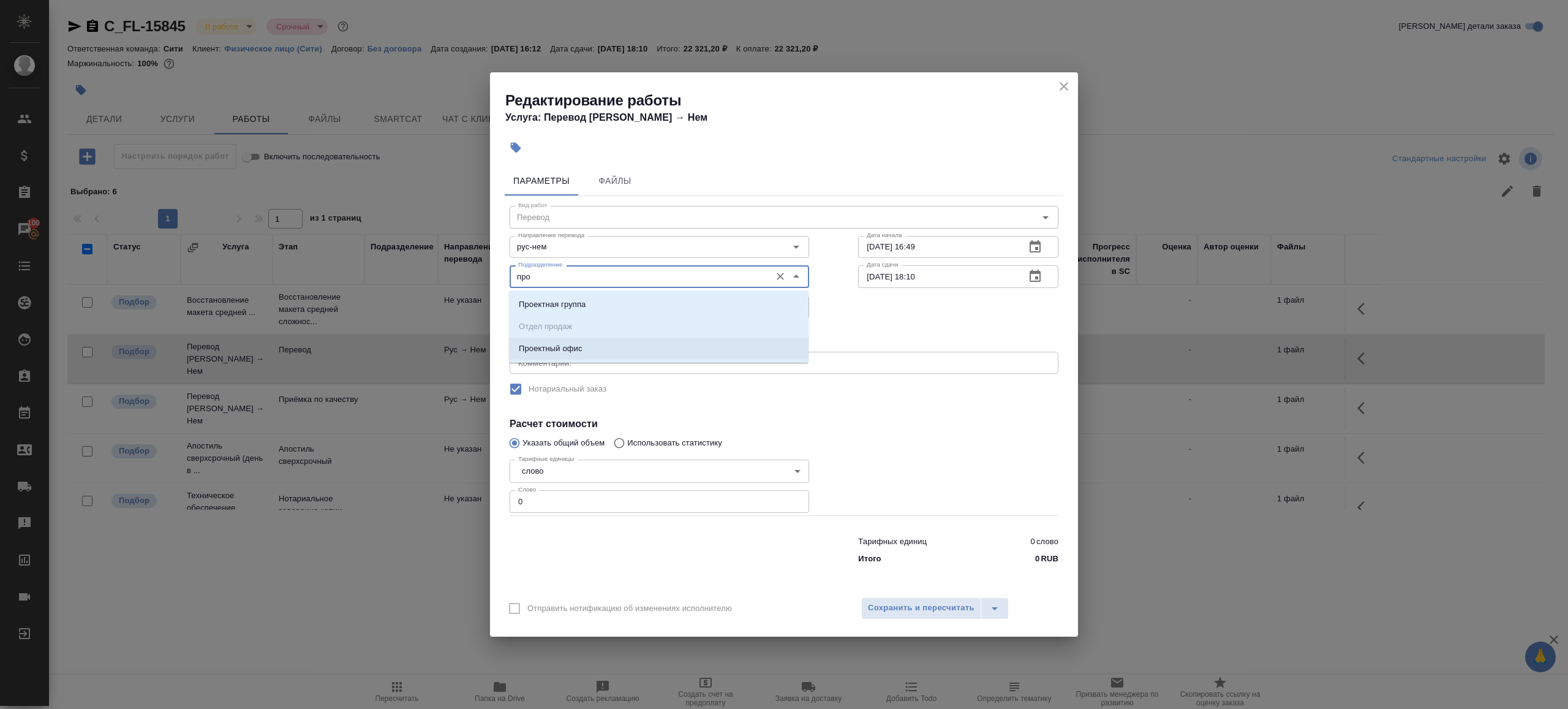
click at [595, 348] on li "Проектный офис" at bounding box center [659, 348] width 300 height 22
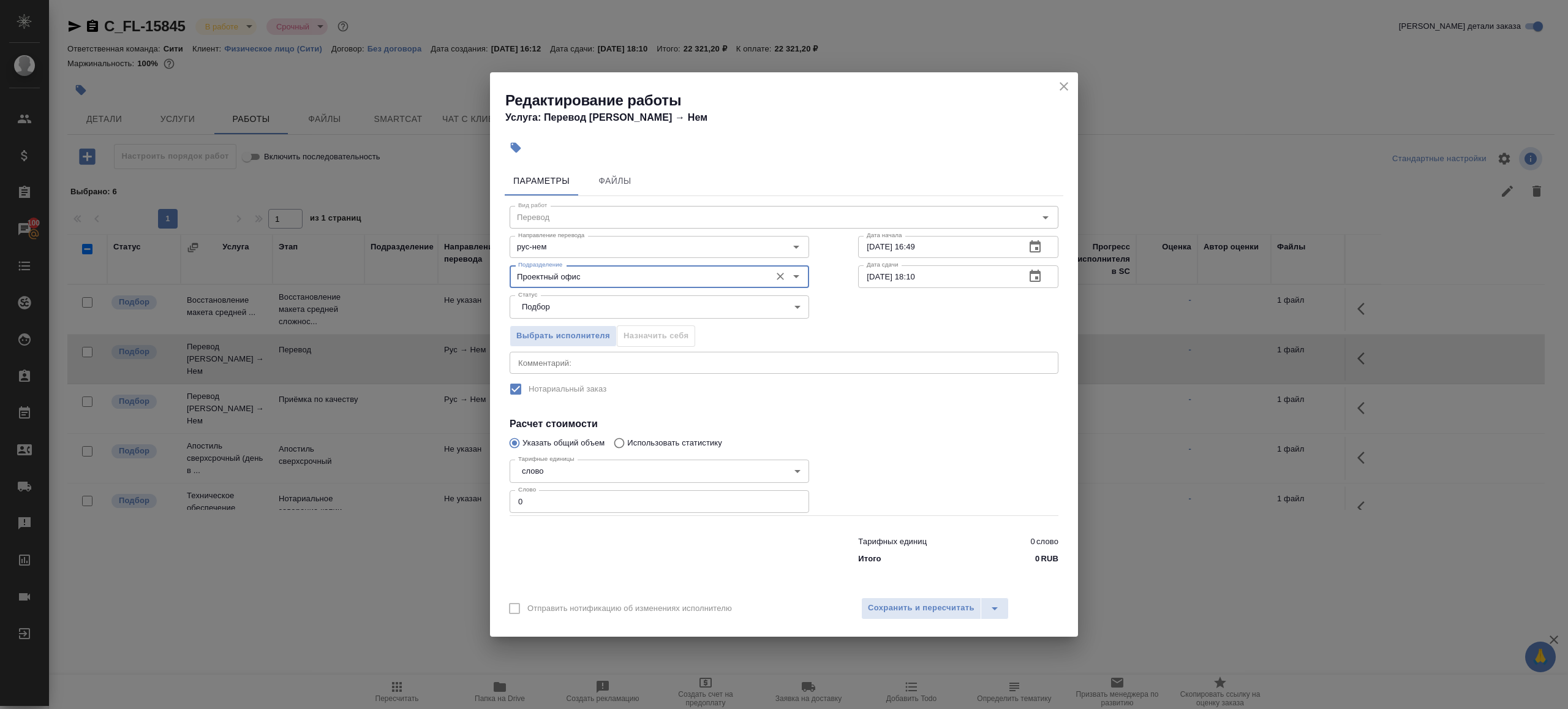
type input "Проектный офис"
click at [579, 507] on input "0" at bounding box center [659, 501] width 300 height 22
type input "1"
click at [611, 523] on div at bounding box center [659, 548] width 348 height 49
click at [1029, 277] on icon "button" at bounding box center [1035, 275] width 11 height 12
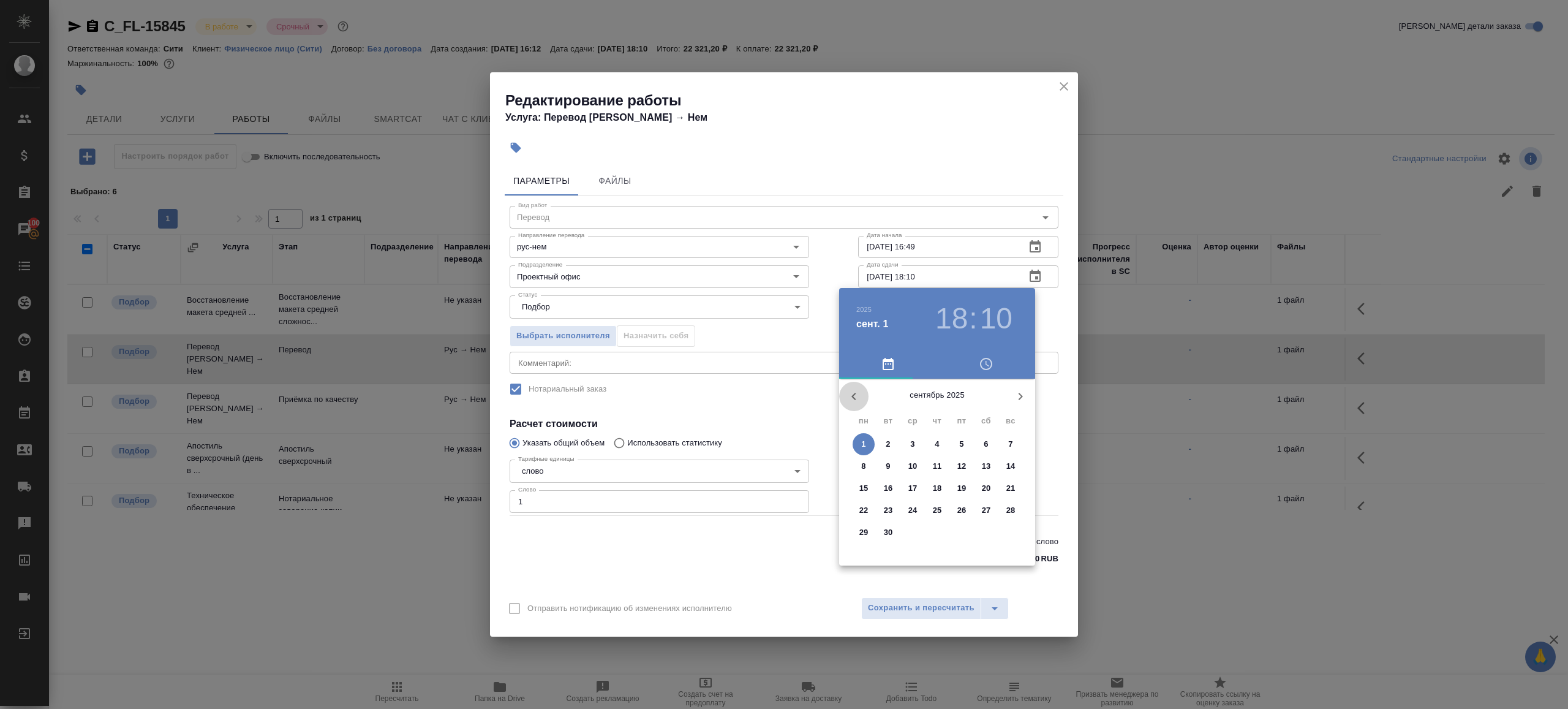
click at [854, 389] on icon "button" at bounding box center [854, 396] width 15 height 15
click at [967, 535] on span "29" at bounding box center [961, 532] width 22 height 12
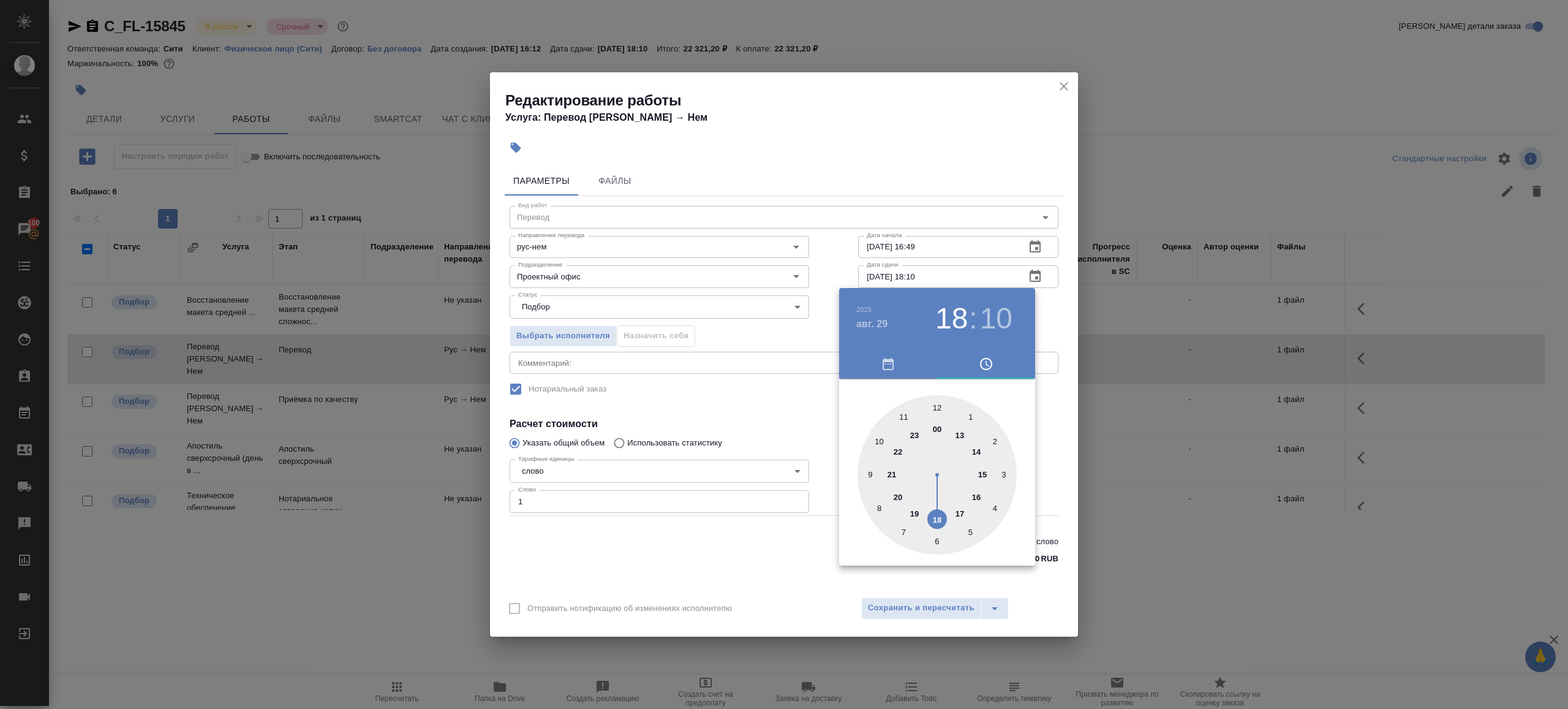
click at [840, 272] on div at bounding box center [784, 354] width 1568 height 709
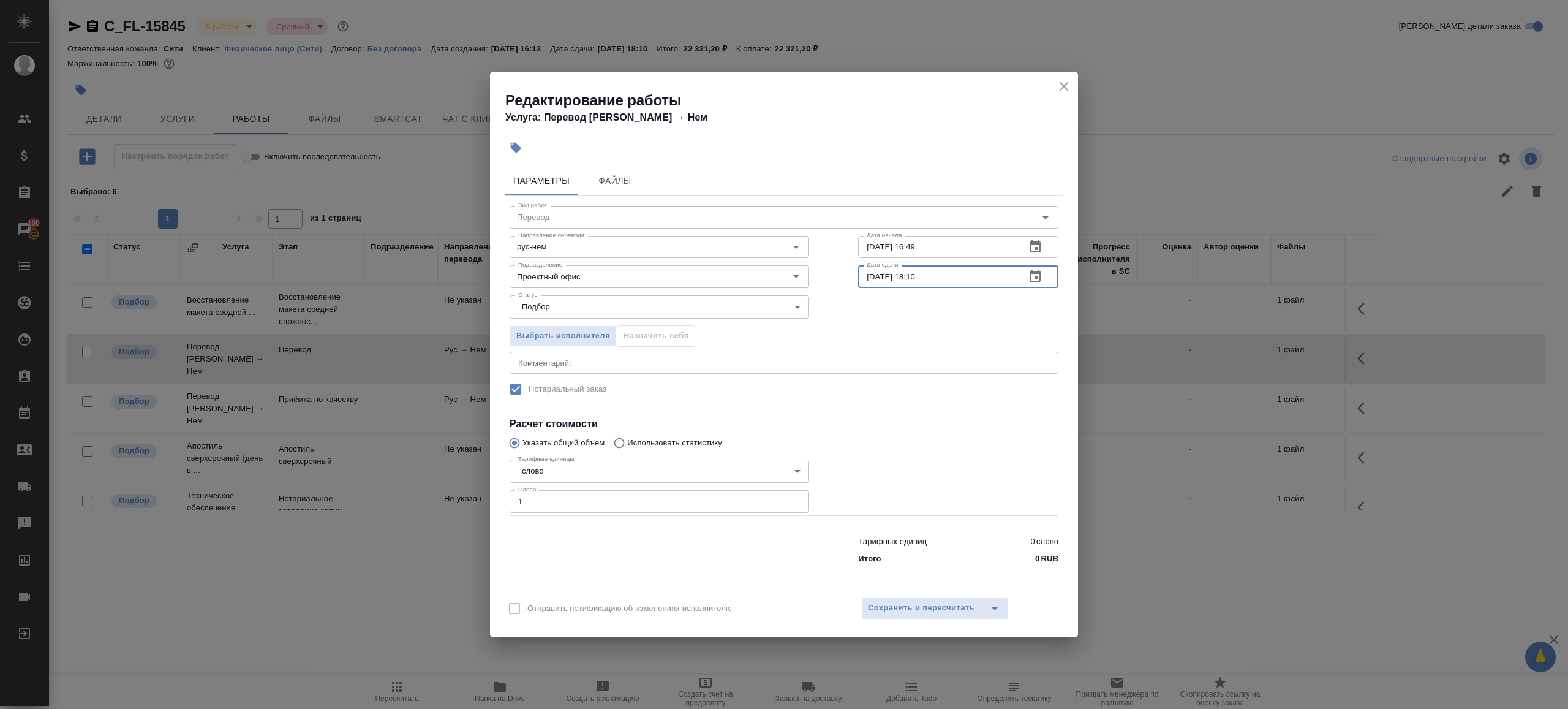
drag, startPoint x: 912, startPoint y: 276, endPoint x: 1022, endPoint y: 276, distance: 110.0
click at [1022, 276] on div "29.08.2025 18:10 Дата сдачи" at bounding box center [958, 276] width 200 height 22
type input "29.08.2025 17:00"
drag, startPoint x: 969, startPoint y: 431, endPoint x: 969, endPoint y: 463, distance: 32.0
click at [969, 431] on div at bounding box center [958, 485] width 249 height 109
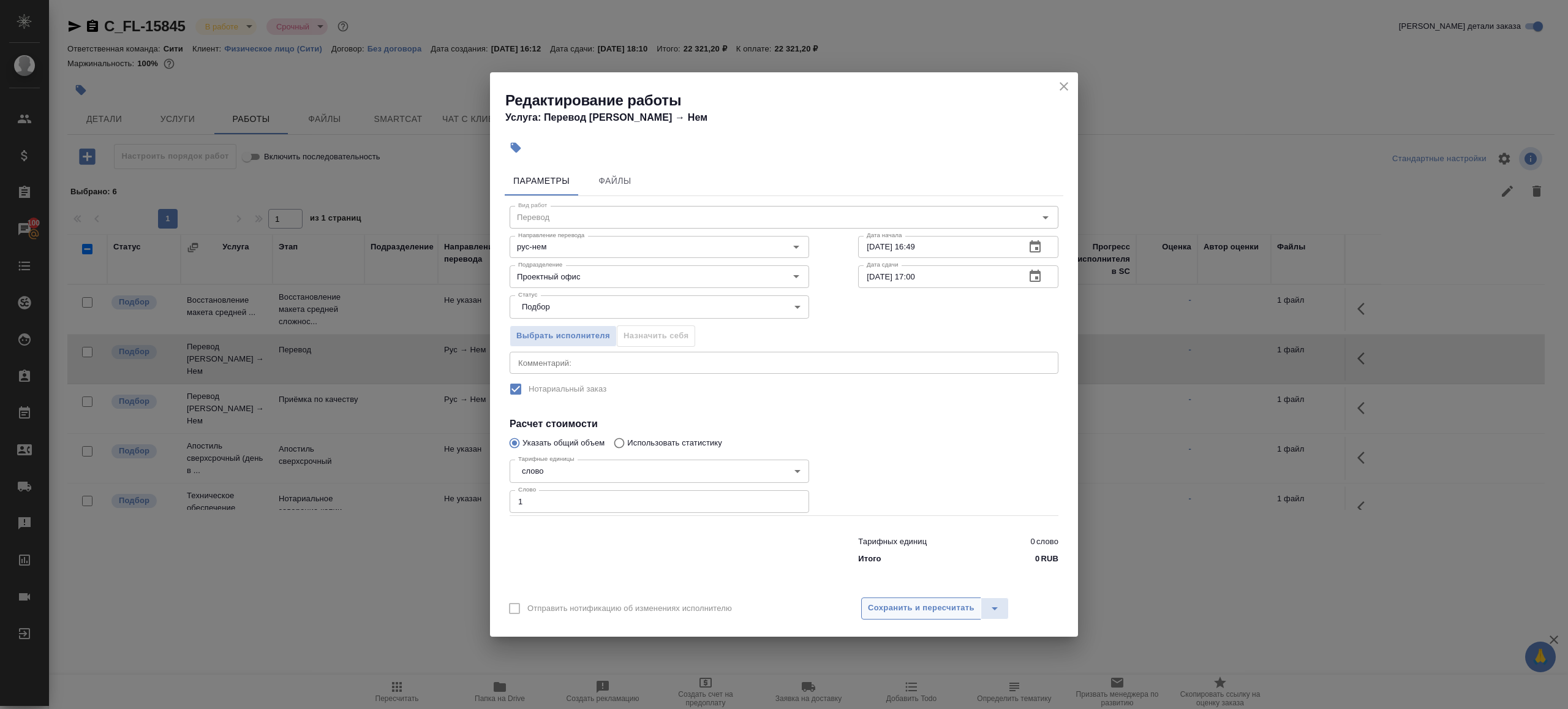
click at [957, 608] on span "Сохранить и пересчитать" at bounding box center [922, 608] width 107 height 14
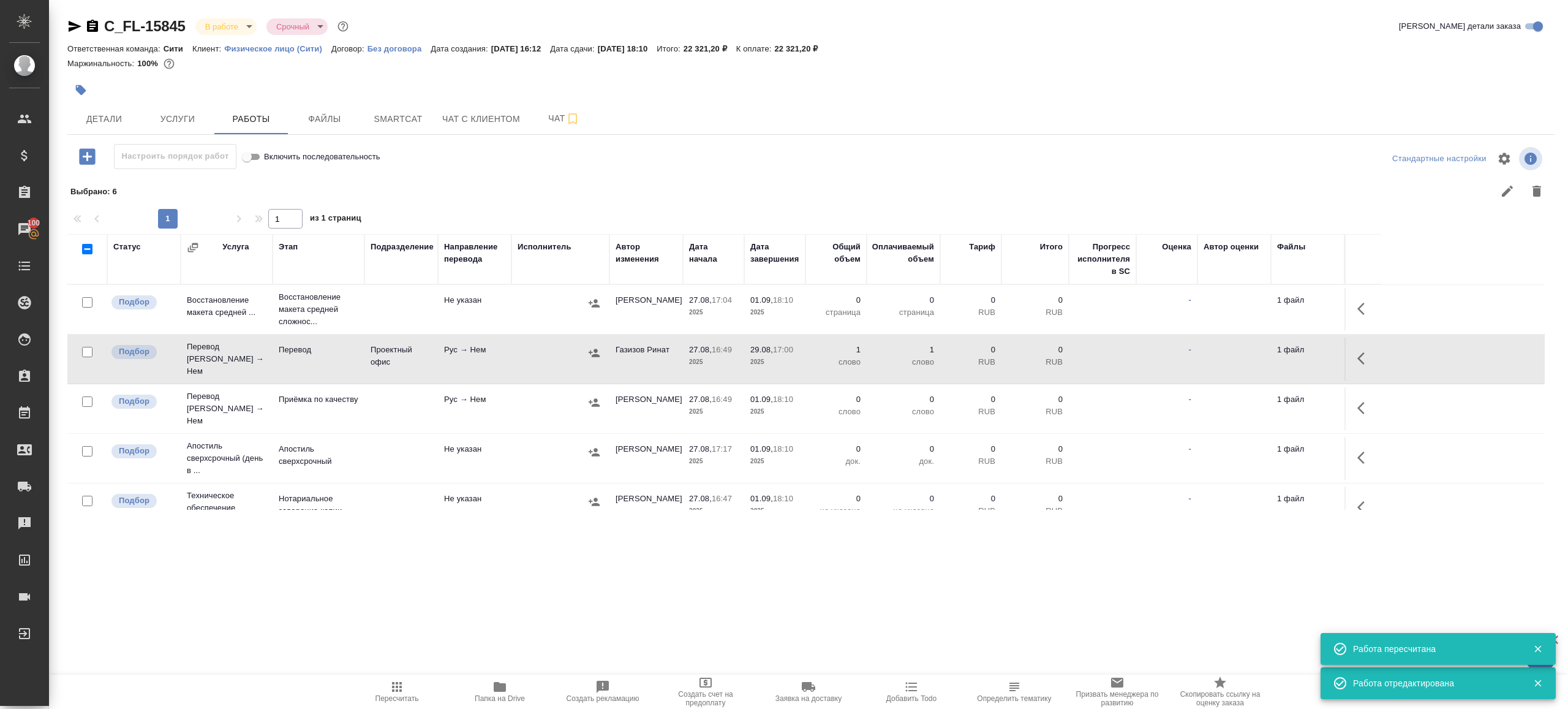
click at [1369, 401] on icon "button" at bounding box center [1365, 408] width 15 height 15
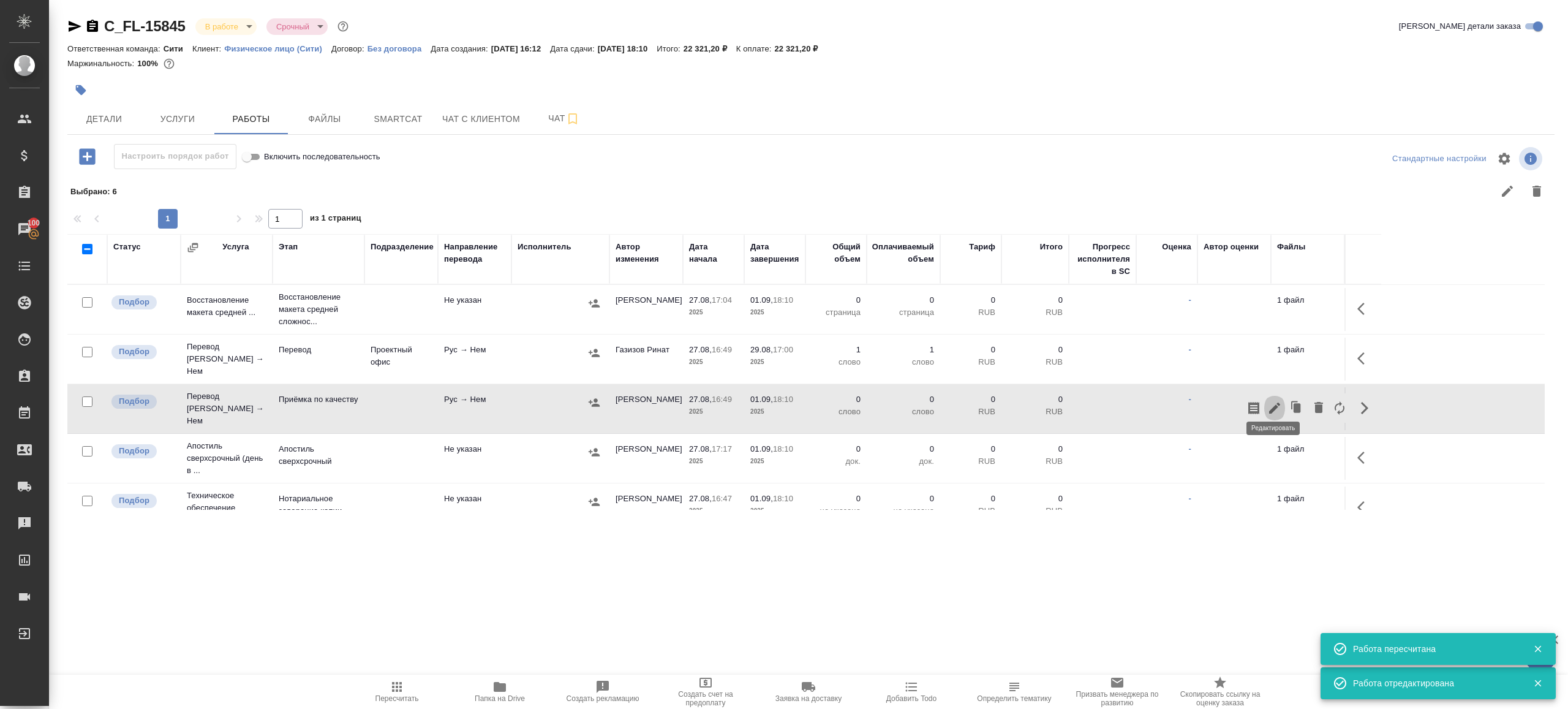
click at [1276, 401] on icon "button" at bounding box center [1275, 408] width 15 height 15
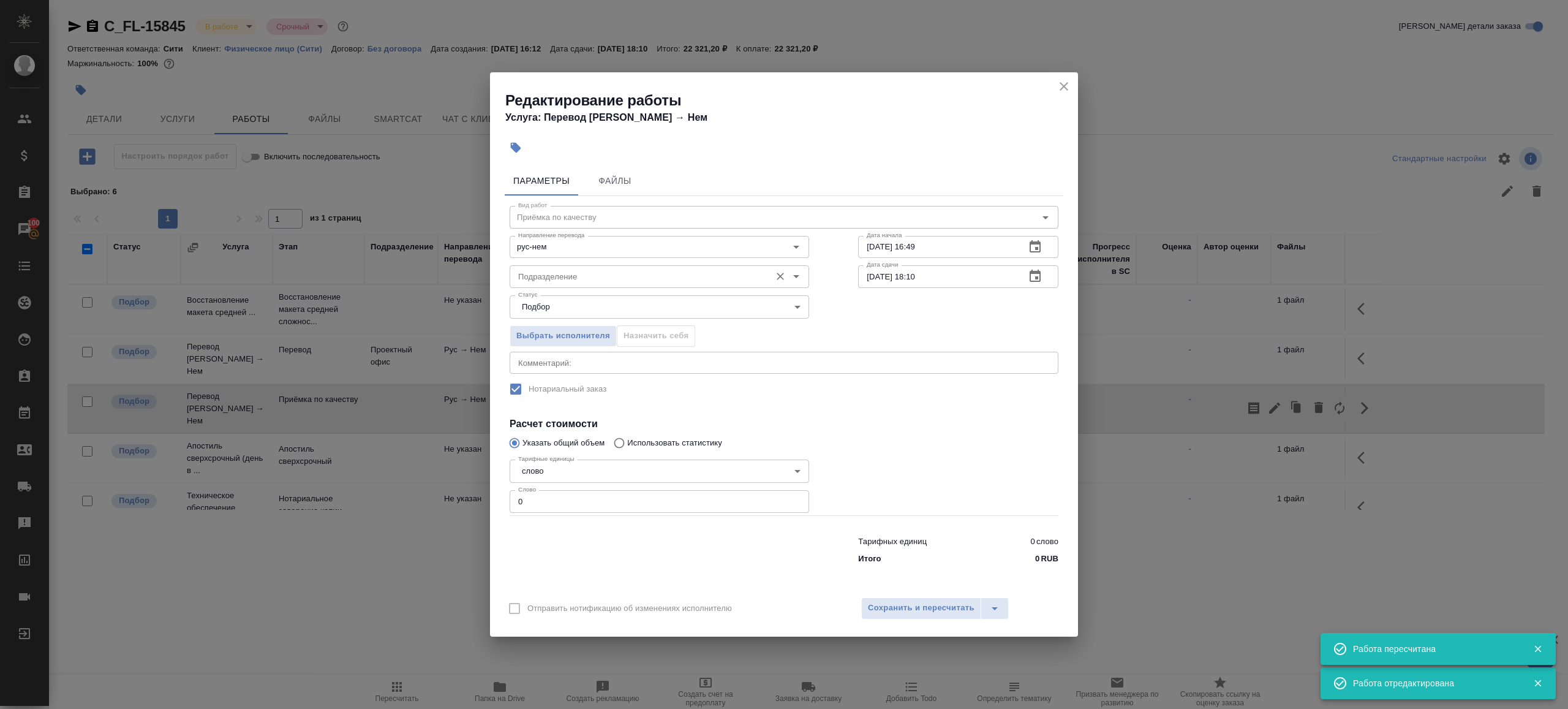
click at [546, 275] on input "Подразделение" at bounding box center [639, 276] width 251 height 15
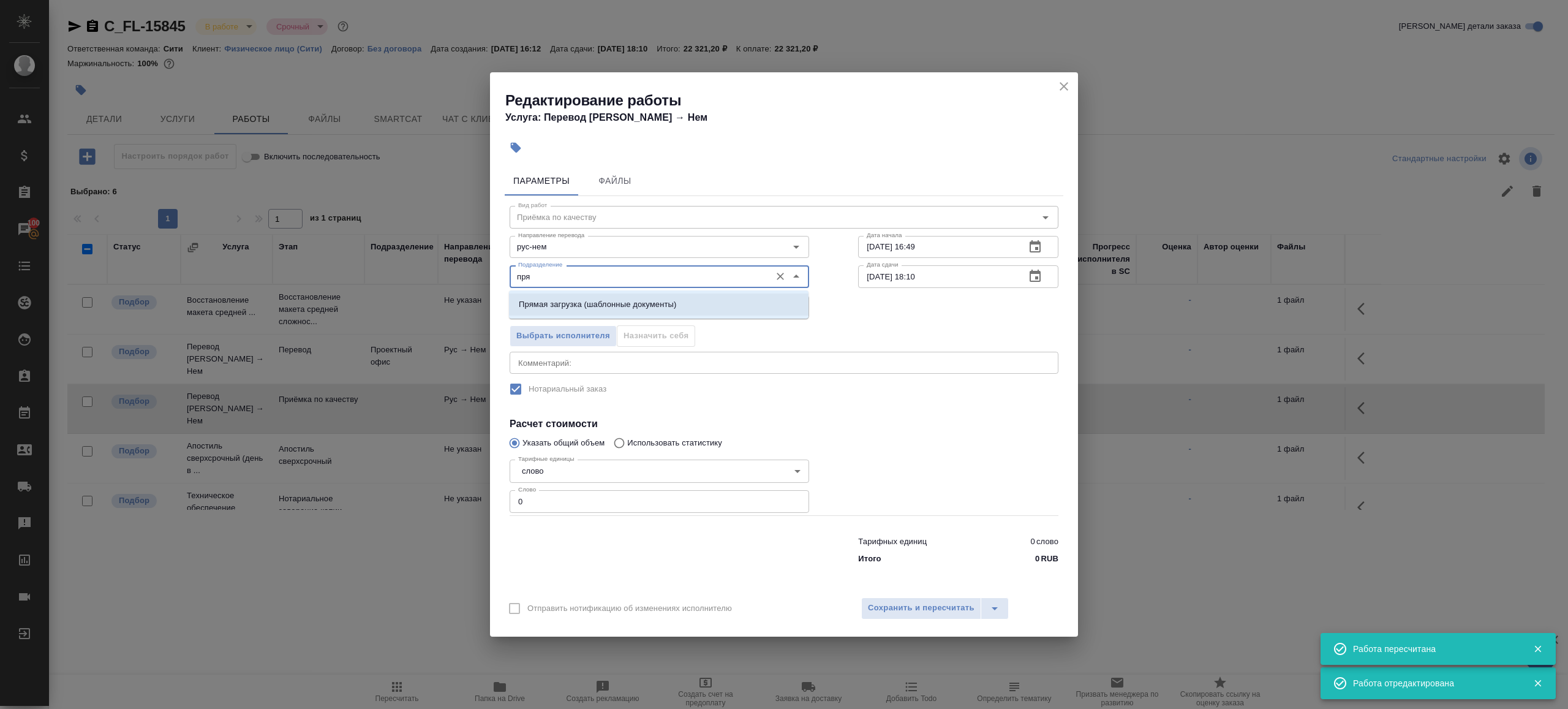
click at [565, 310] on p "Прямая загрузка (шаблонные документы)" at bounding box center [598, 304] width 157 height 12
type input "Прямая загрузка (шаблонные документы)"
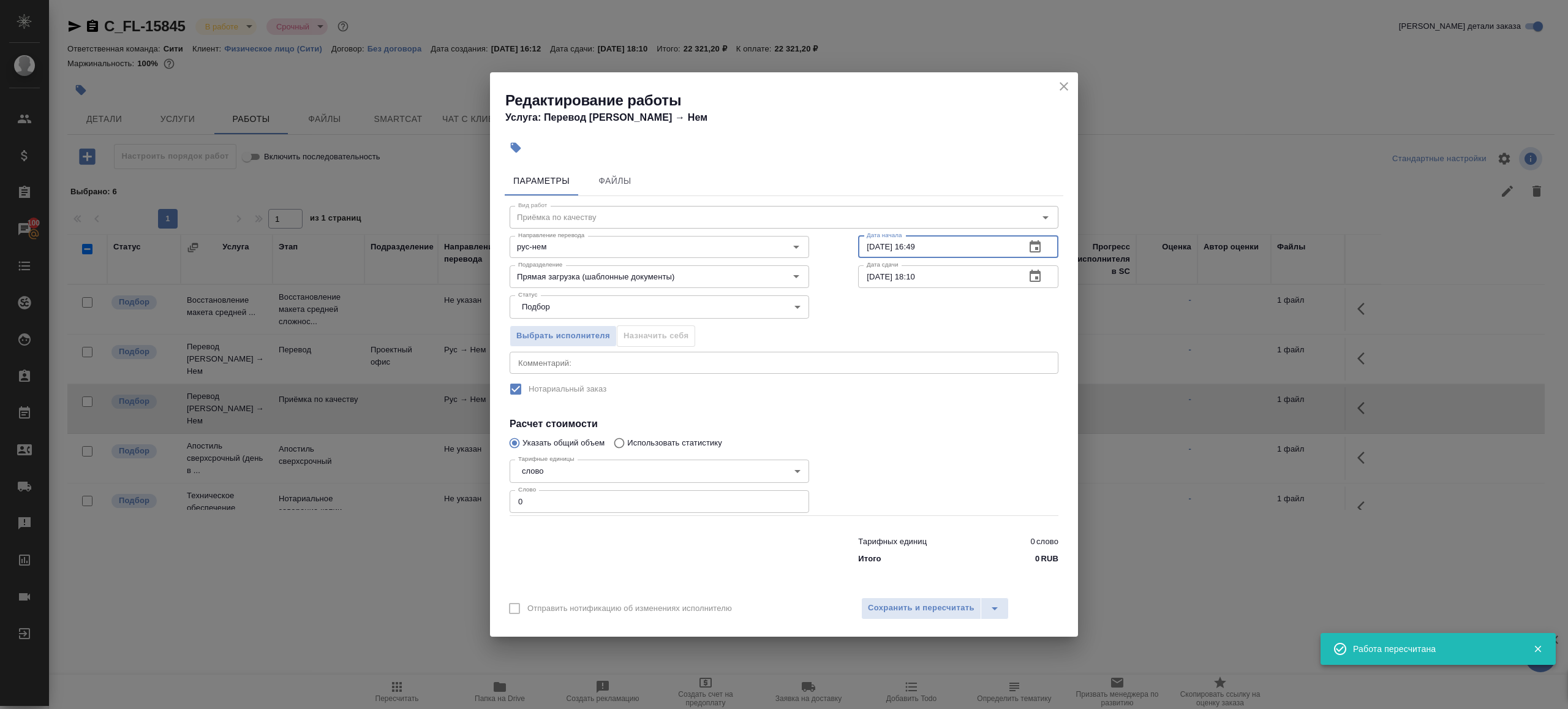
click at [1006, 241] on input "27.08.2025 16:49" at bounding box center [937, 246] width 157 height 22
paste input "9.08.2025 17:00"
type input "29.08.2025 17:00"
click at [954, 283] on input "01.09.2025 18:10" at bounding box center [937, 276] width 157 height 22
paste input "29.08.2025 17:0"
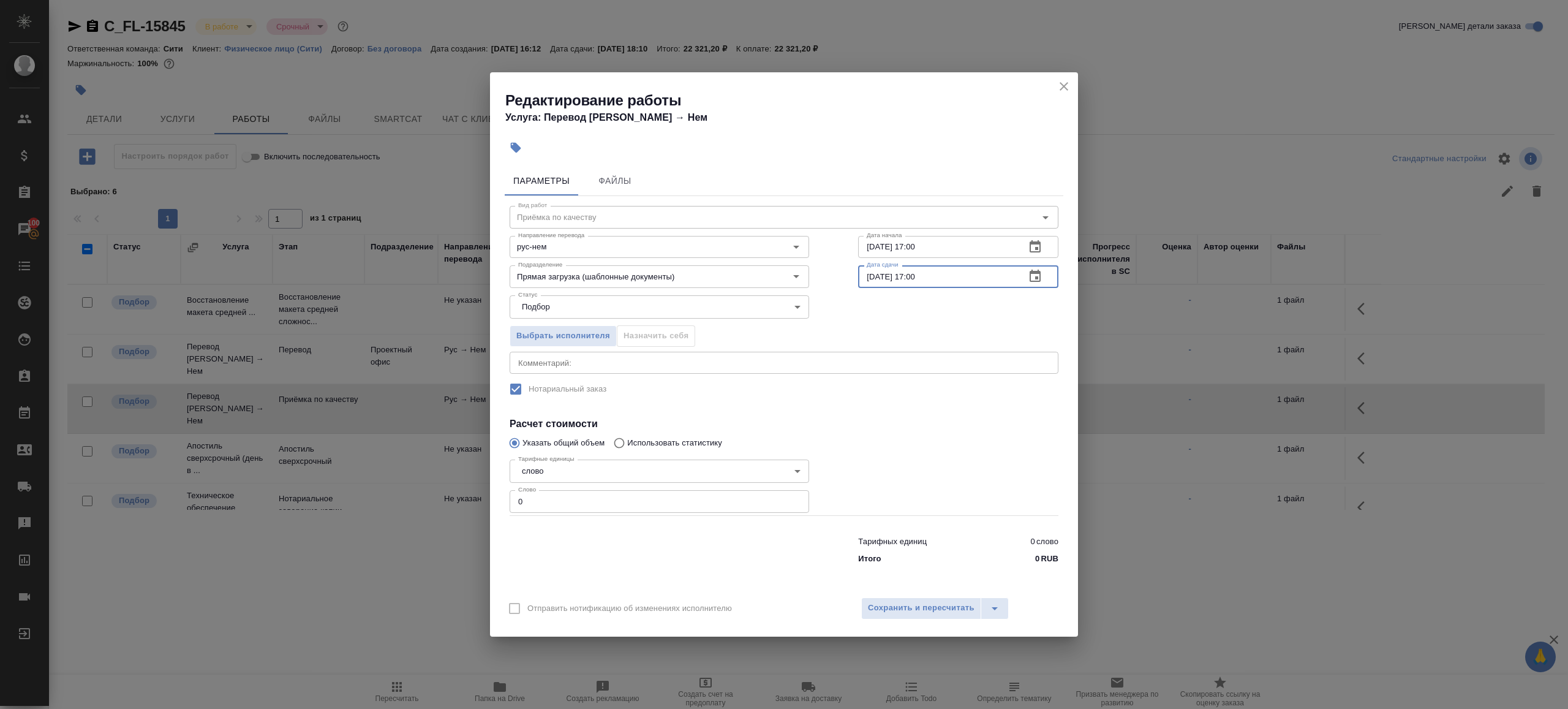
click at [919, 276] on input "29.08.2025 17:00" at bounding box center [937, 276] width 157 height 22
type input "29.08.2025 18:00"
click at [667, 498] on input "0" at bounding box center [659, 501] width 300 height 22
type input "1"
click at [842, 467] on div at bounding box center [958, 485] width 249 height 109
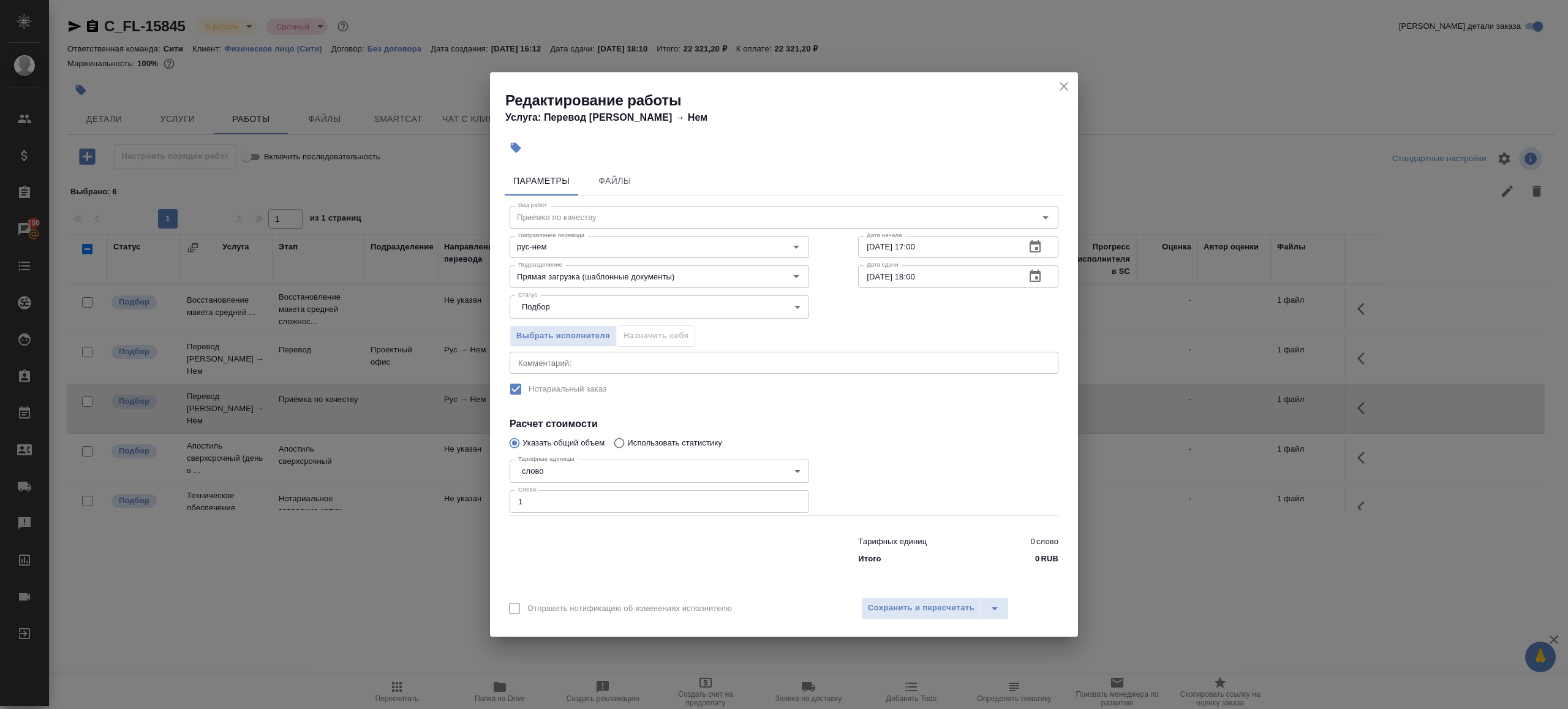
click at [867, 630] on div "Отправить нотификацию об изменениях исполнителю Сохранить и пересчитать" at bounding box center [784, 613] width 588 height 47
click at [871, 616] on button "Сохранить и пересчитать" at bounding box center [921, 608] width 120 height 22
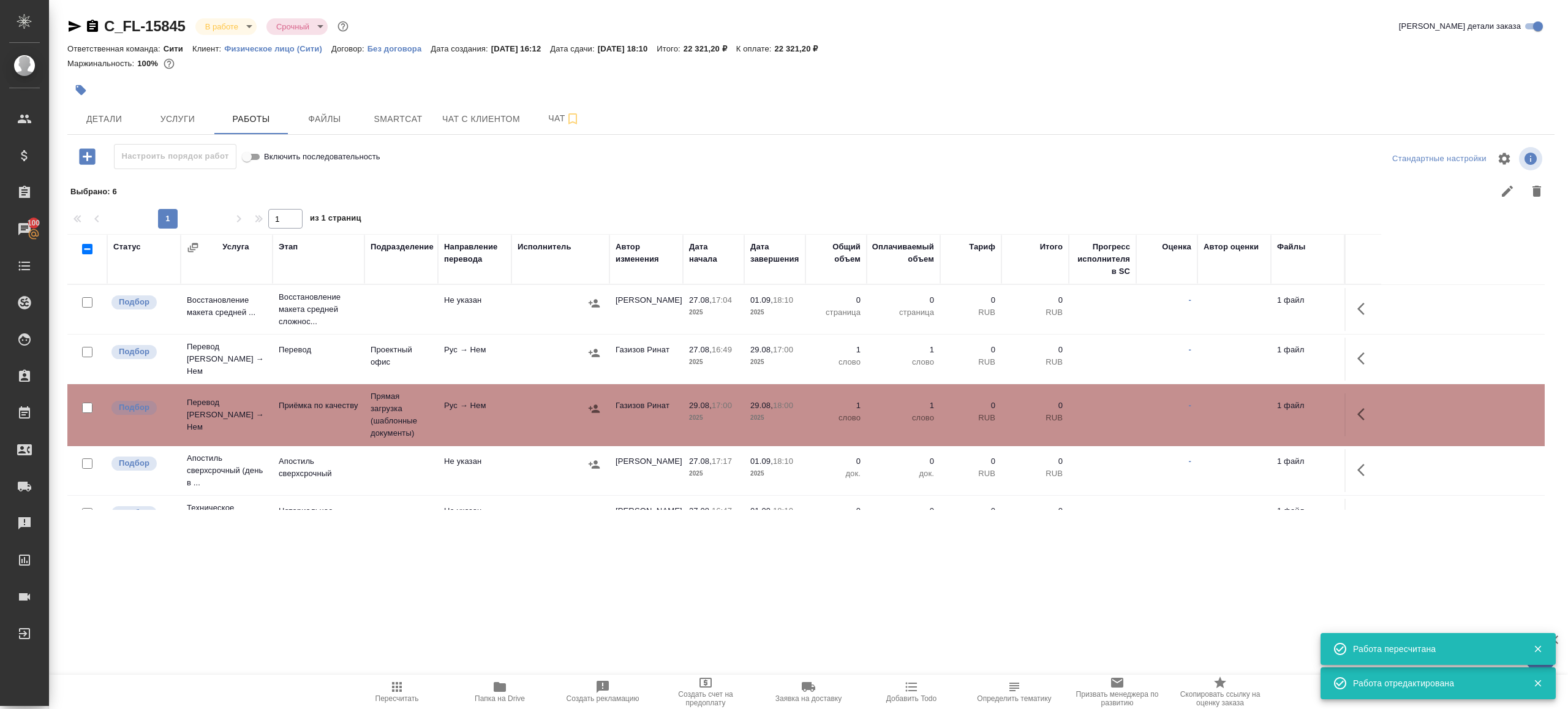
click at [552, 358] on div at bounding box center [560, 352] width 86 height 19
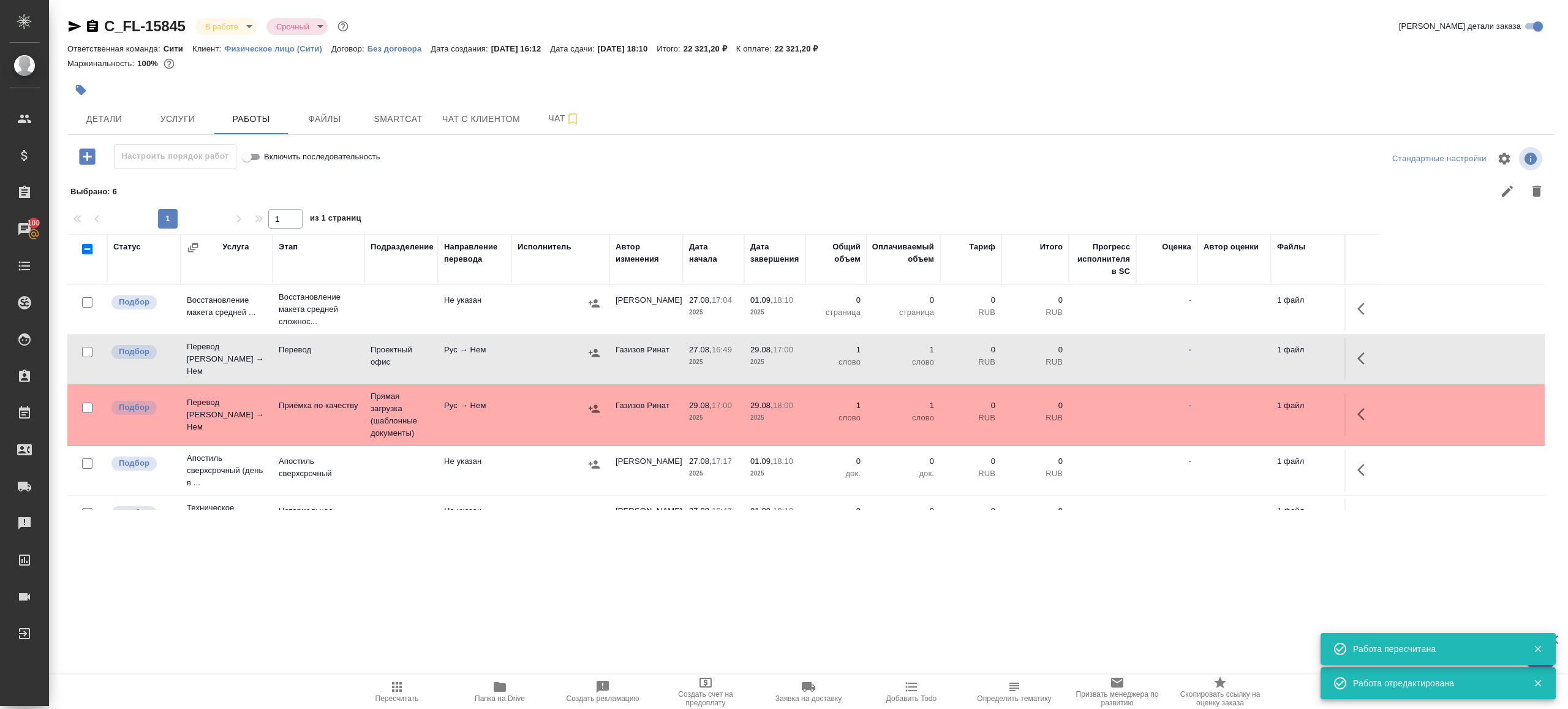
click at [364, 692] on span "Пересчитать" at bounding box center [397, 691] width 88 height 23
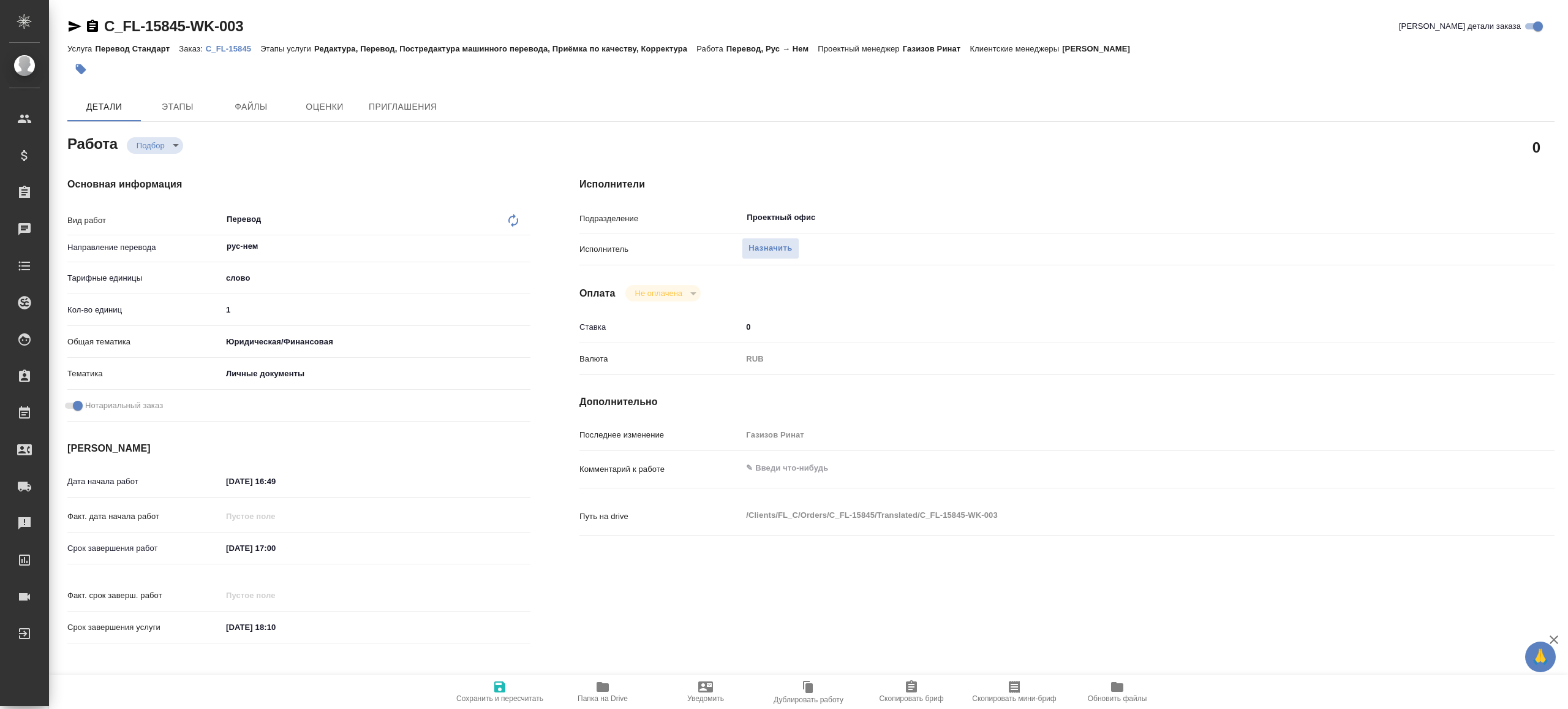
type textarea "x"
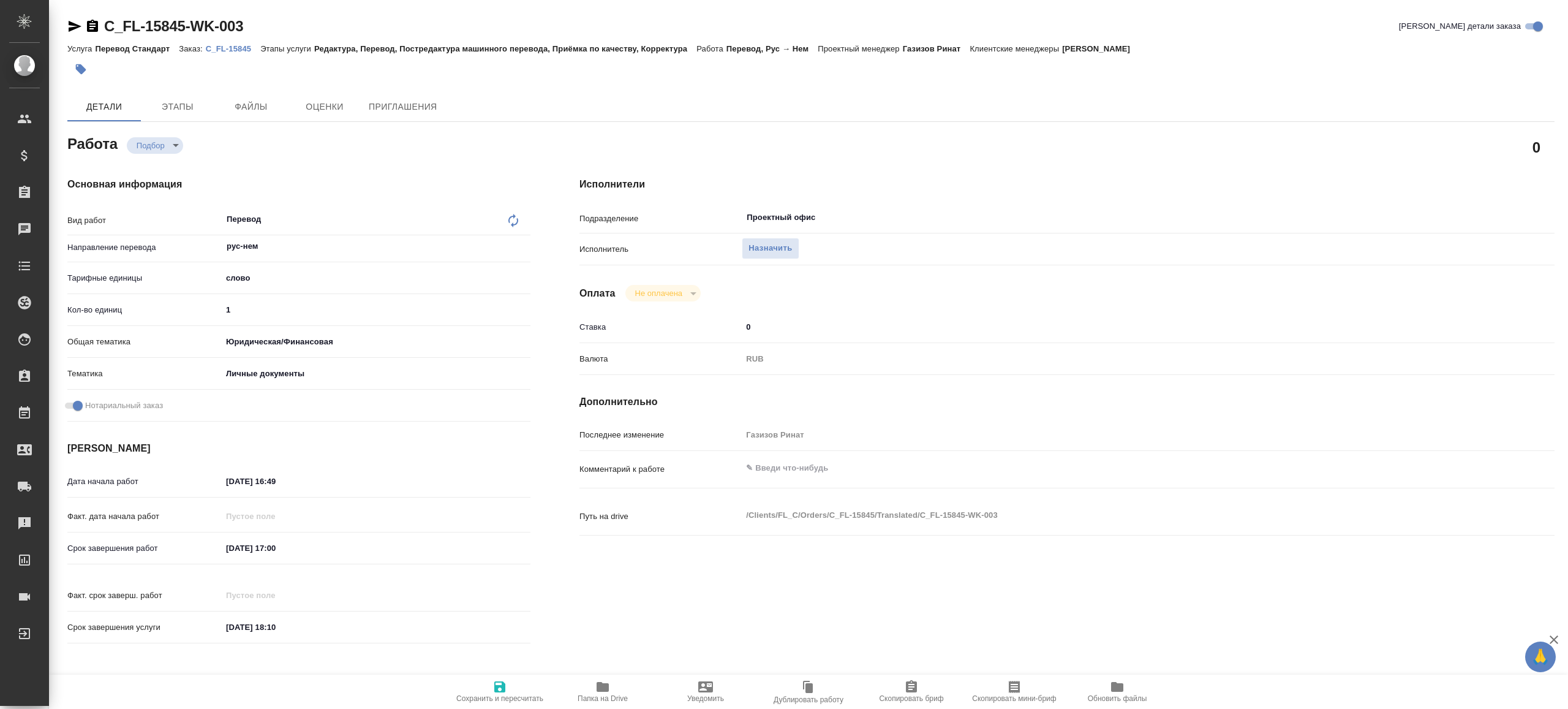
type textarea "x"
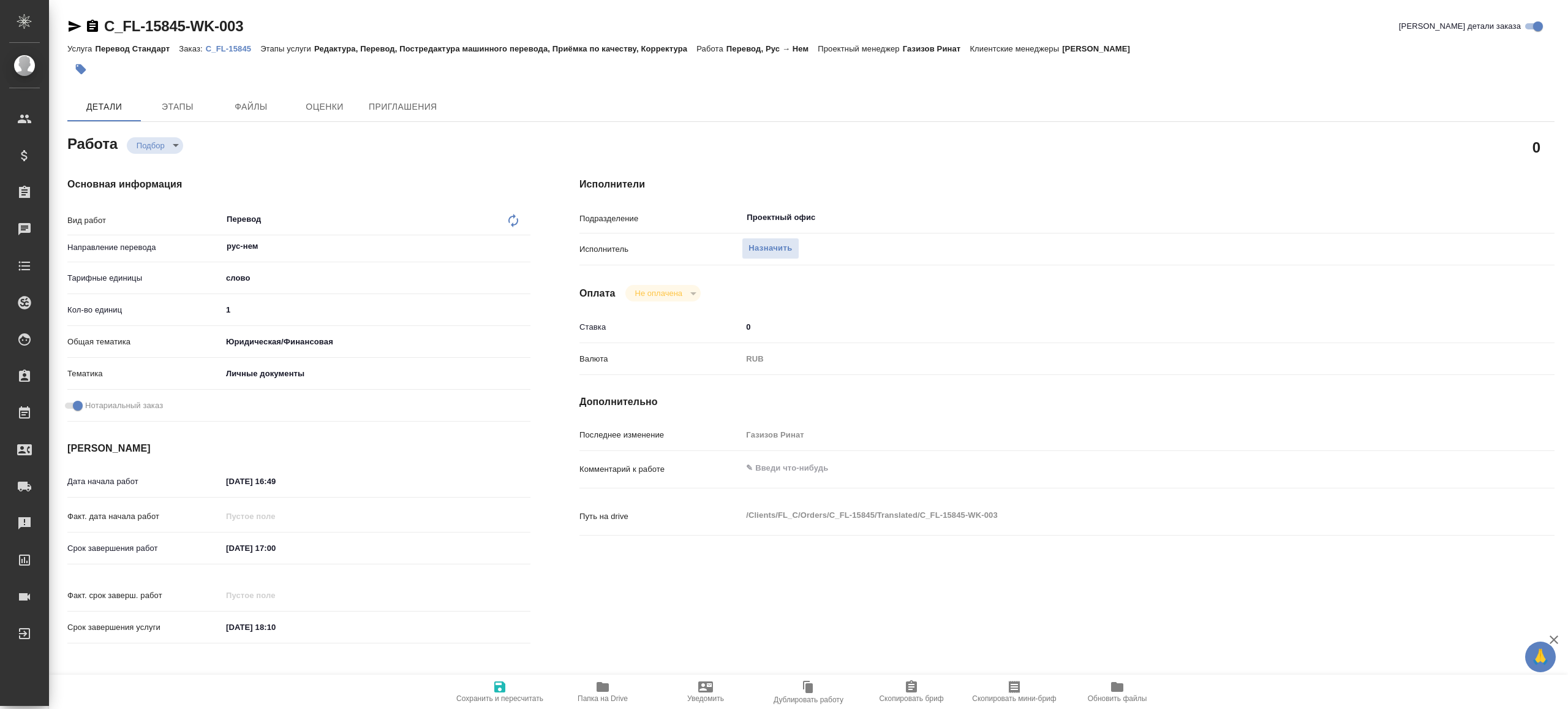
type textarea "x"
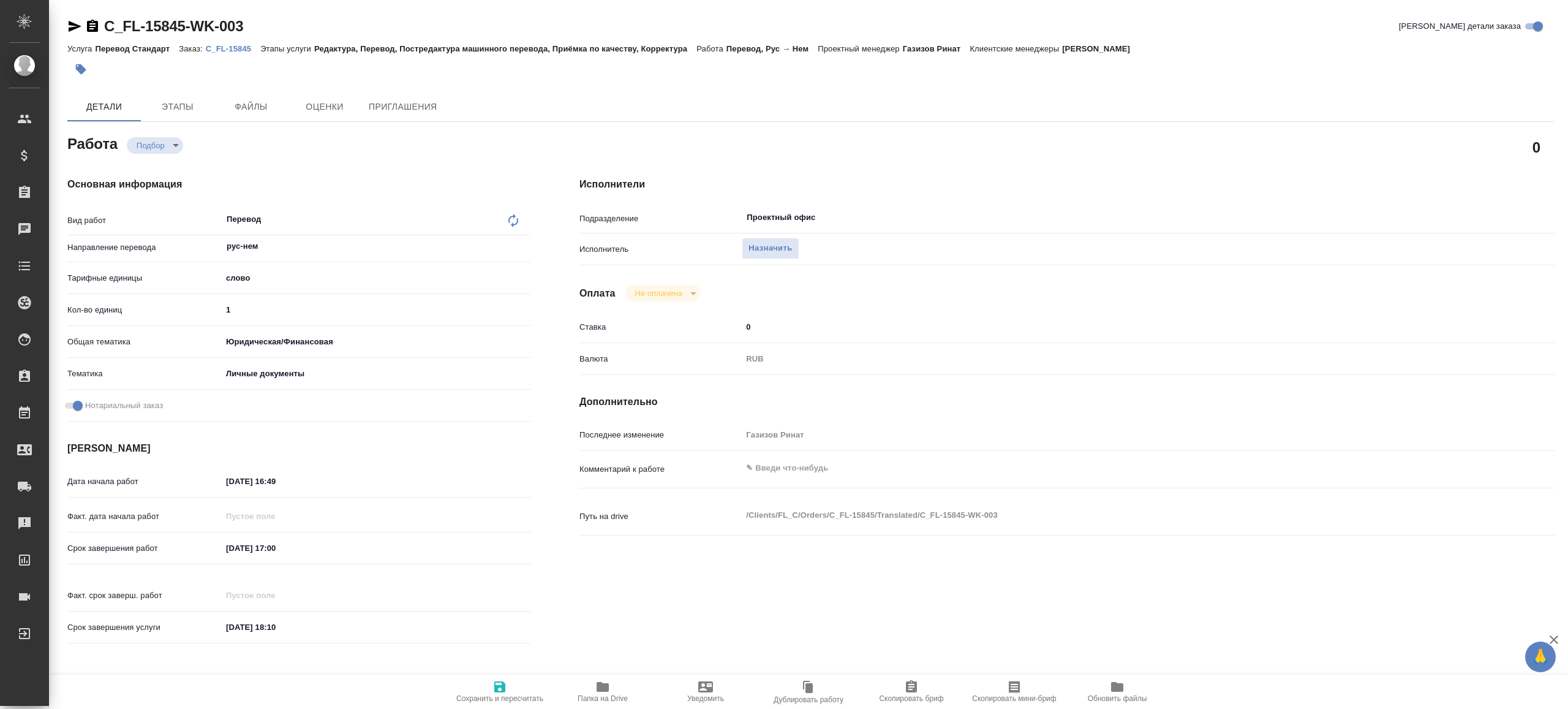
type textarea "x"
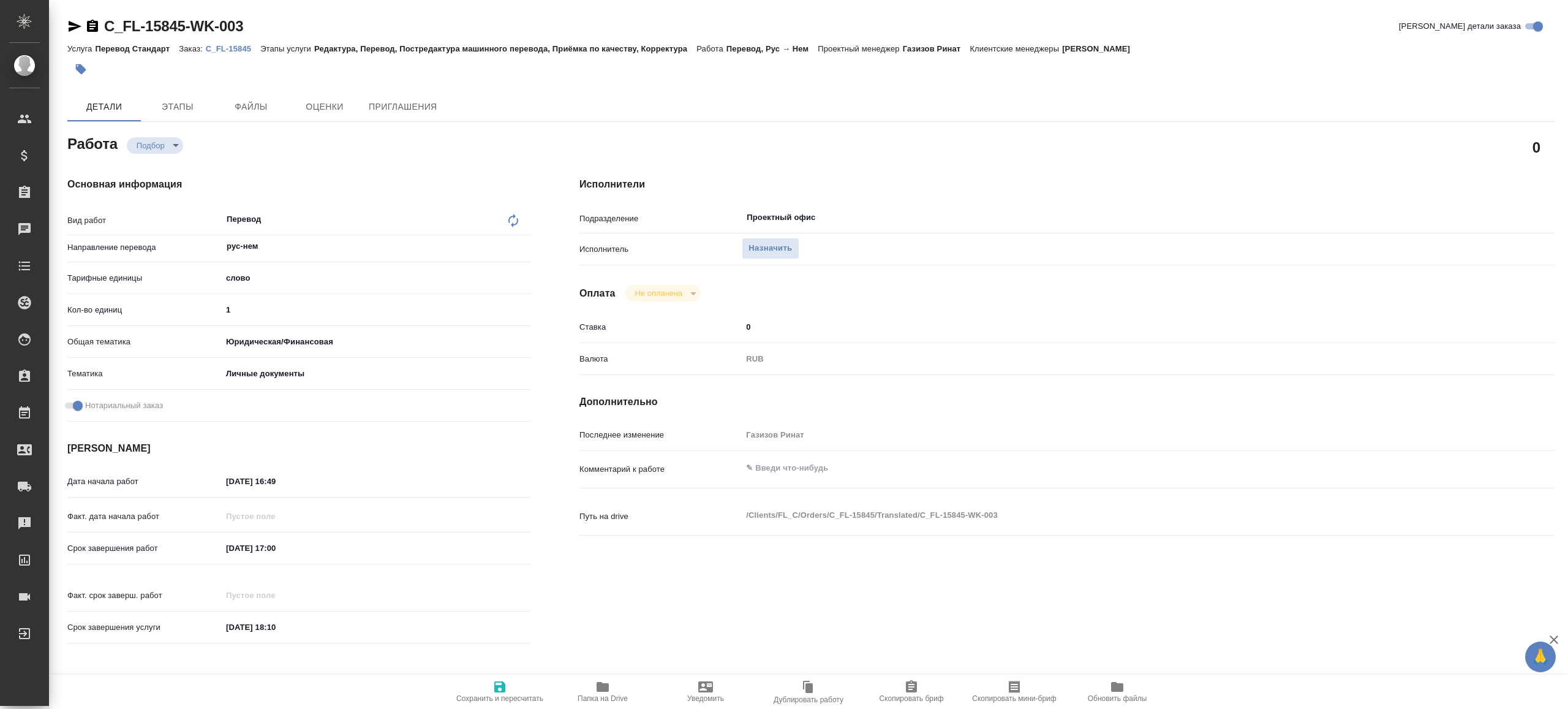
type textarea "x"
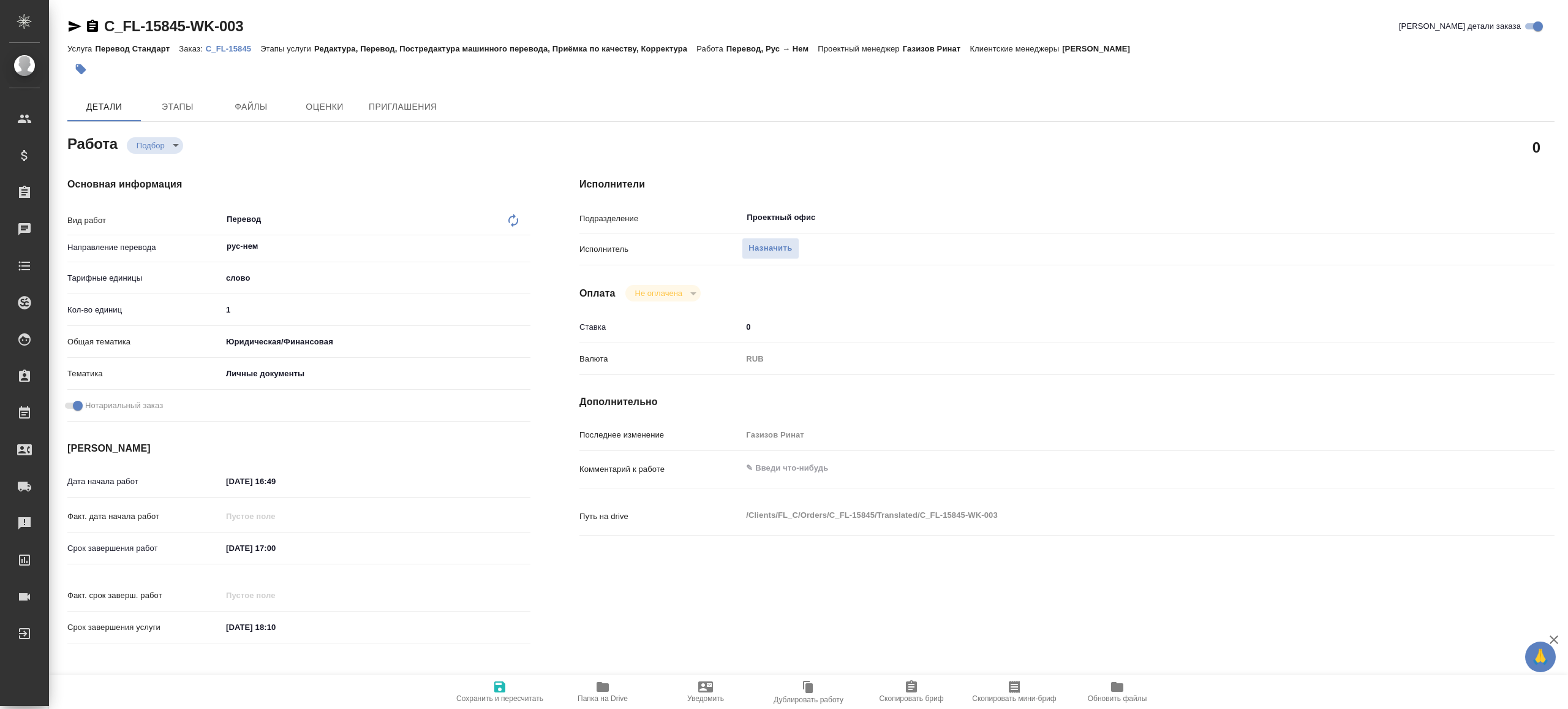
type textarea "x"
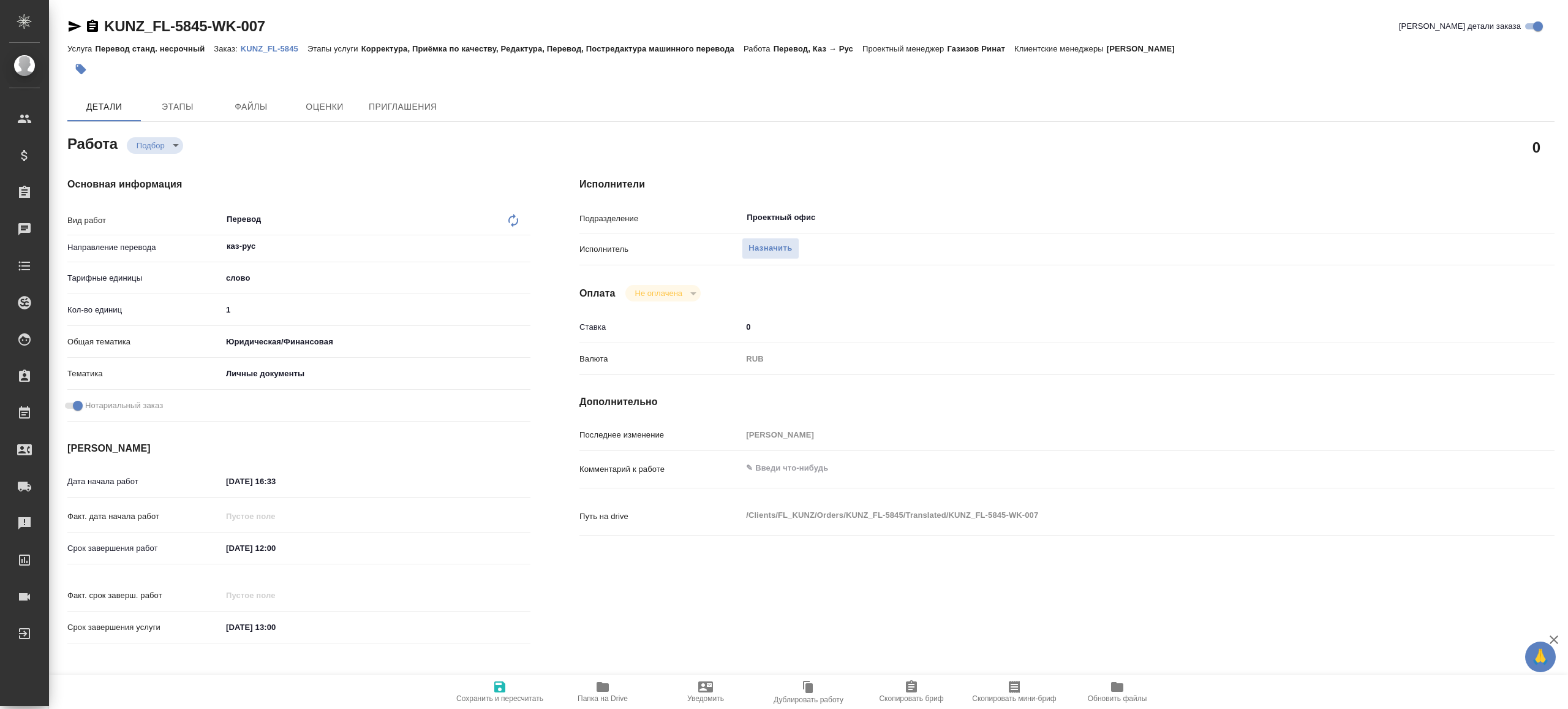
type textarea "x"
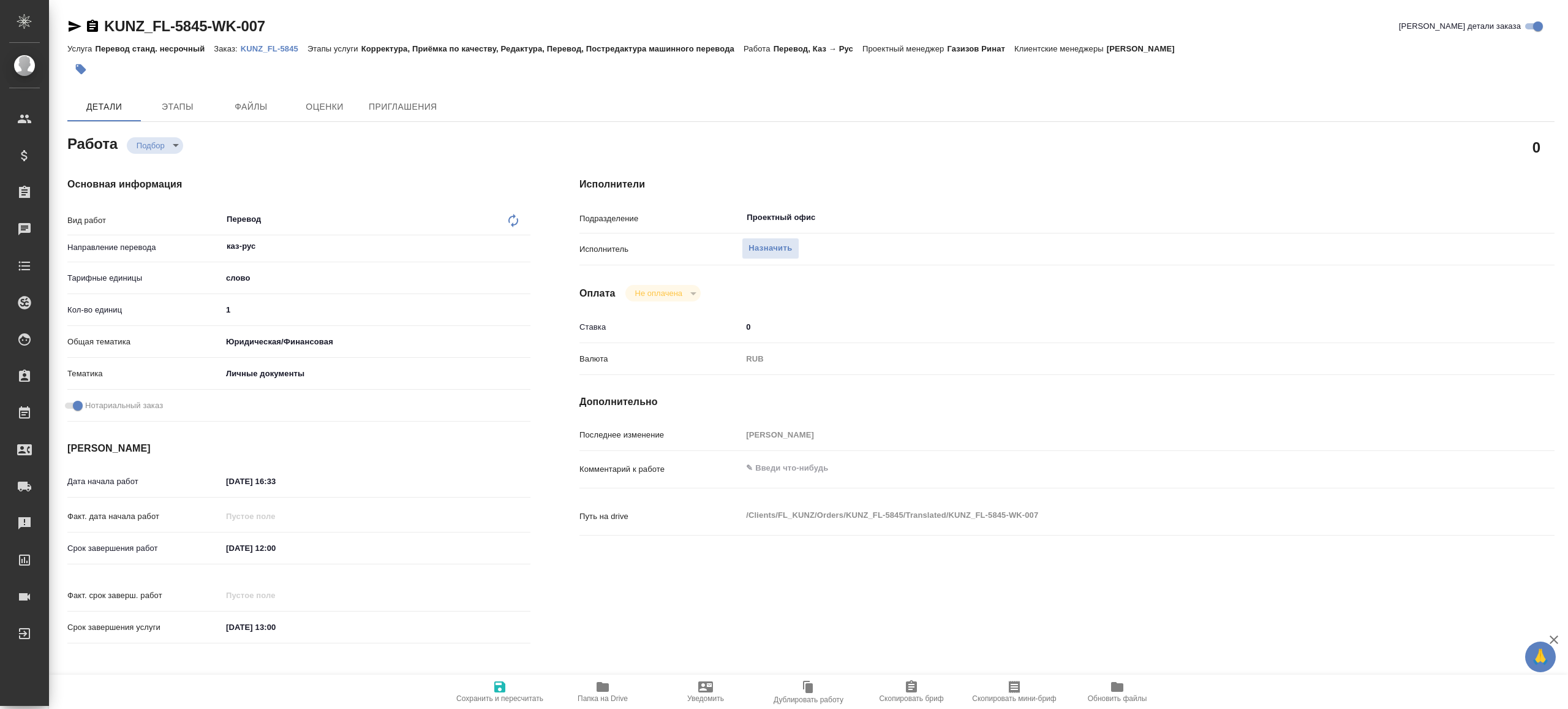
type textarea "x"
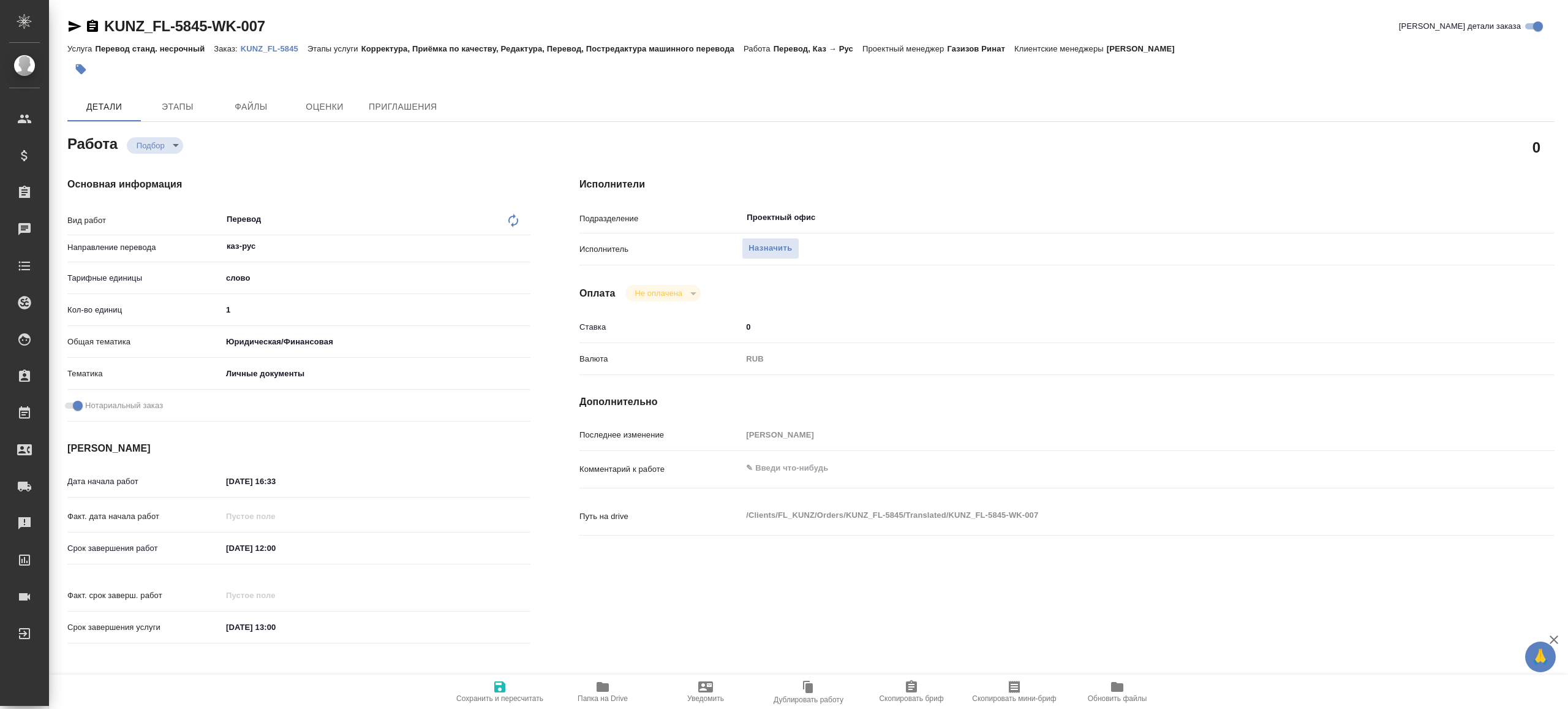
type textarea "x"
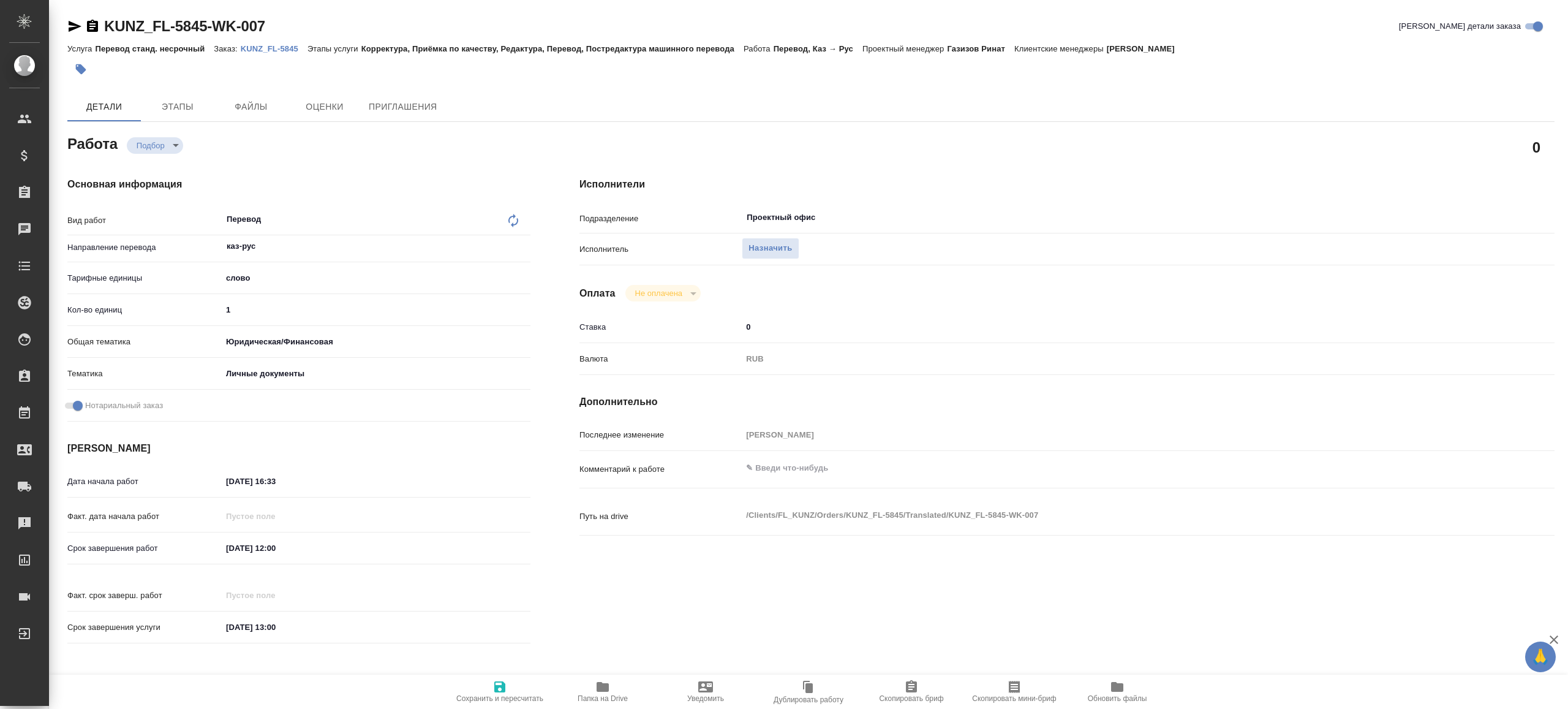
type textarea "x"
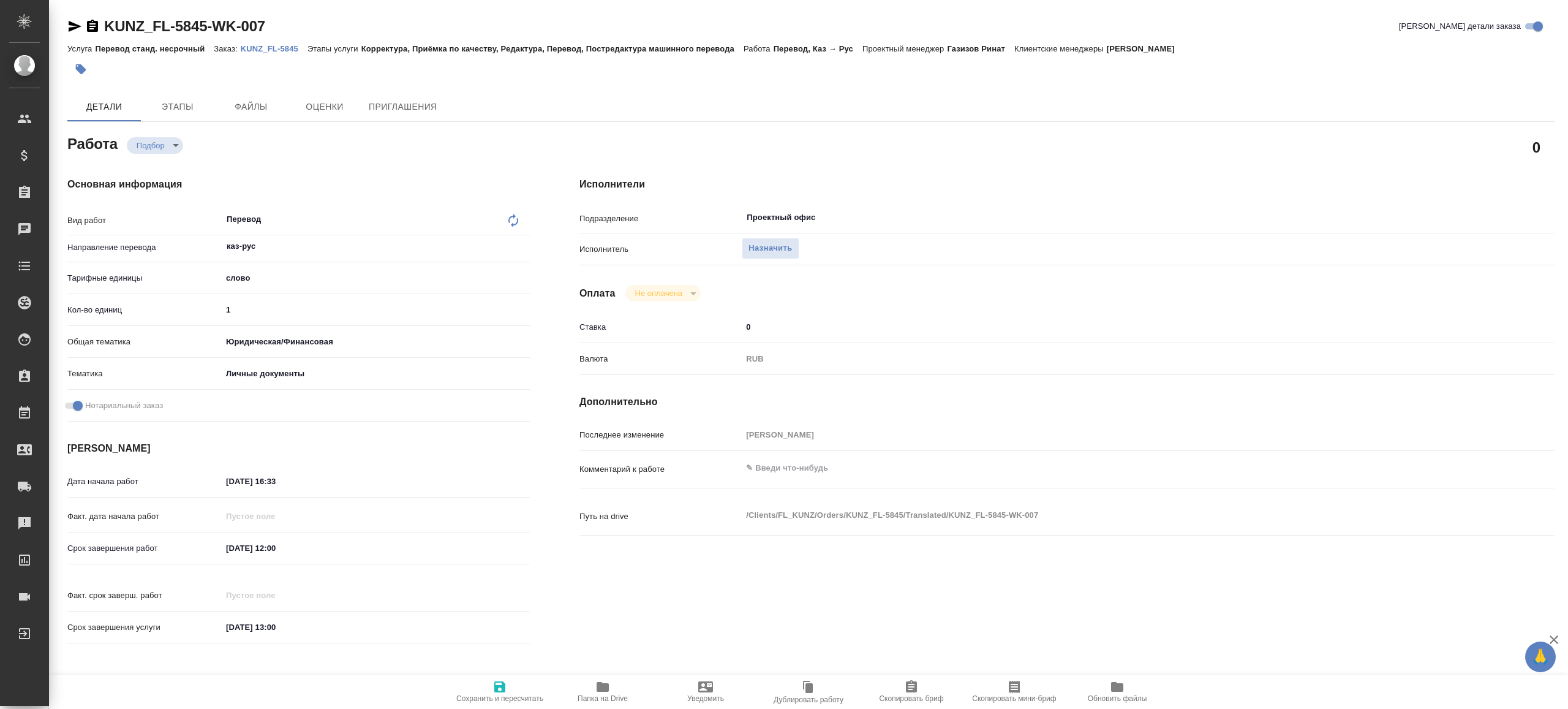
type textarea "x"
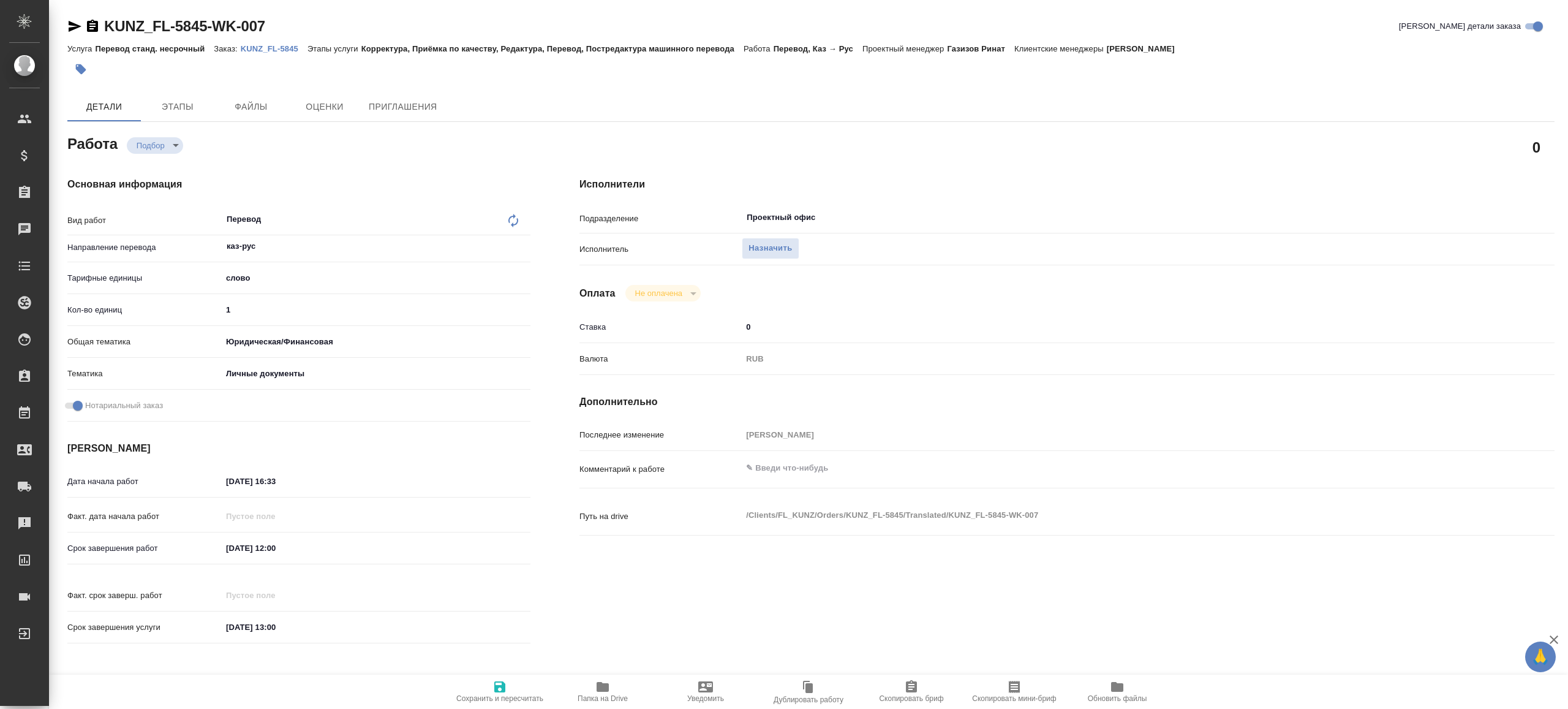
type textarea "x"
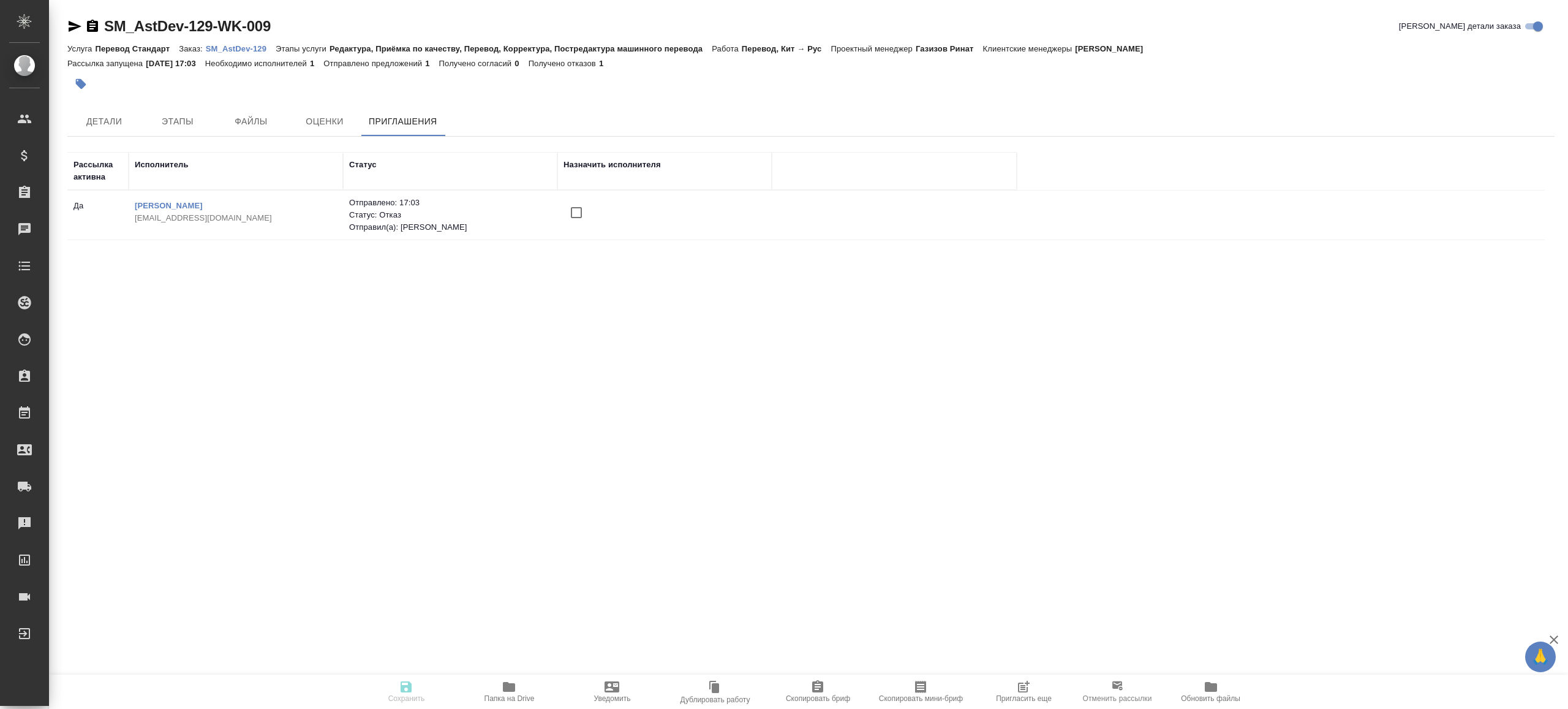
click at [1027, 686] on icon "button" at bounding box center [1024, 687] width 15 height 15
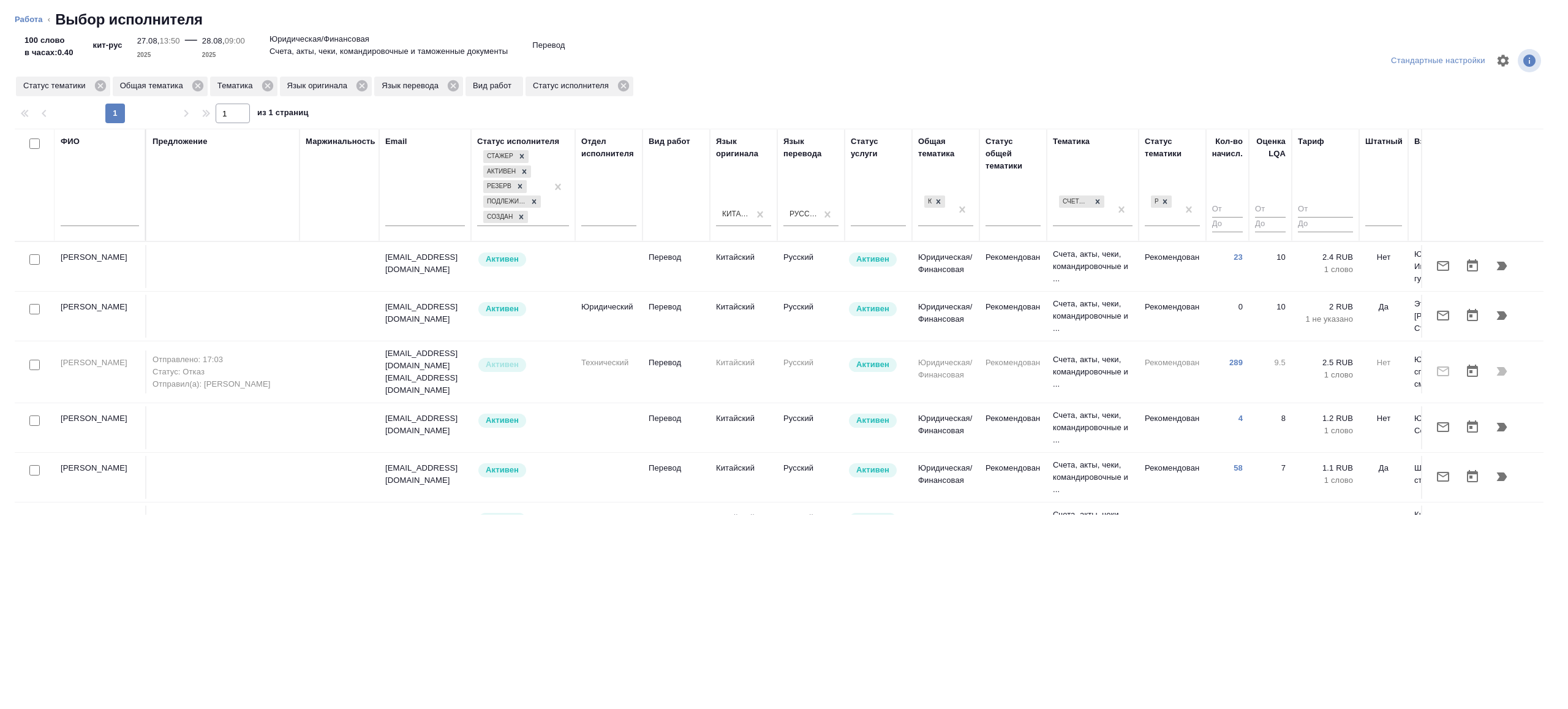
scroll to position [0, 262]
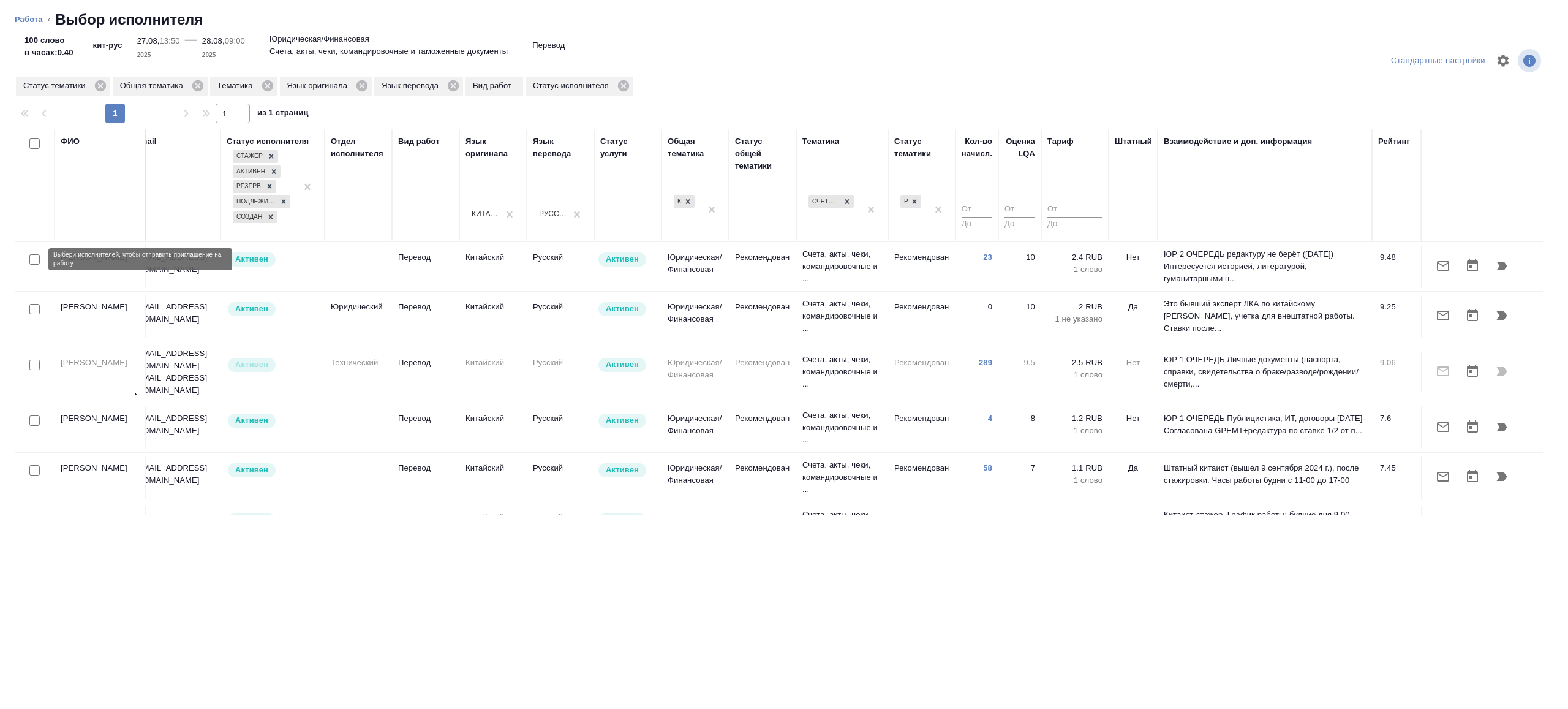
click at [33, 255] on input "checkbox" at bounding box center [34, 259] width 11 height 11
checkbox input "true"
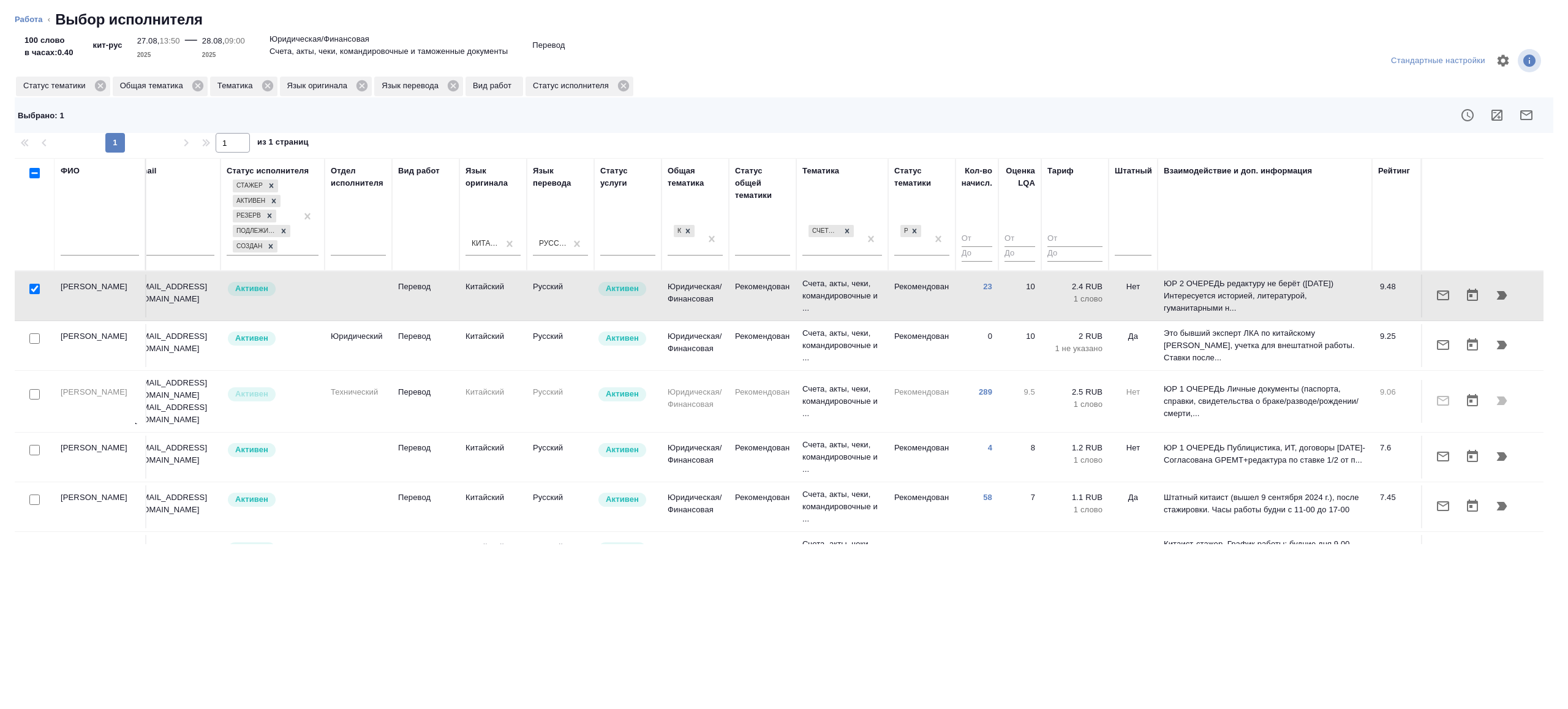
click at [40, 442] on div at bounding box center [35, 450] width 28 height 17
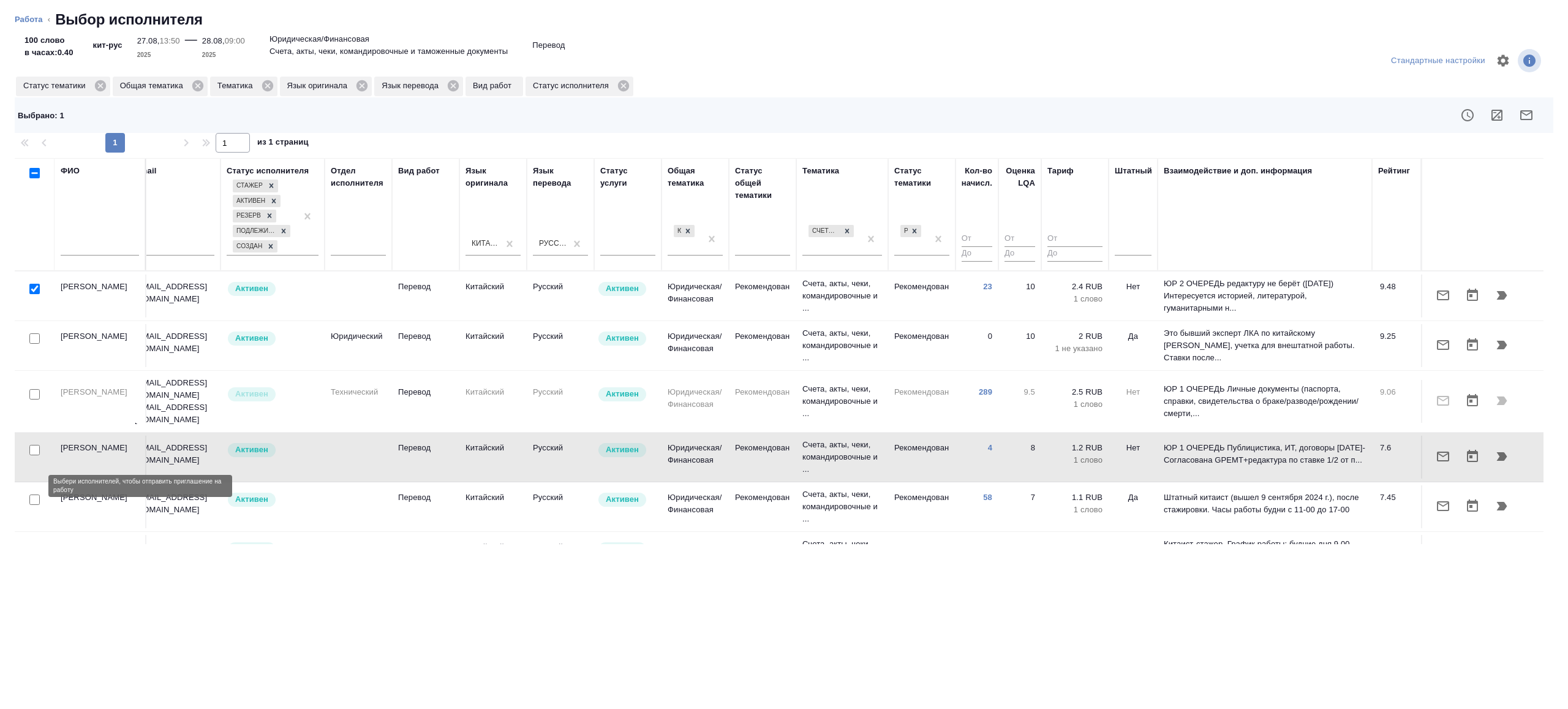
click at [34, 494] on input "checkbox" at bounding box center [34, 499] width 11 height 11
checkbox input "true"
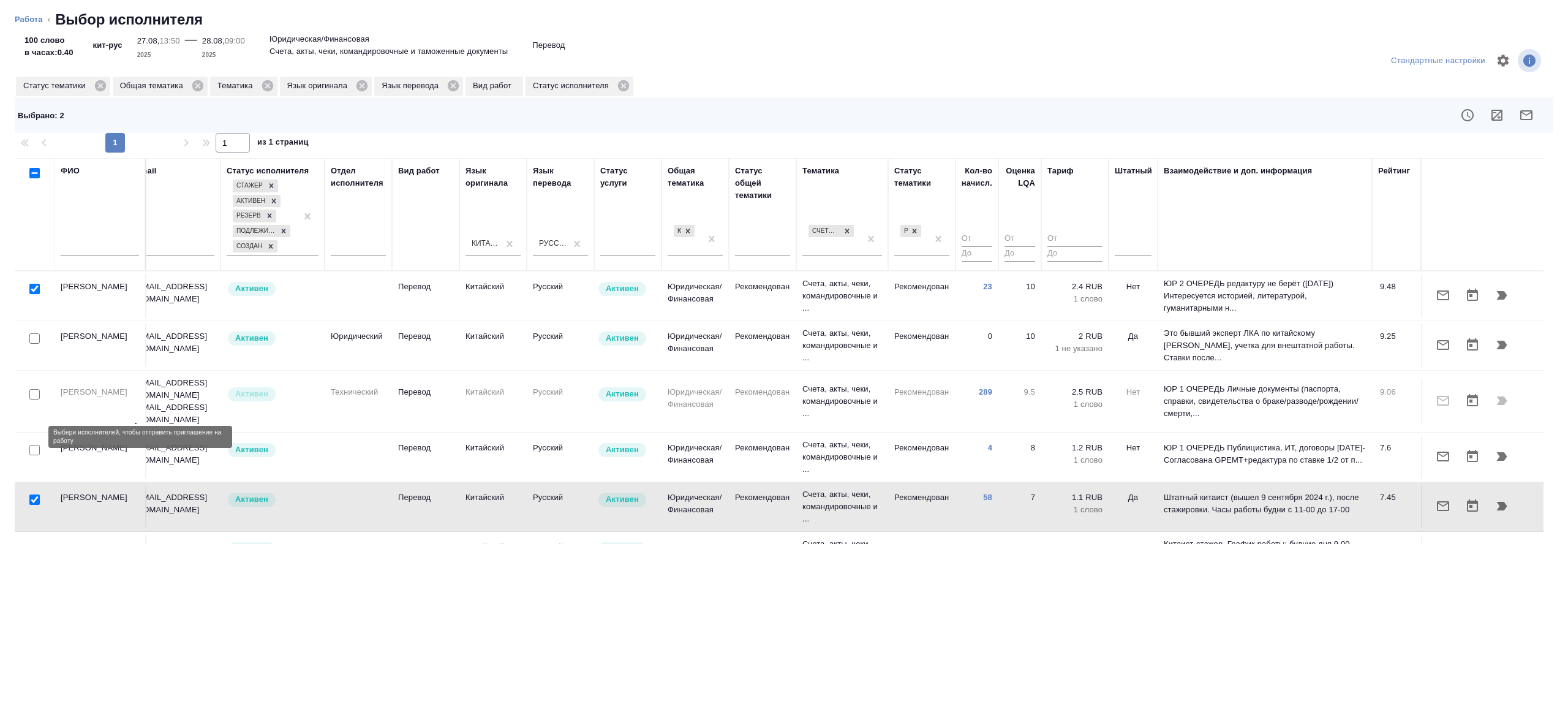
drag, startPoint x: 32, startPoint y: 435, endPoint x: 62, endPoint y: 454, distance: 35.5
click at [32, 445] on input "checkbox" at bounding box center [34, 450] width 11 height 11
checkbox input "true"
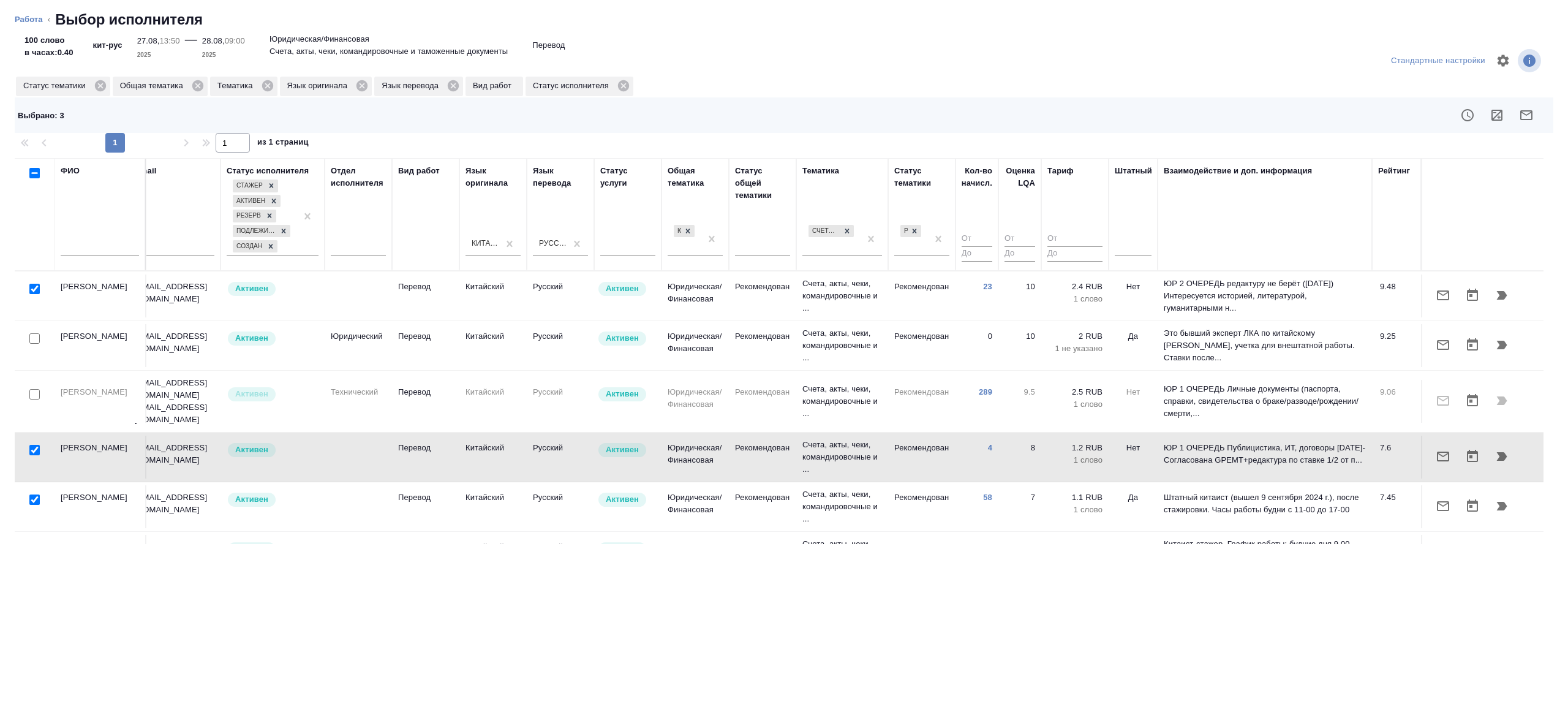
scroll to position [36, 262]
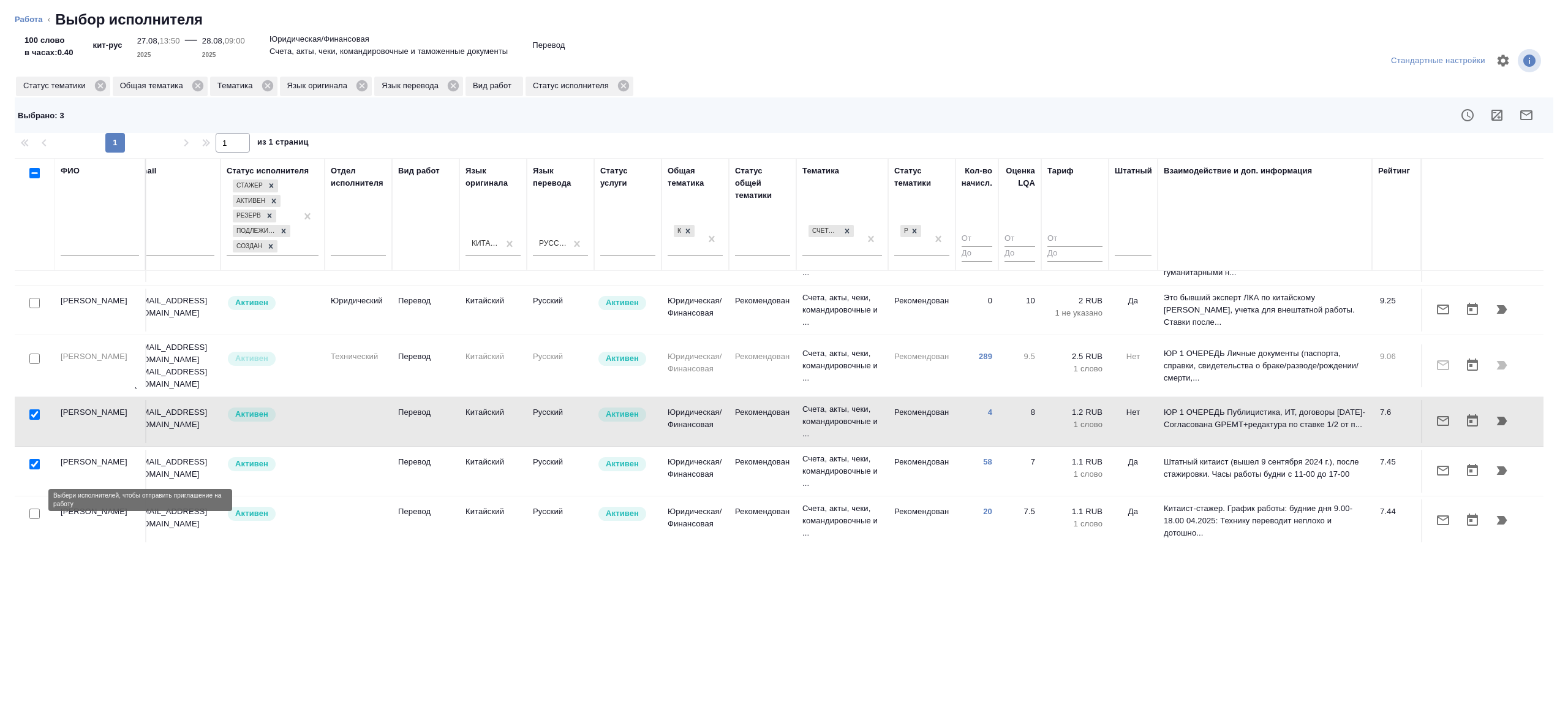
click at [32, 509] on input "checkbox" at bounding box center [34, 514] width 11 height 11
checkbox input "true"
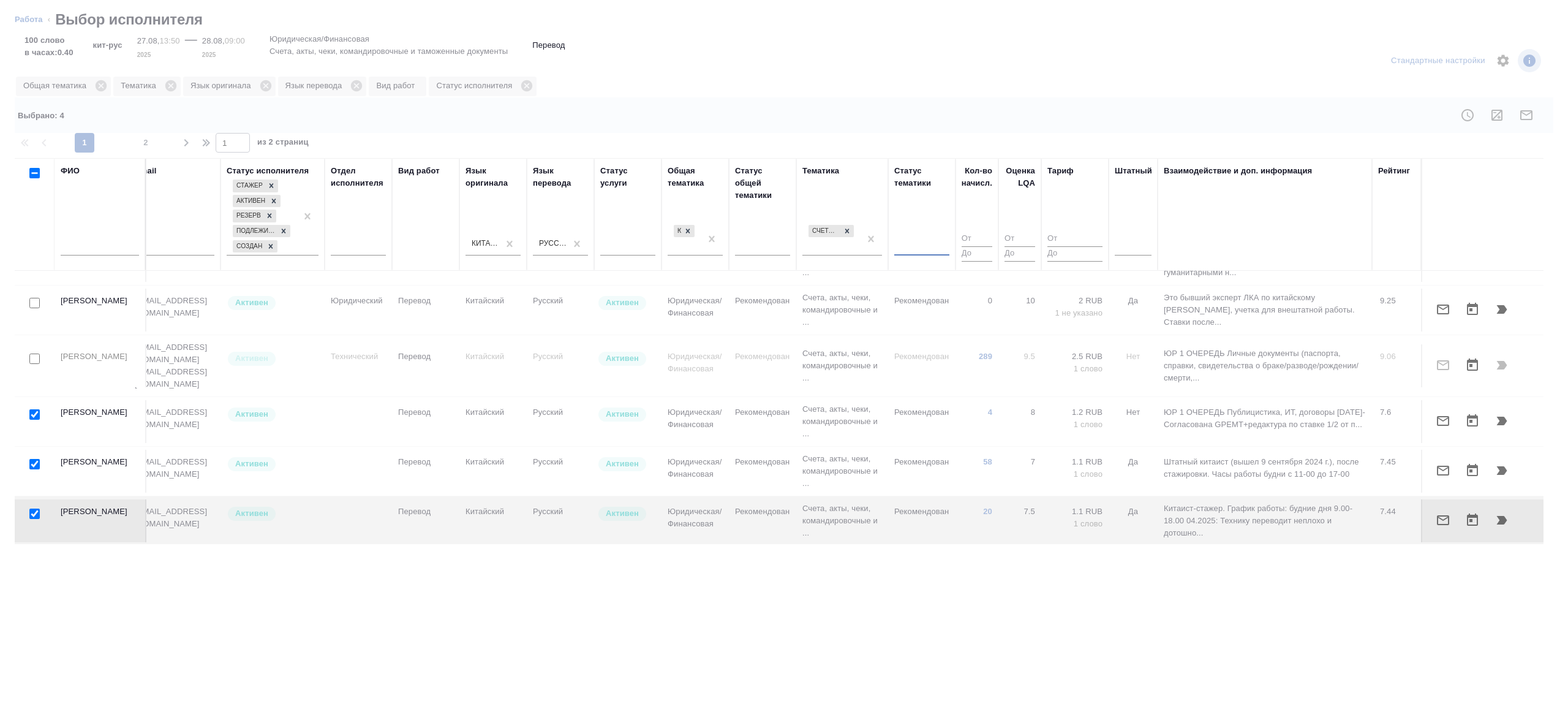
click at [961, 235] on input "number" at bounding box center [977, 239] width 31 height 15
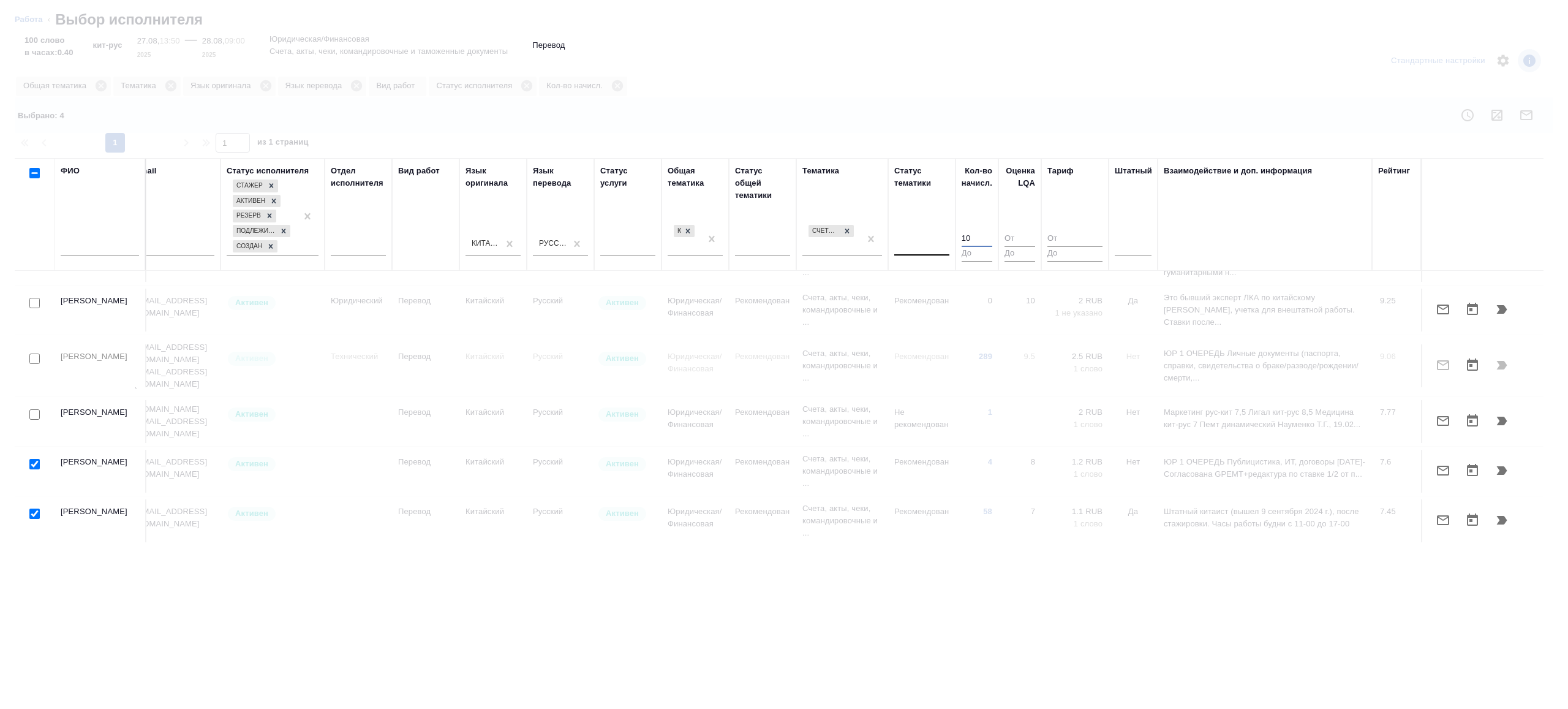
type input "10"
click at [959, 117] on div at bounding box center [784, 354] width 1568 height 709
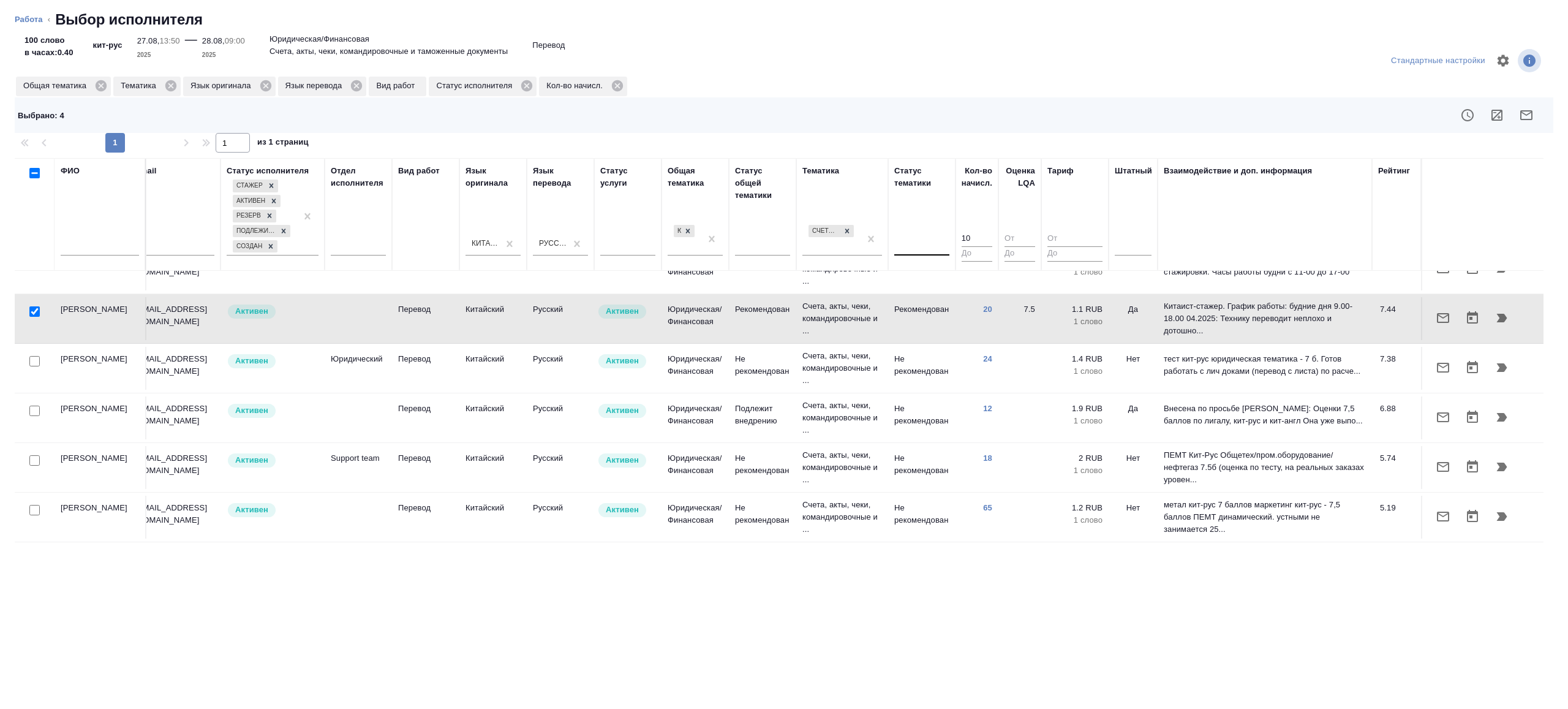
scroll to position [139, 262]
drag, startPoint x: 33, startPoint y: 347, endPoint x: 33, endPoint y: 404, distance: 57.0
click at [33, 356] on input "checkbox" at bounding box center [34, 361] width 11 height 11
checkbox input "true"
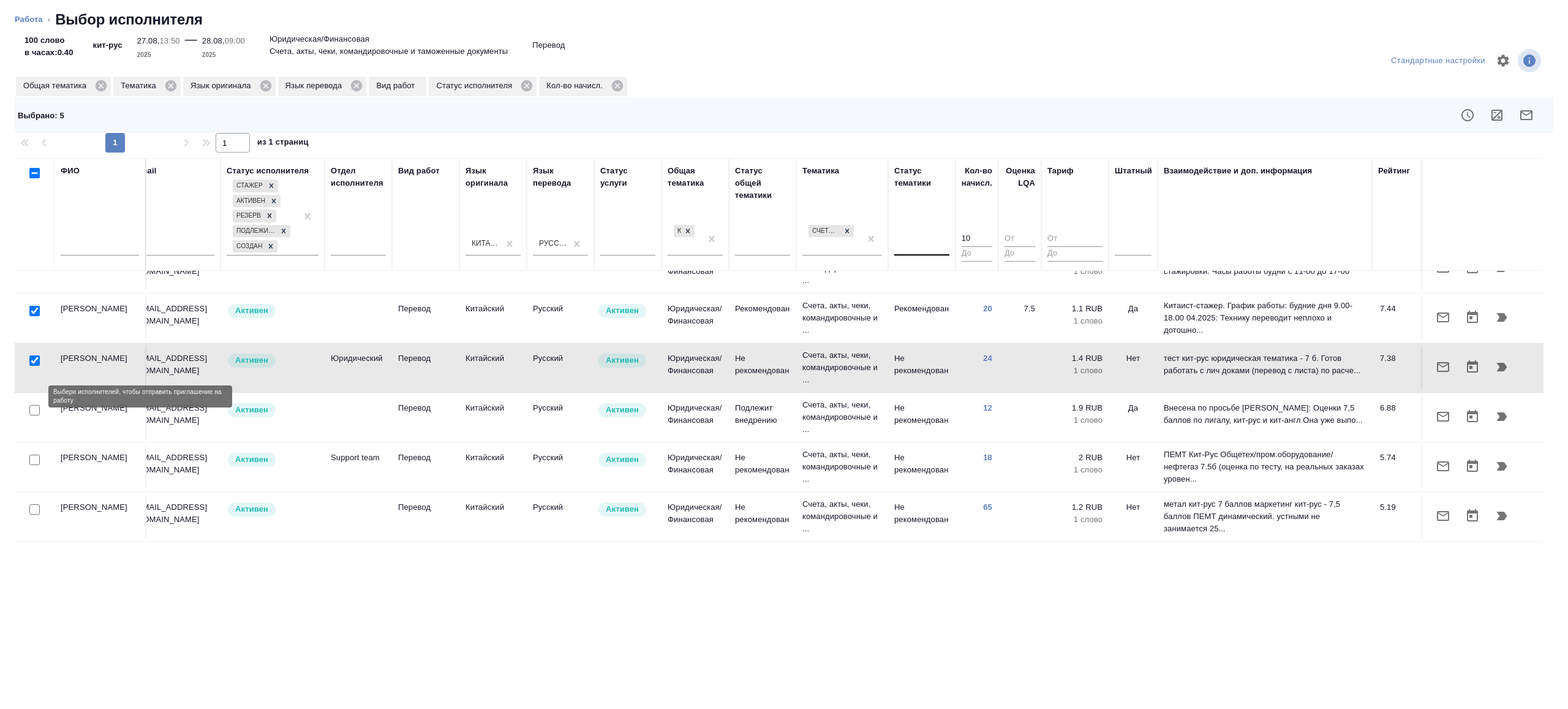
click at [32, 405] on input "checkbox" at bounding box center [34, 410] width 11 height 11
checkbox input "true"
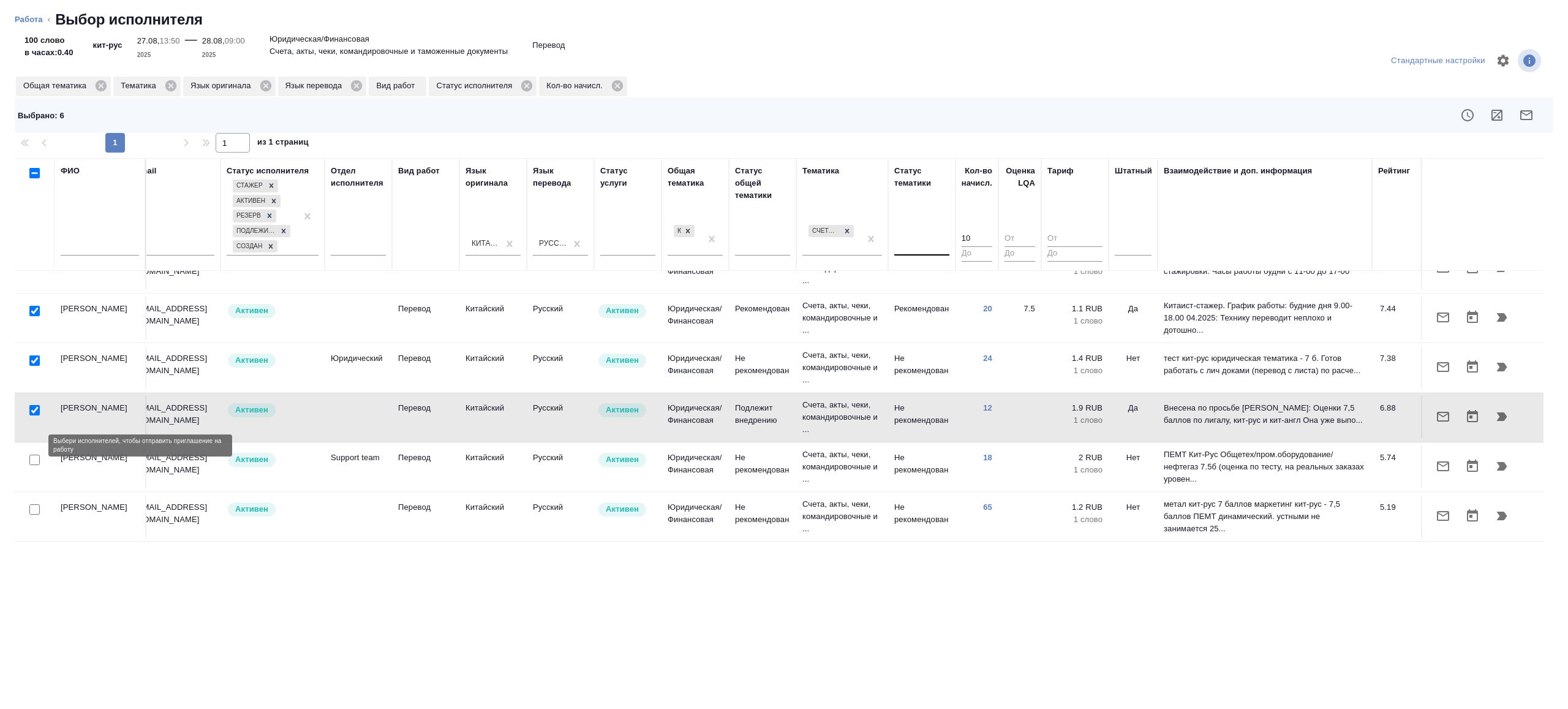
click at [30, 455] on input "checkbox" at bounding box center [34, 459] width 11 height 11
checkbox input "true"
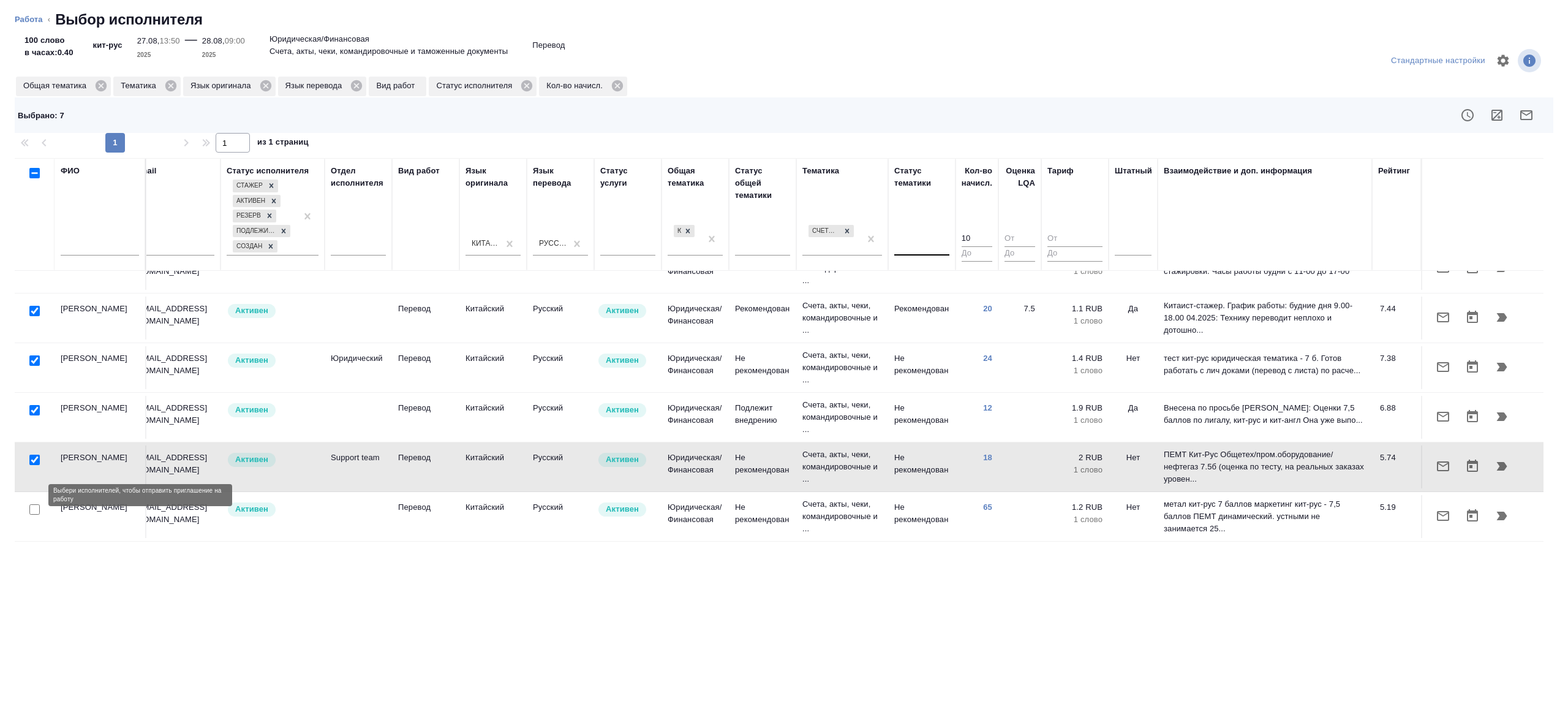
click at [31, 504] on input "checkbox" at bounding box center [34, 509] width 11 height 11
checkbox input "true"
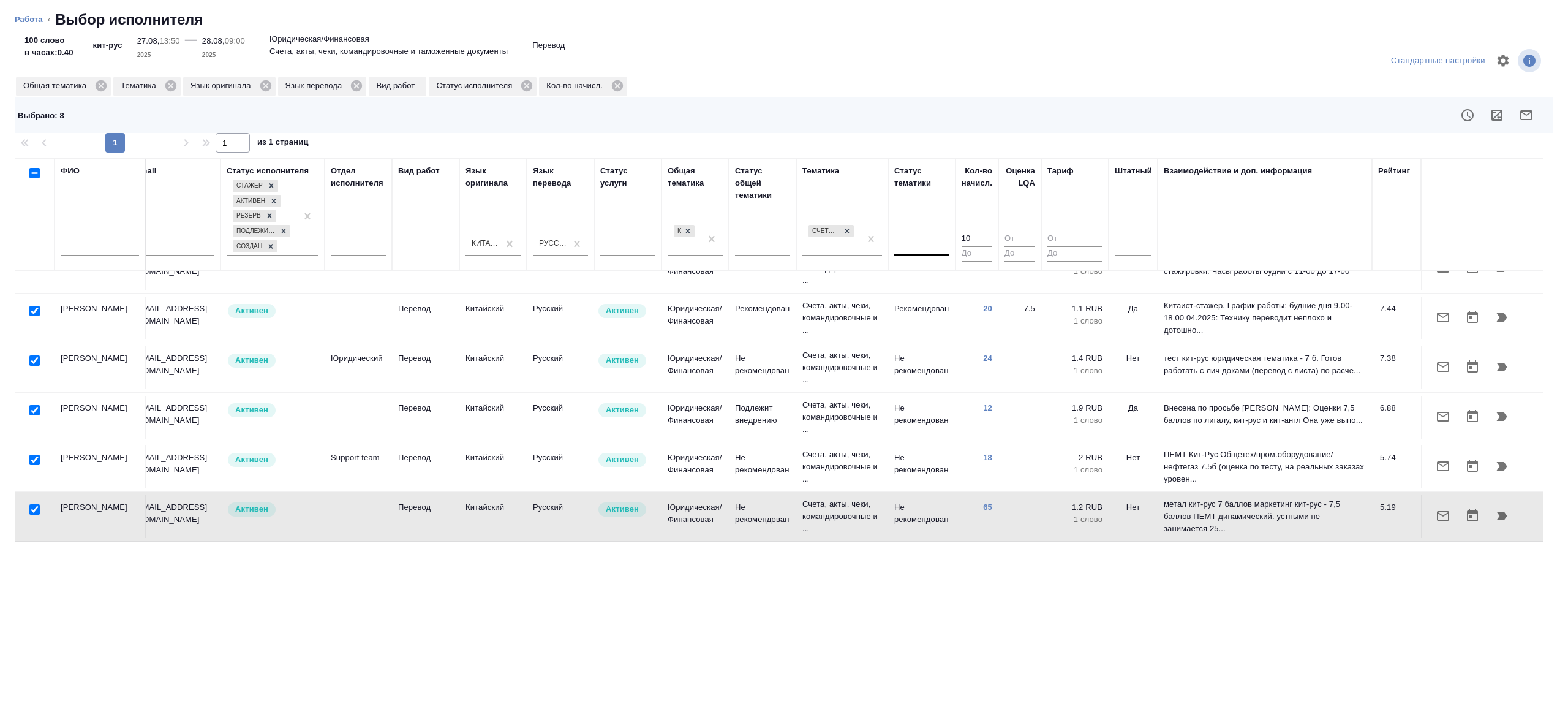
scroll to position [184, 262]
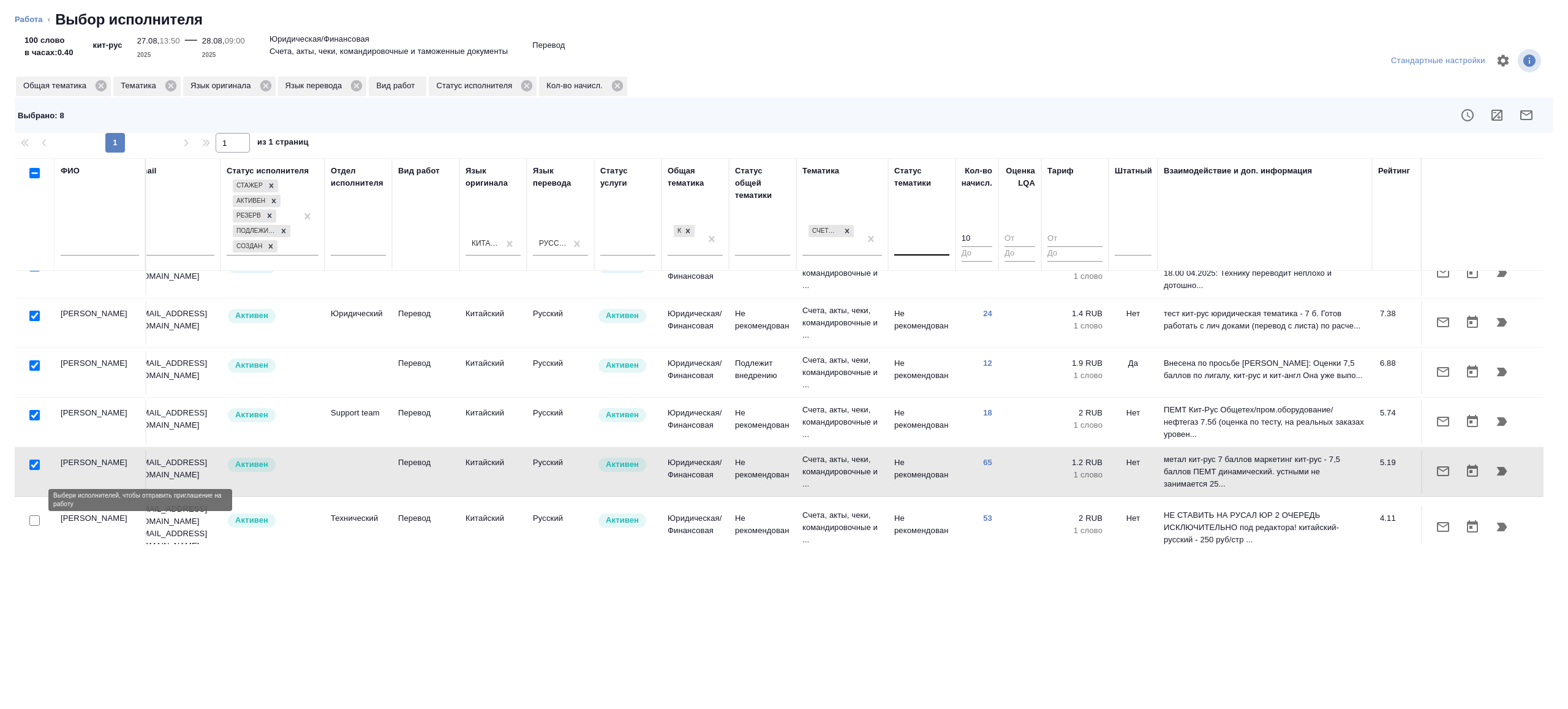
click at [34, 515] on input "checkbox" at bounding box center [34, 520] width 11 height 11
checkbox input "true"
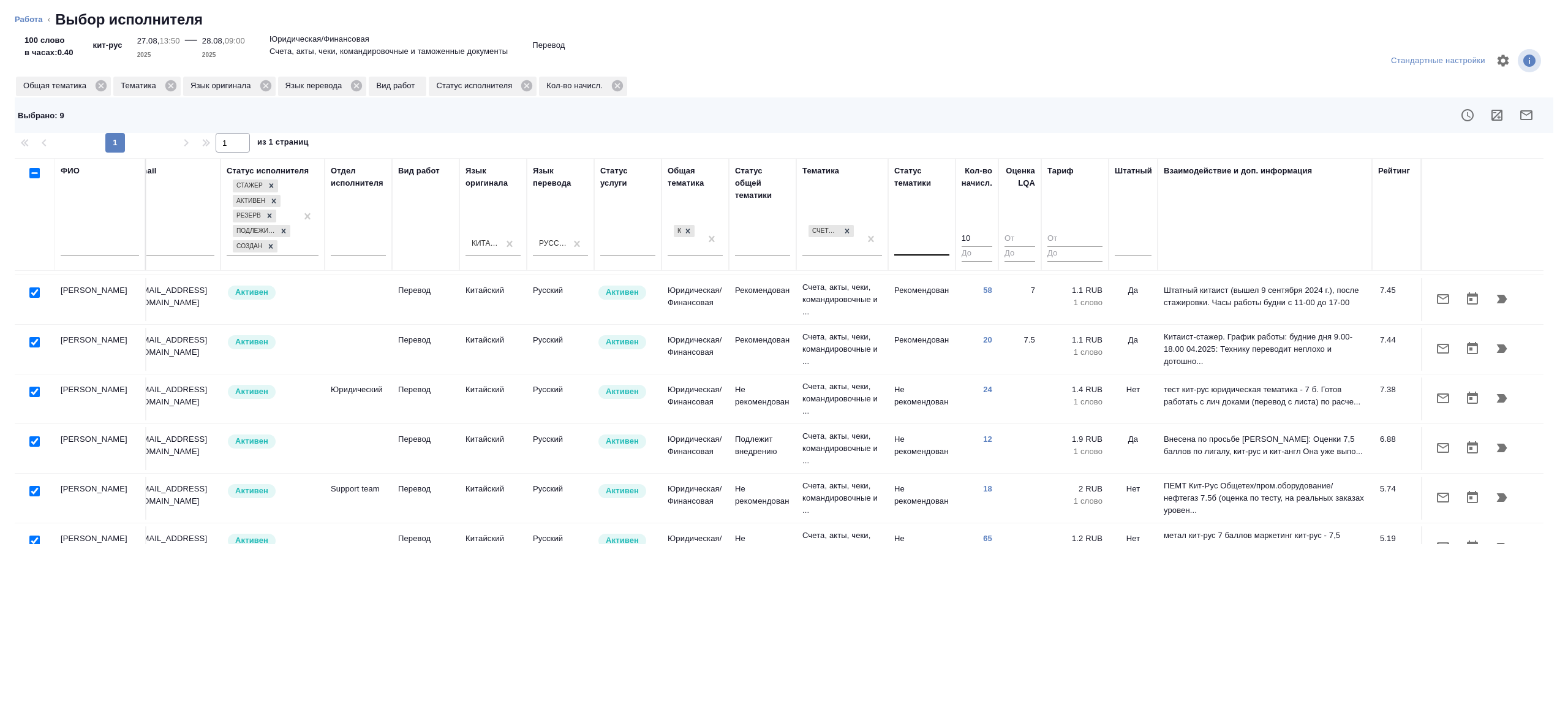
scroll to position [0, 262]
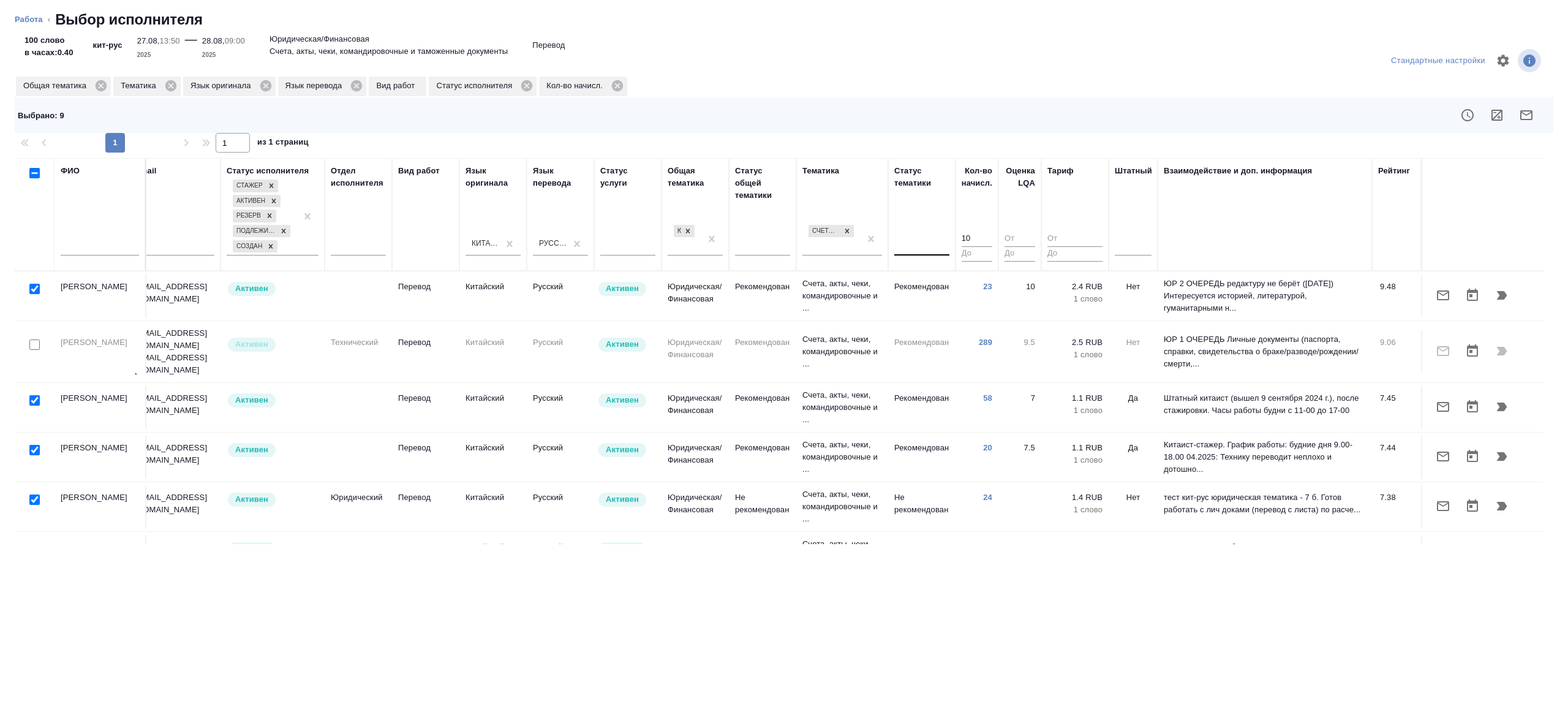
click at [1540, 107] on div at bounding box center [937, 115] width 1226 height 29
click at [1532, 112] on icon "button" at bounding box center [1526, 115] width 12 height 10
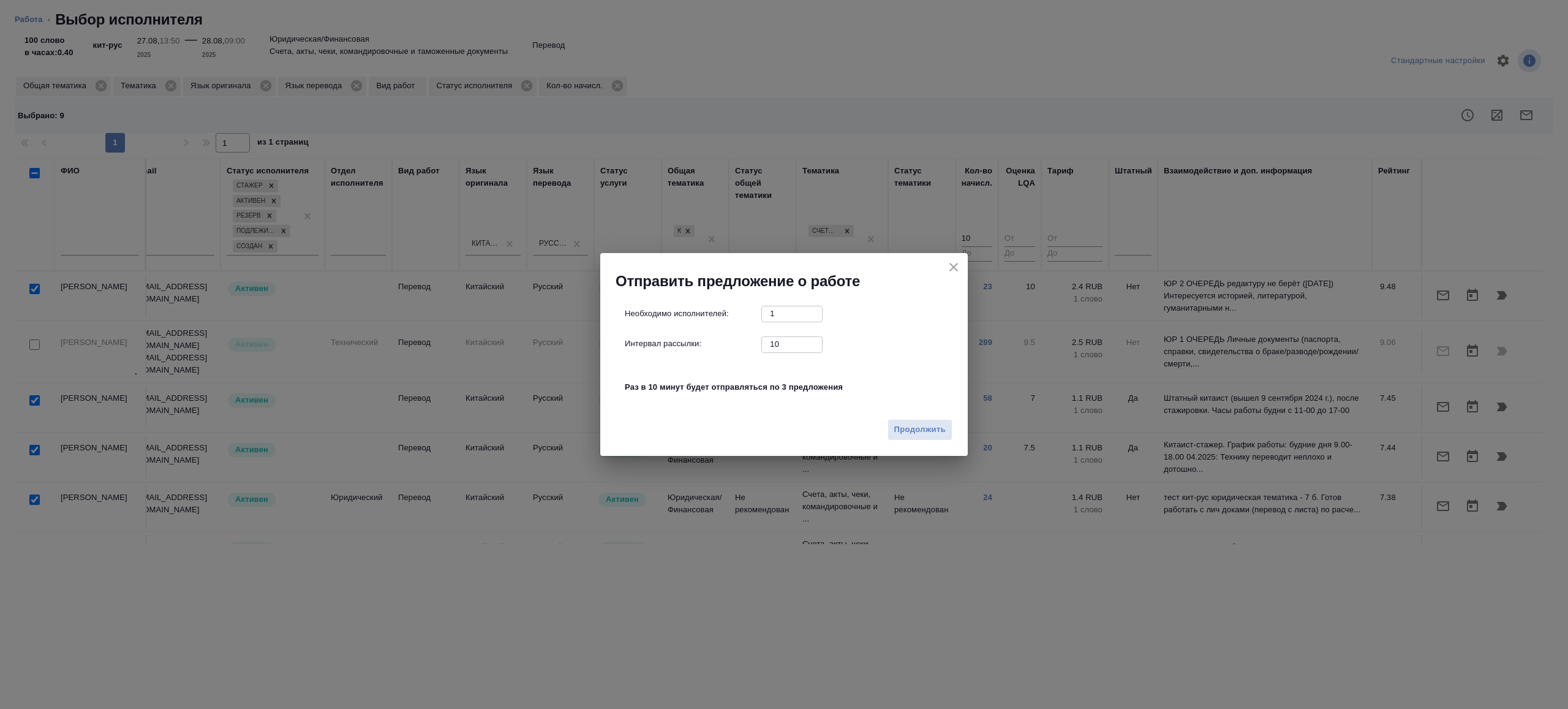
click at [790, 336] on input "10" at bounding box center [792, 344] width 62 height 15
type input "1"
click at [927, 429] on span "Продолжить" at bounding box center [920, 429] width 52 height 14
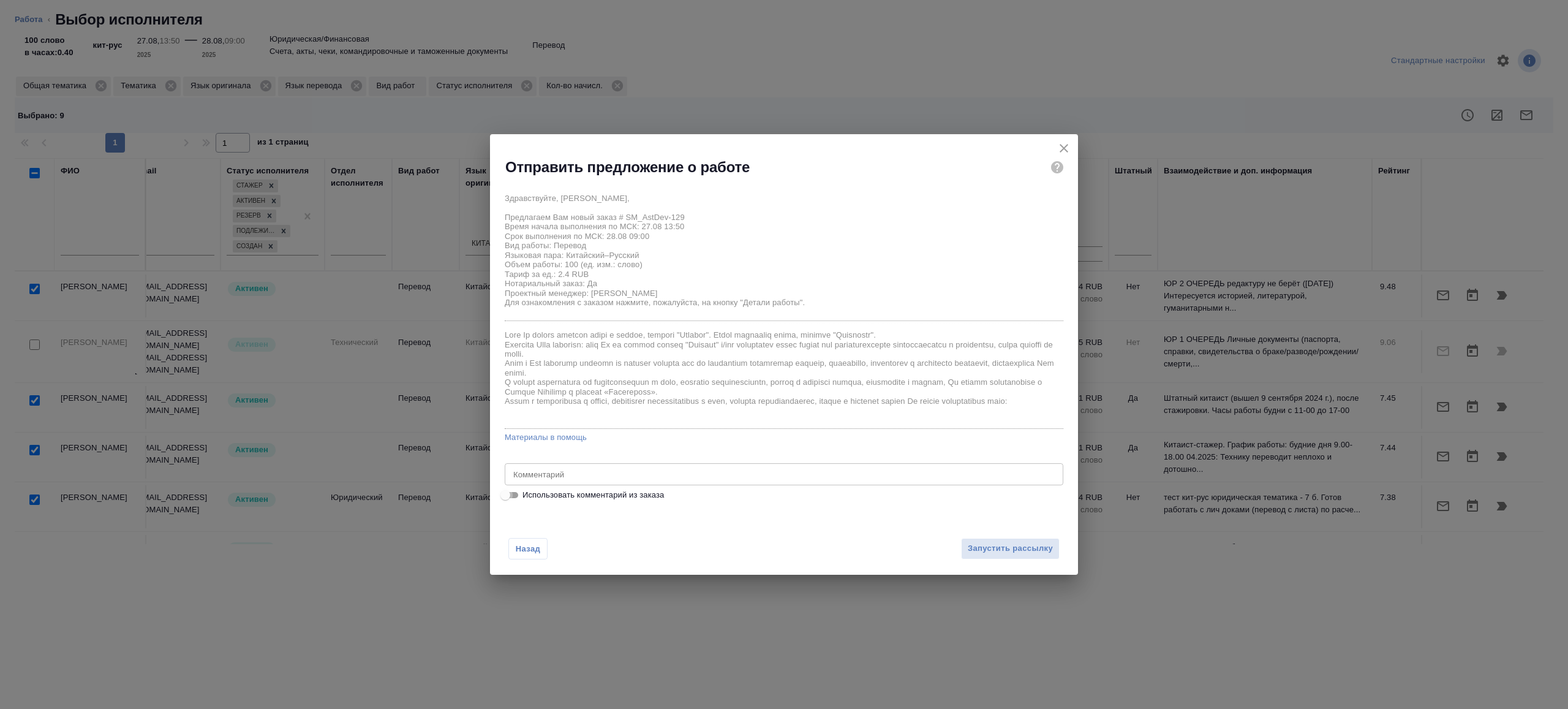
click at [513, 496] on input "Использовать комментарий из заказа" at bounding box center [505, 495] width 44 height 15
checkbox input "true"
type textarea "англ-ру, кит-ру инвойс, выписка и квитанция"
click at [513, 496] on input "Использовать комментарий из заказа" at bounding box center [515, 495] width 44 height 15
checkbox input "false"
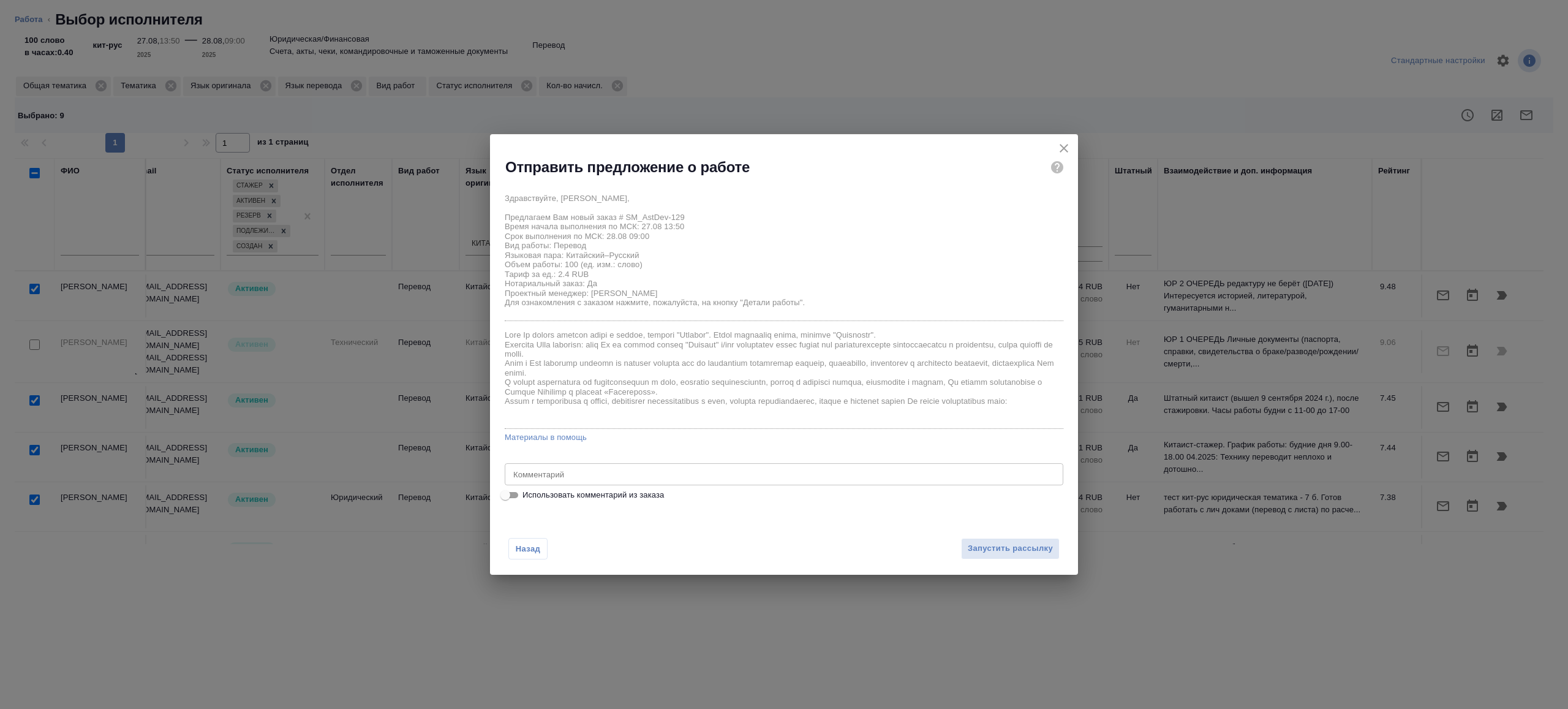
click at [552, 480] on div "x Комментарий" at bounding box center [784, 474] width 559 height 22
type textarea "на перевод с листа из папки кит на фриланс"
click at [984, 545] on span "Запустить рассылку" at bounding box center [1010, 549] width 85 height 14
